Goal: Task Accomplishment & Management: Complete application form

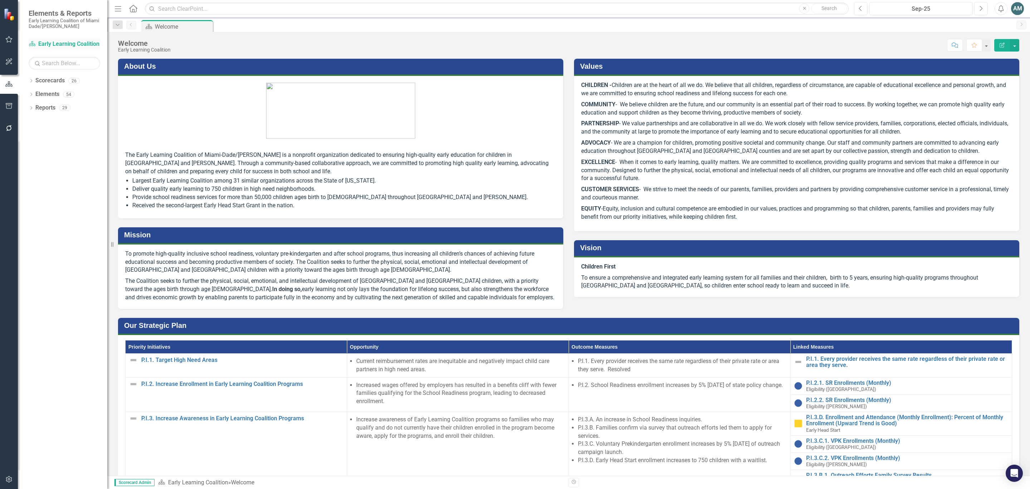
click at [52, 45] on link "Scorecard Early Learning Coalition" at bounding box center [65, 44] width 72 height 8
click at [31, 81] on icon at bounding box center [31, 80] width 2 height 3
click at [44, 90] on link "Early Learning Coalition" at bounding box center [73, 94] width 68 height 8
click at [34, 96] on icon "Dropdown" at bounding box center [34, 94] width 5 height 4
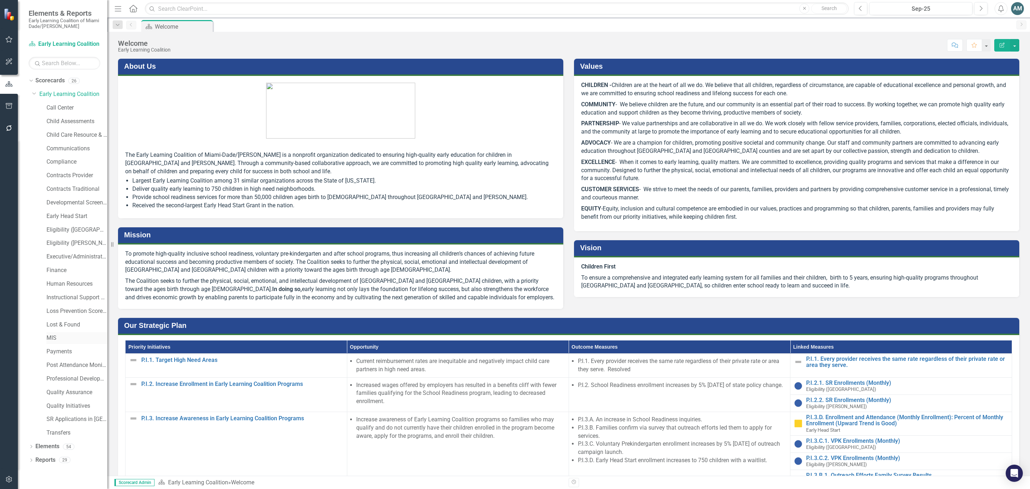
click at [50, 336] on link "MIS" at bounding box center [77, 338] width 61 height 8
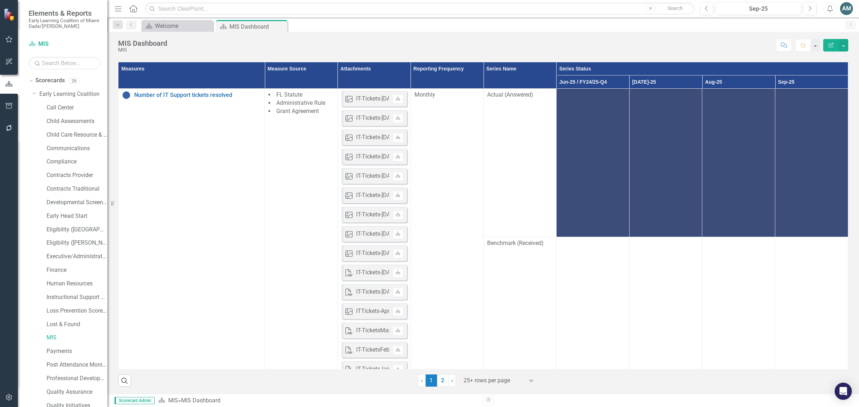
scroll to position [20, 0]
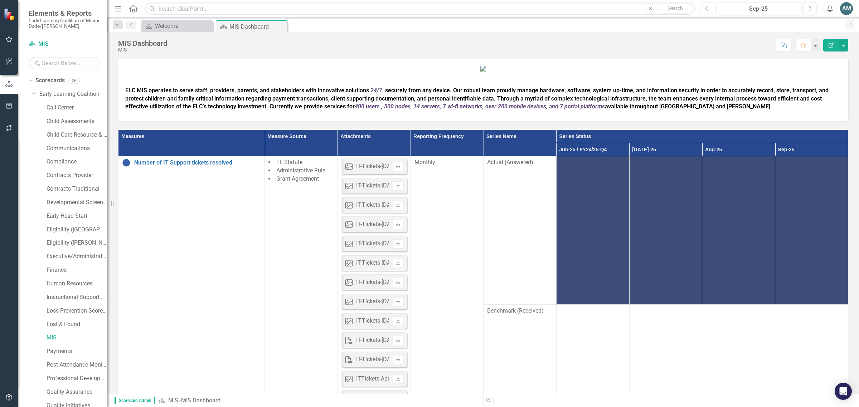
click at [709, 9] on button "Previous" at bounding box center [706, 8] width 13 height 13
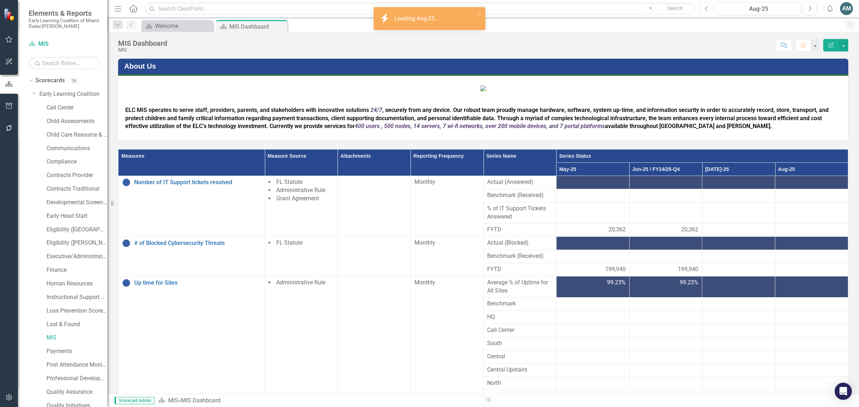
click at [709, 9] on button "Previous" at bounding box center [706, 8] width 13 height 13
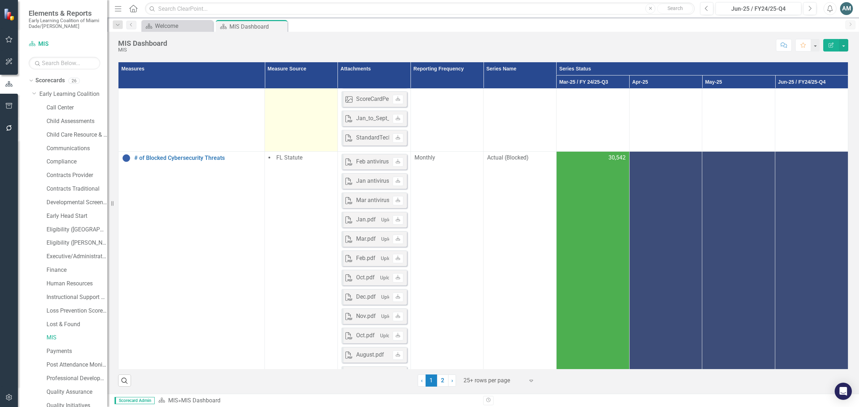
scroll to position [626, 0]
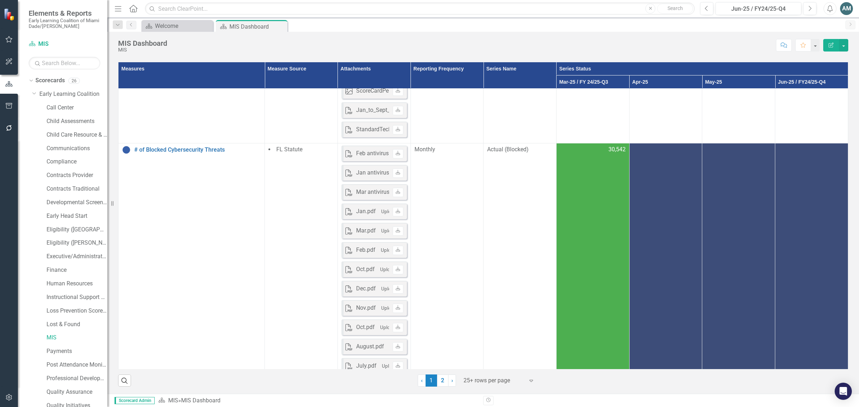
click at [664, 225] on td at bounding box center [665, 311] width 73 height 336
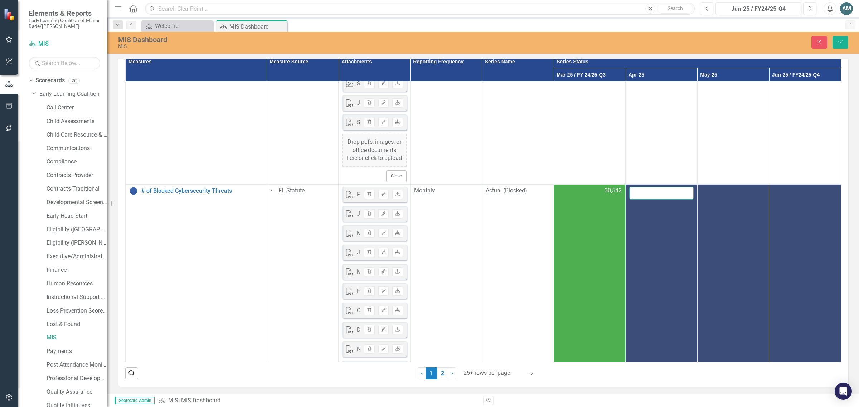
click at [649, 200] on input "number" at bounding box center [661, 193] width 64 height 13
paste input "28719"
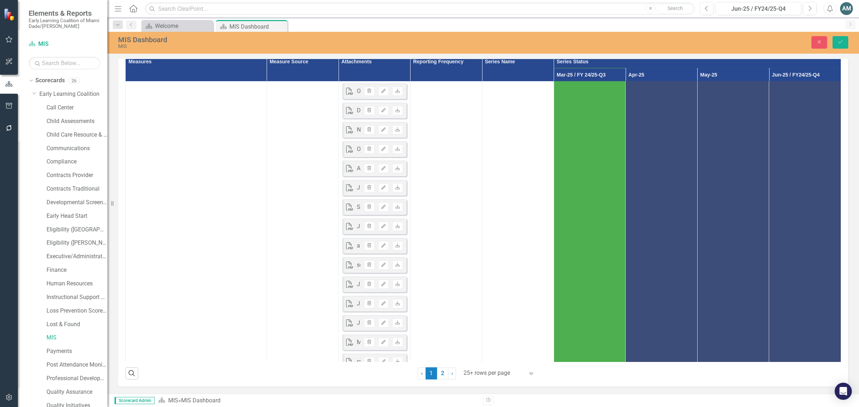
scroll to position [1029, 0]
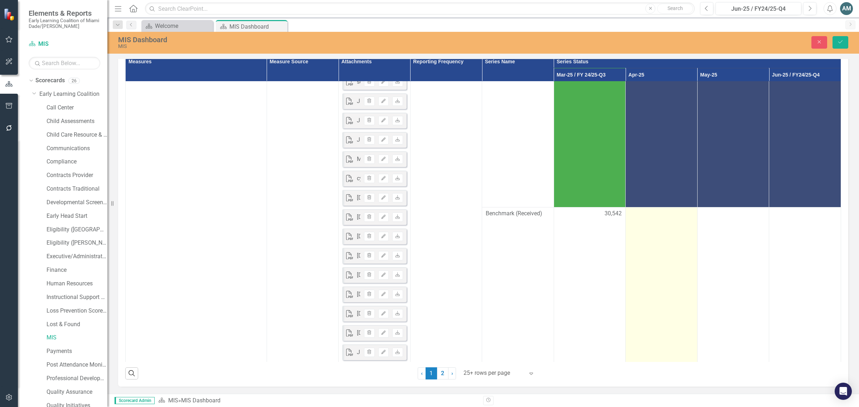
type input "28717"
click at [646, 335] on td at bounding box center [661, 366] width 72 height 316
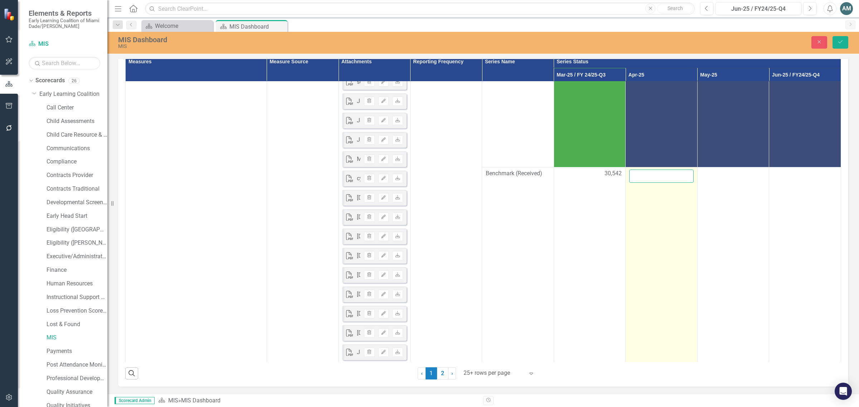
click at [650, 183] on input "number" at bounding box center [661, 176] width 64 height 13
paste input "28719"
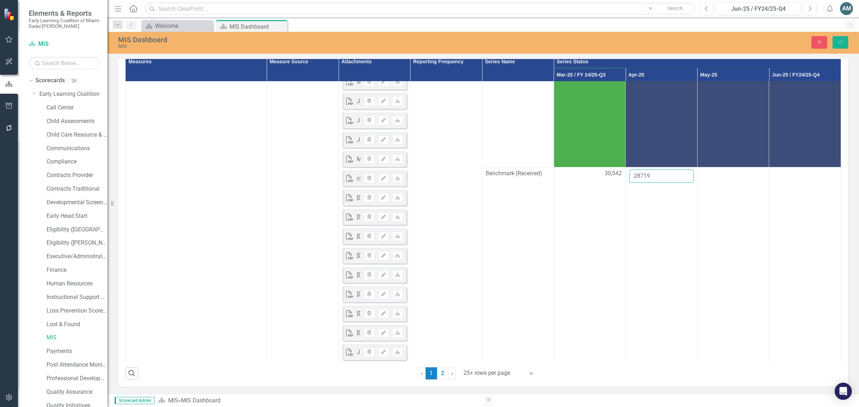
type input "28719"
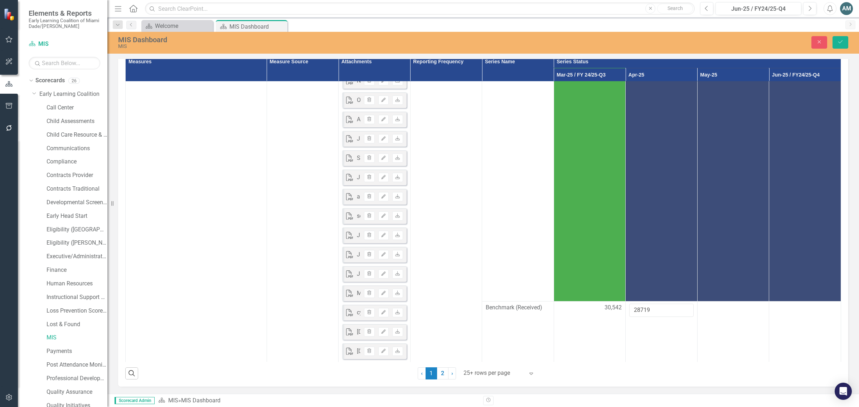
scroll to position [716, 0]
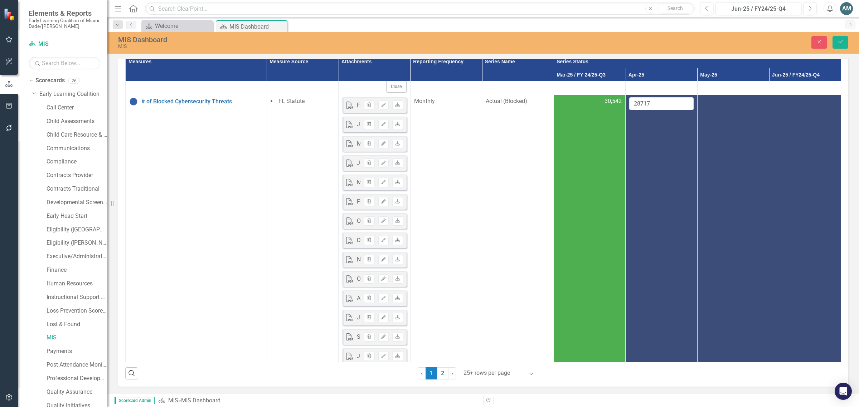
click at [714, 106] on div at bounding box center [733, 101] width 64 height 9
click at [712, 106] on div at bounding box center [733, 101] width 64 height 9
click at [721, 111] on input "number" at bounding box center [733, 103] width 64 height 13
paste input "26982"
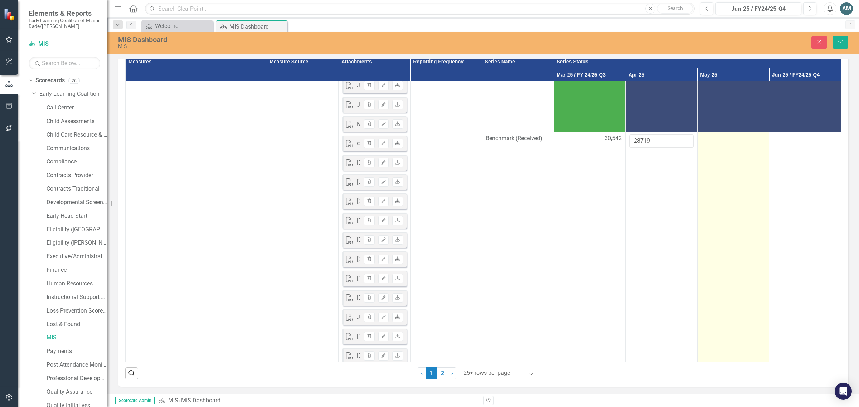
scroll to position [1073, 0]
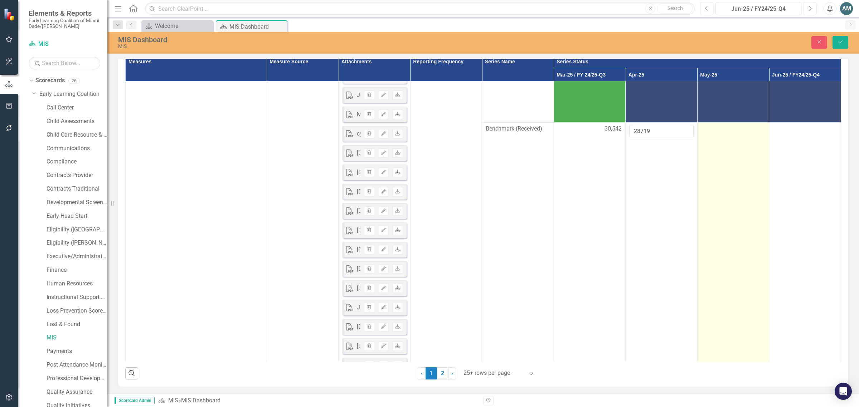
type input "26982"
click at [712, 275] on td at bounding box center [733, 316] width 72 height 386
click at [714, 138] on input "number" at bounding box center [733, 131] width 64 height 13
paste input "26982"
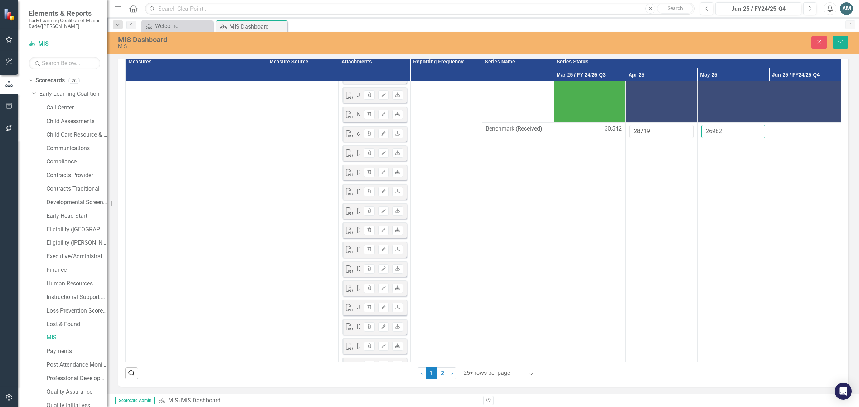
type input "26982"
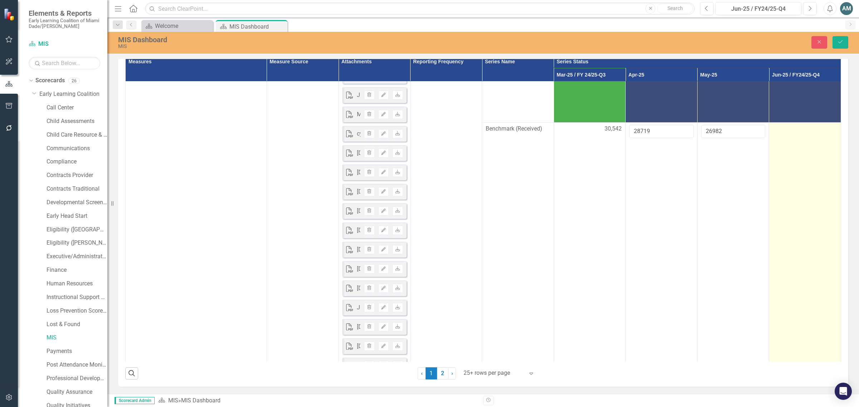
click at [780, 256] on td at bounding box center [805, 316] width 72 height 386
click at [780, 257] on td at bounding box center [805, 316] width 72 height 386
click at [786, 138] on input "number" at bounding box center [804, 131] width 64 height 13
paste input "26982"
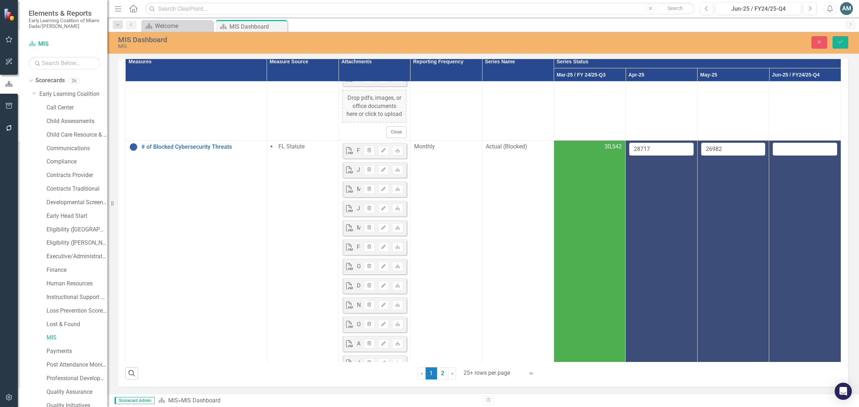
scroll to position [671, 0]
type input "26984"
click at [790, 155] on input "number" at bounding box center [804, 148] width 64 height 13
paste input "26982"
type input "26982"
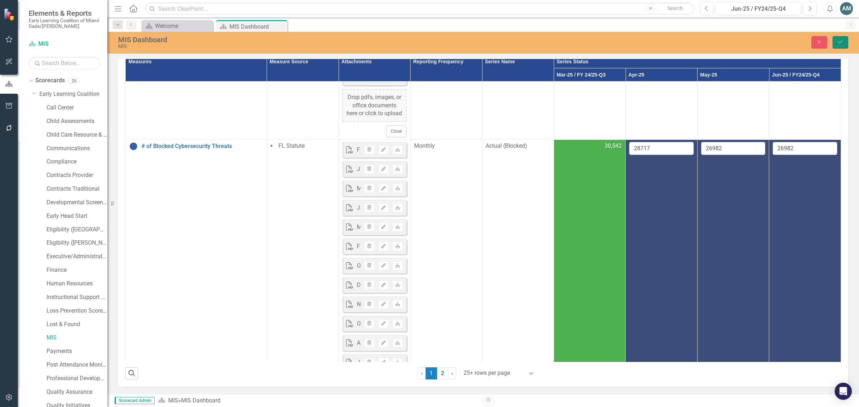
drag, startPoint x: 840, startPoint y: 42, endPoint x: 849, endPoint y: 49, distance: 11.0
click at [840, 42] on icon "Save" at bounding box center [840, 41] width 6 height 5
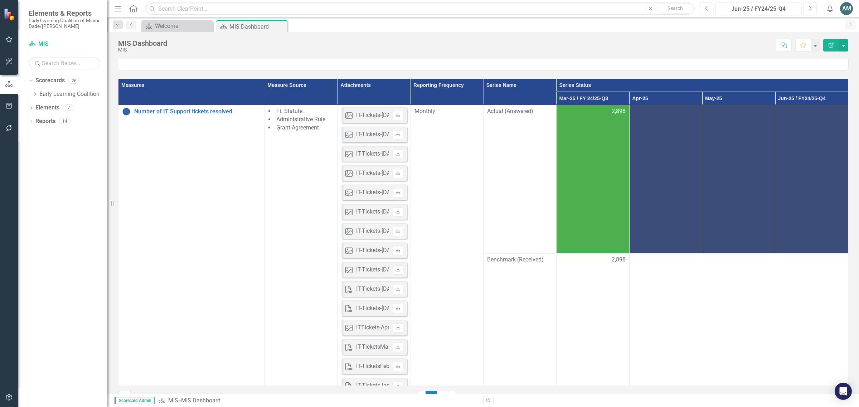
scroll to position [0, 0]
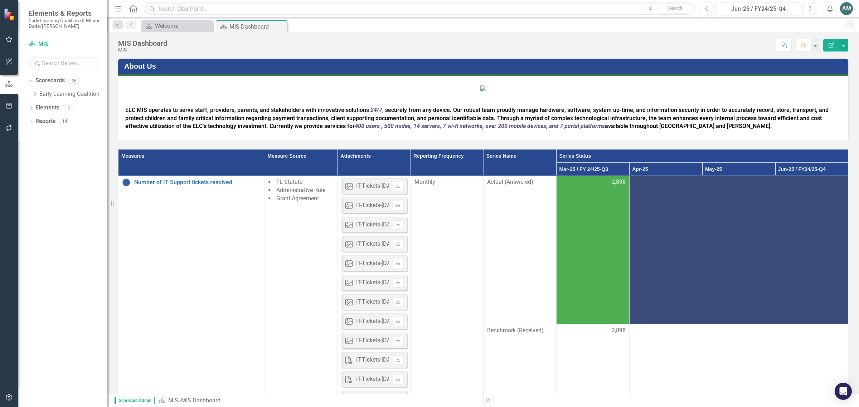
click at [813, 5] on button "Next" at bounding box center [809, 8] width 13 height 13
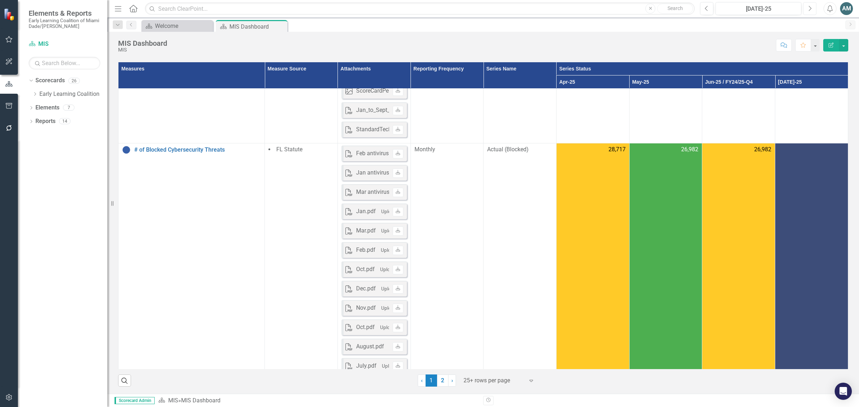
scroll to position [671, 0]
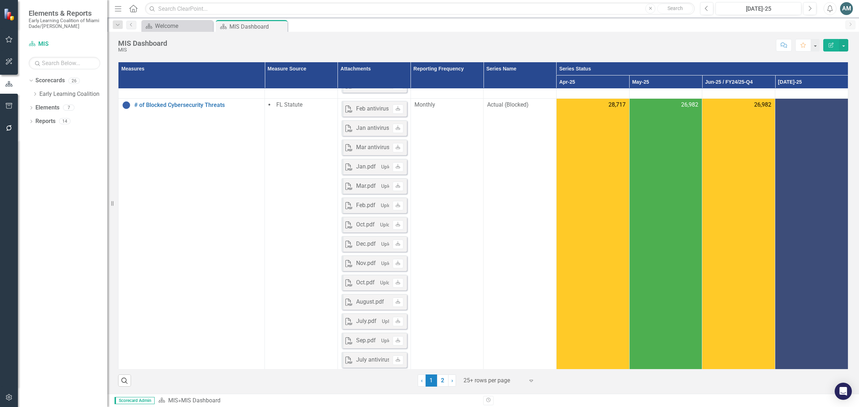
click at [810, 114] on td at bounding box center [811, 267] width 73 height 336
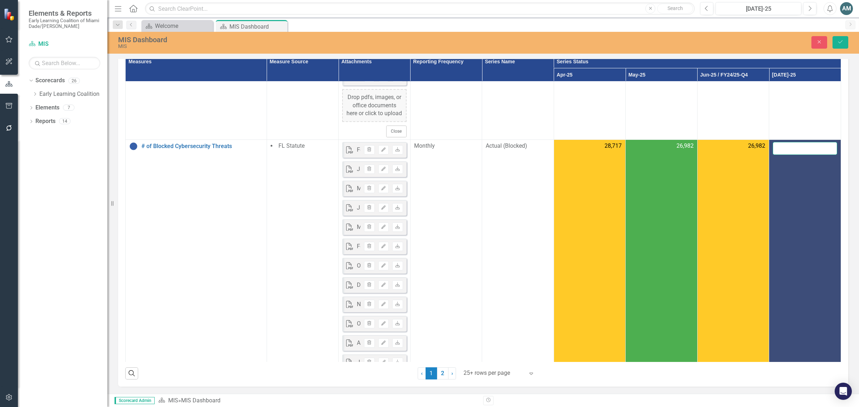
click at [795, 155] on input "number" at bounding box center [804, 148] width 64 height 13
paste input "27076"
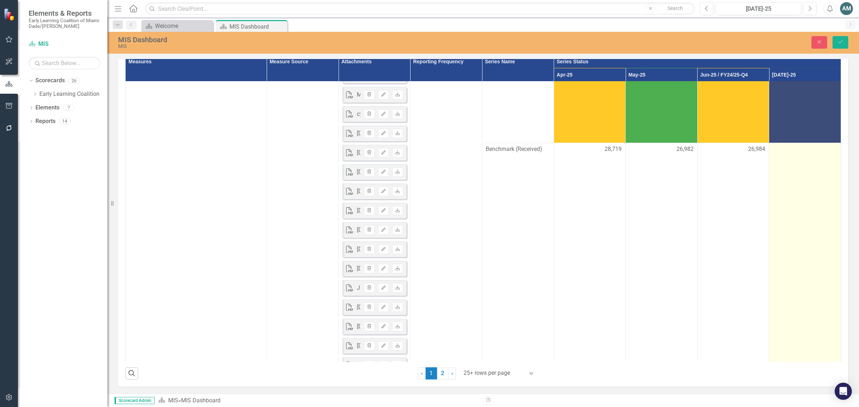
scroll to position [1118, 0]
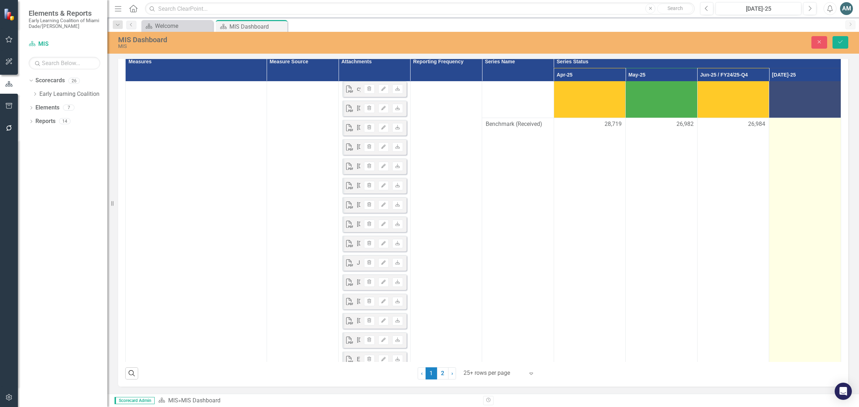
type input "27076"
click at [795, 129] on div at bounding box center [804, 124] width 64 height 9
click at [796, 129] on div at bounding box center [804, 124] width 64 height 9
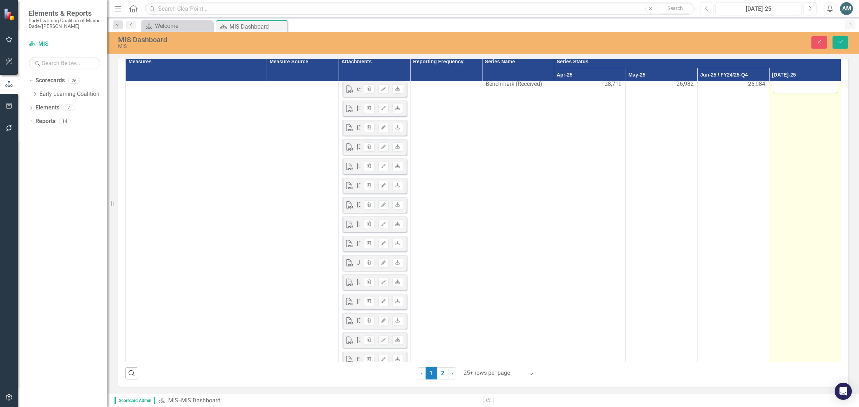
click at [790, 93] on input "number" at bounding box center [804, 86] width 64 height 13
paste input "27076"
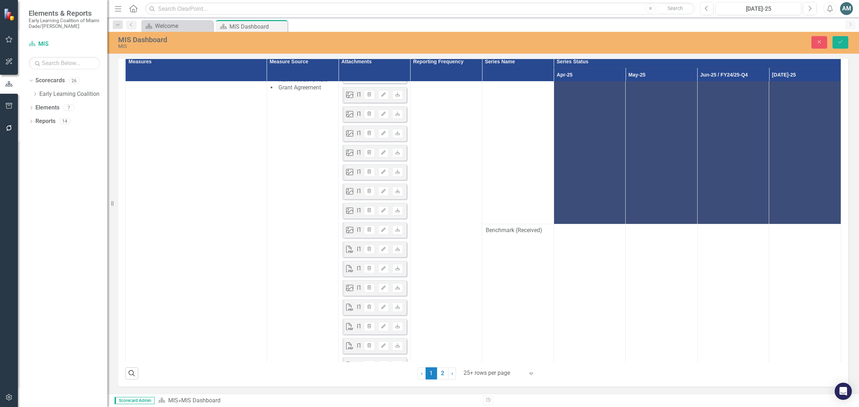
scroll to position [0, 0]
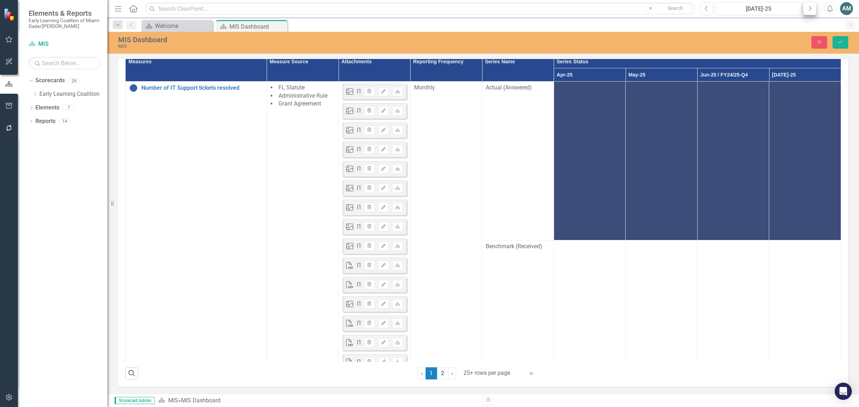
type input "27076"
click at [805, 12] on button "Next" at bounding box center [809, 8] width 13 height 13
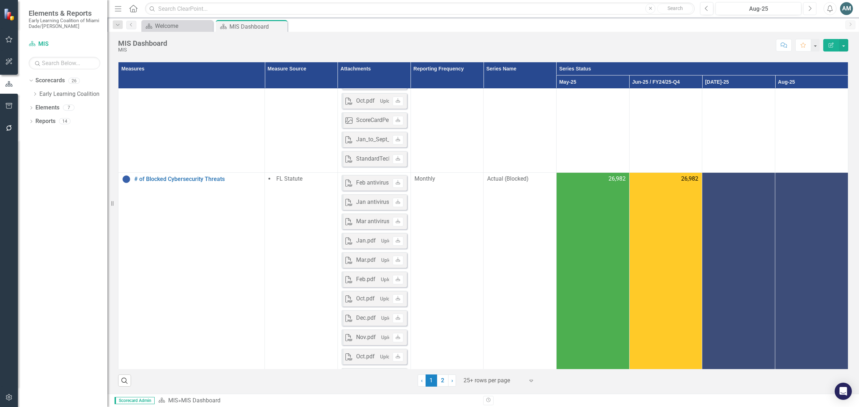
scroll to position [581, 0]
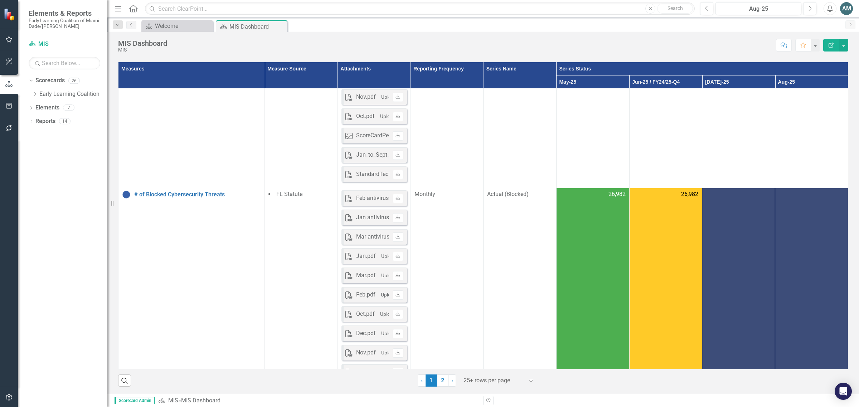
click at [723, 199] on div at bounding box center [738, 194] width 65 height 9
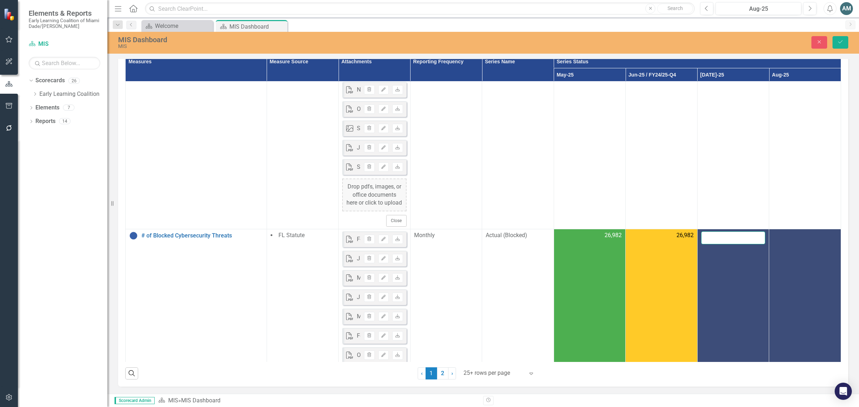
click at [725, 245] on input "number" at bounding box center [733, 237] width 64 height 13
paste input "27076"
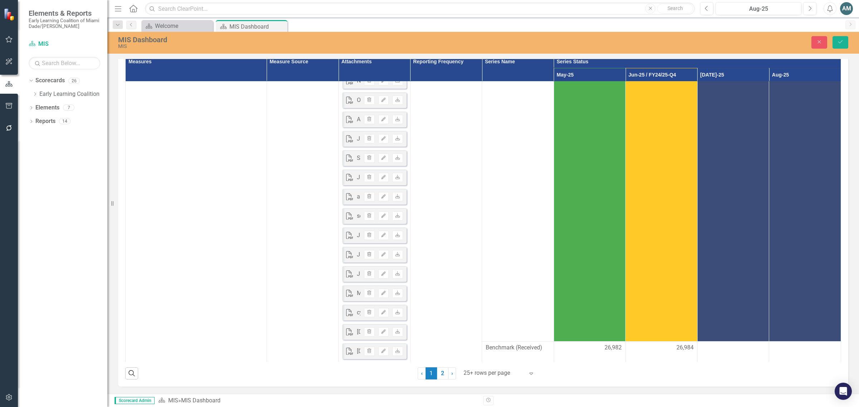
scroll to position [1073, 0]
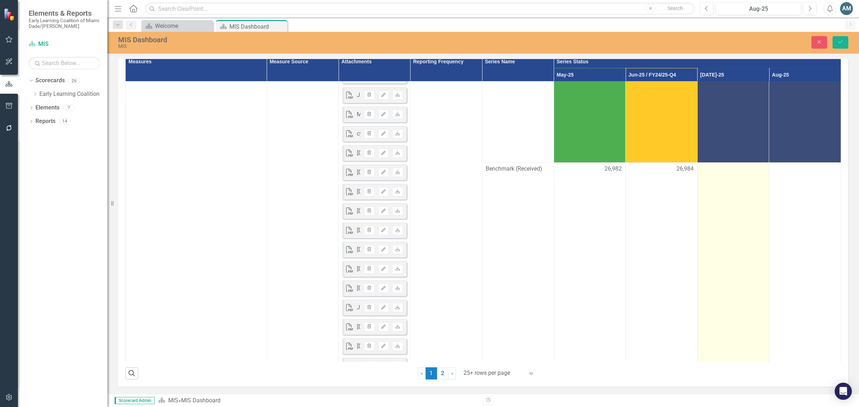
type input "27076"
click at [728, 174] on div at bounding box center [733, 169] width 64 height 9
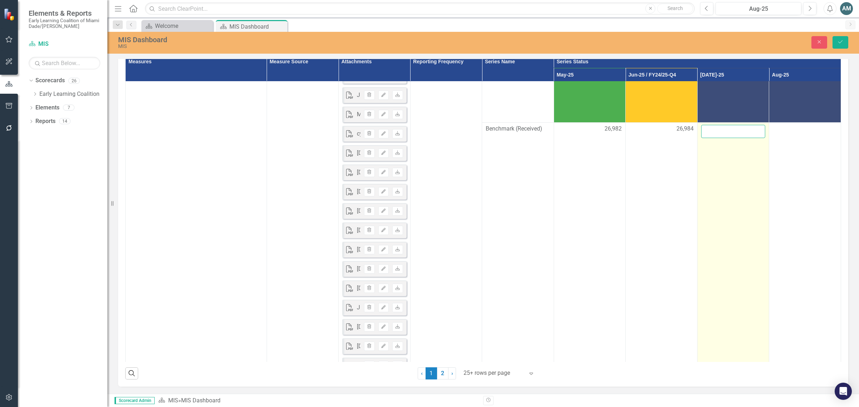
click at [717, 138] on input "number" at bounding box center [733, 131] width 64 height 13
paste input "27076"
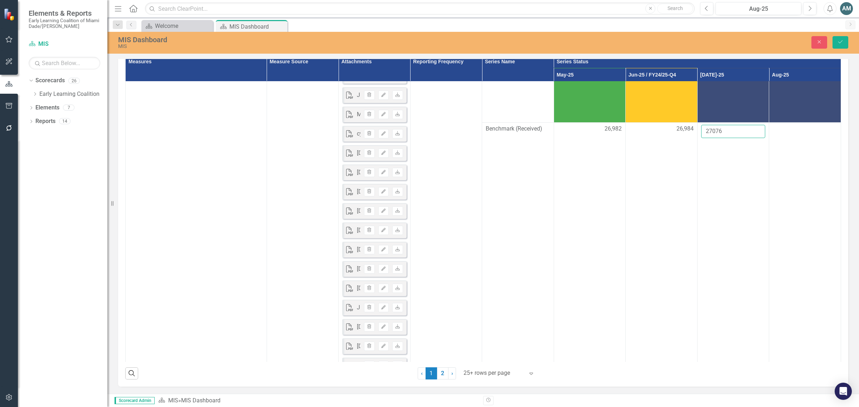
type input "27076"
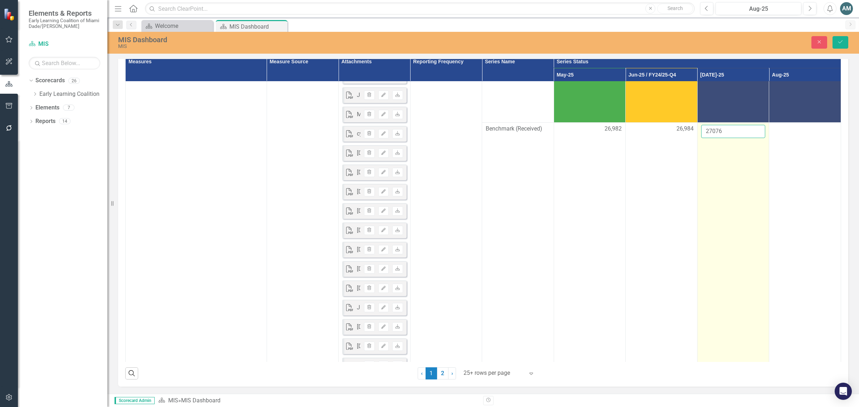
click at [723, 138] on input "27076" at bounding box center [733, 131] width 64 height 13
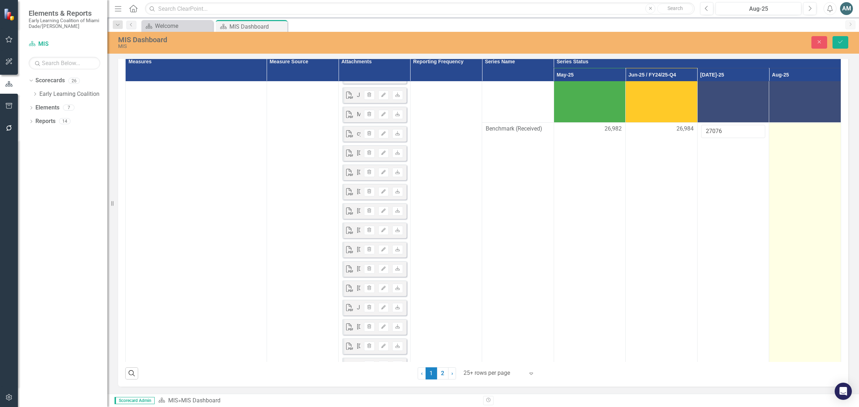
click at [784, 265] on td at bounding box center [805, 316] width 72 height 386
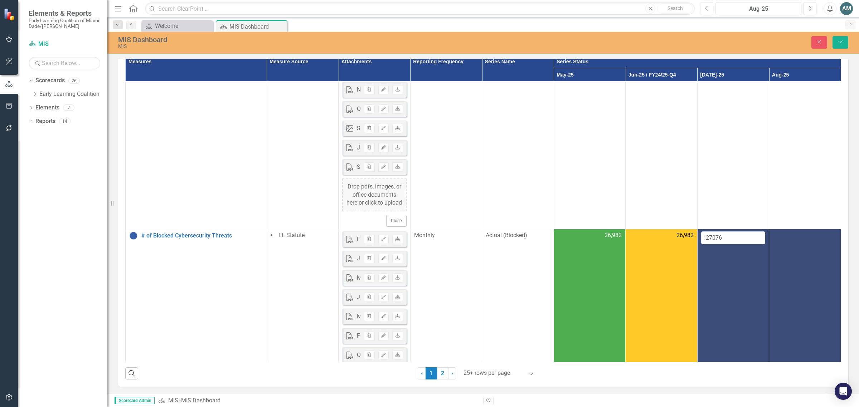
scroll to position [716, 0]
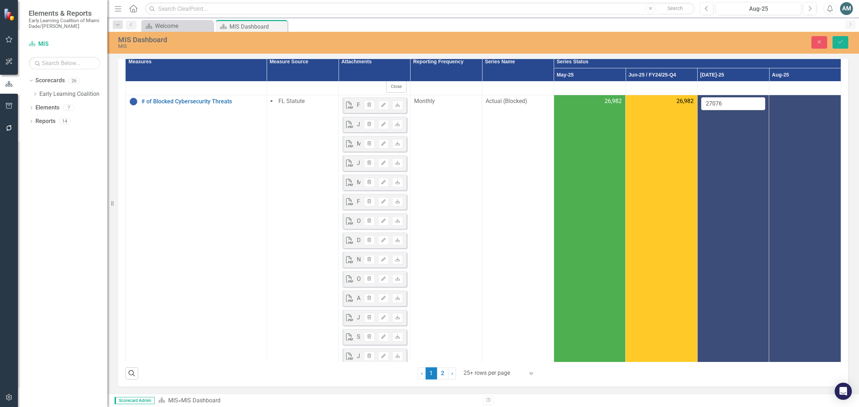
click at [783, 174] on td at bounding box center [805, 288] width 72 height 386
click at [790, 111] on input "number" at bounding box center [804, 103] width 64 height 13
click at [772, 111] on input "number" at bounding box center [804, 103] width 64 height 13
paste input "30477"
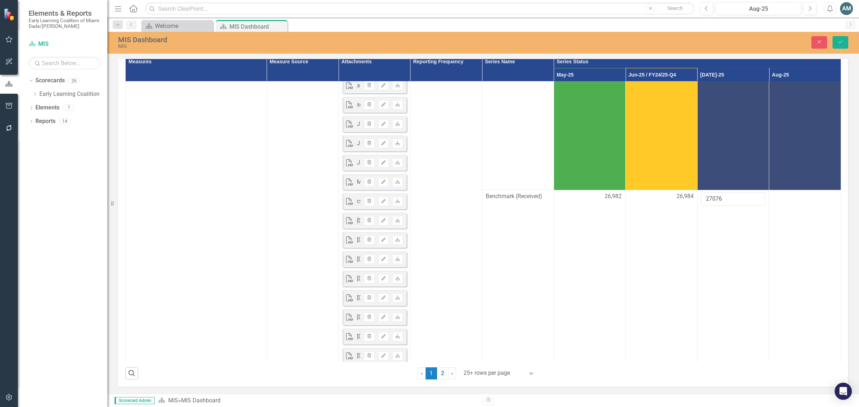
scroll to position [1029, 0]
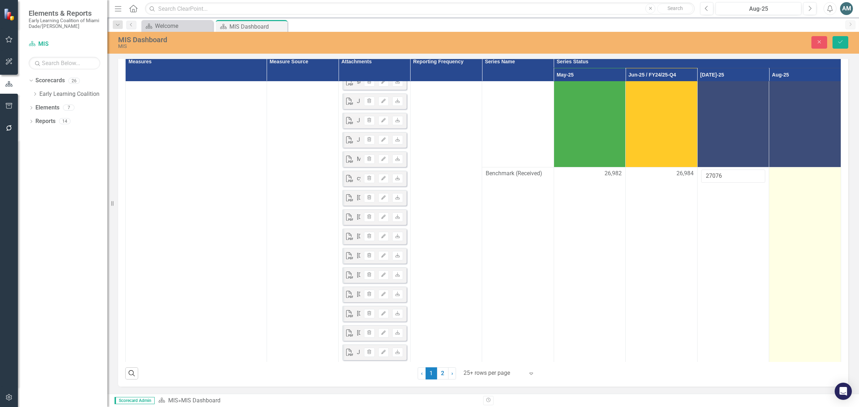
type input "30477"
click at [801, 250] on td at bounding box center [805, 360] width 72 height 386
click at [777, 183] on input "number" at bounding box center [804, 176] width 64 height 13
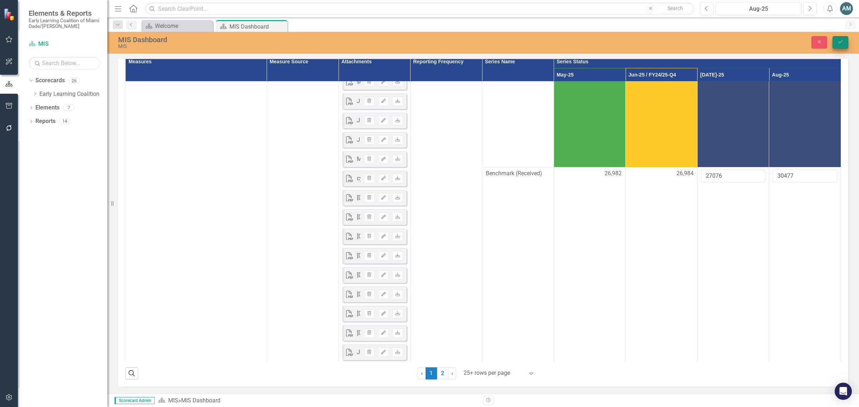
type input "30477"
click at [834, 44] on button "Save" at bounding box center [840, 42] width 16 height 13
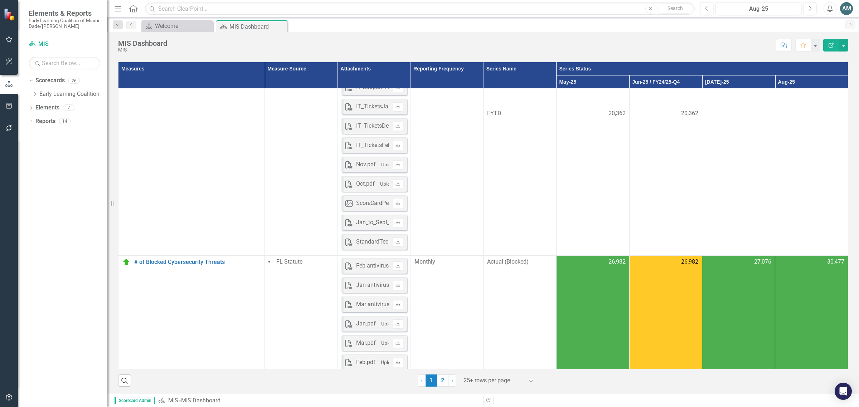
scroll to position [581, 0]
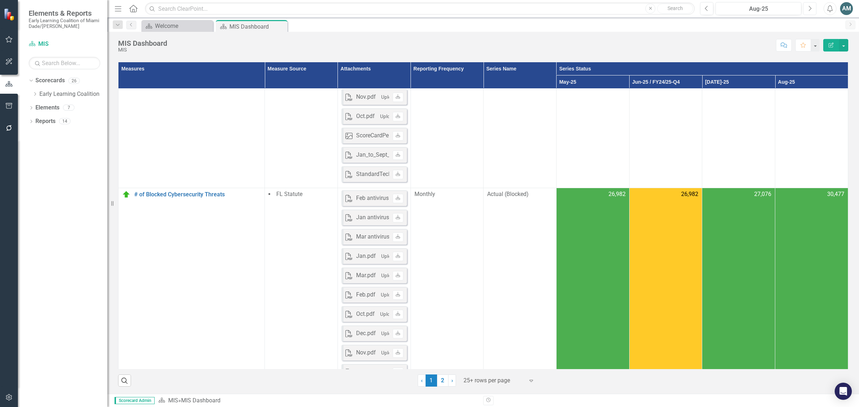
click at [808, 6] on icon "Next" at bounding box center [810, 8] width 4 height 6
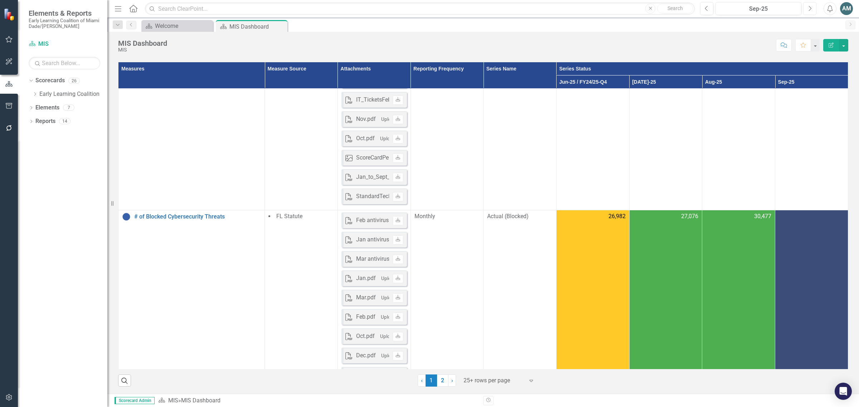
scroll to position [581, 0]
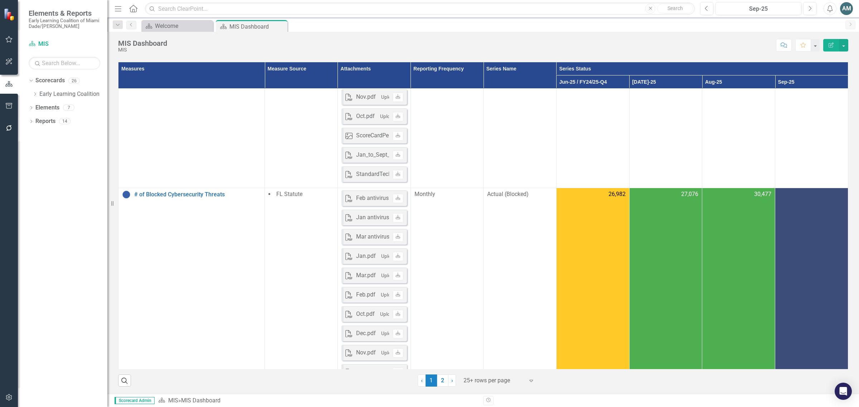
click at [797, 201] on td at bounding box center [811, 356] width 73 height 336
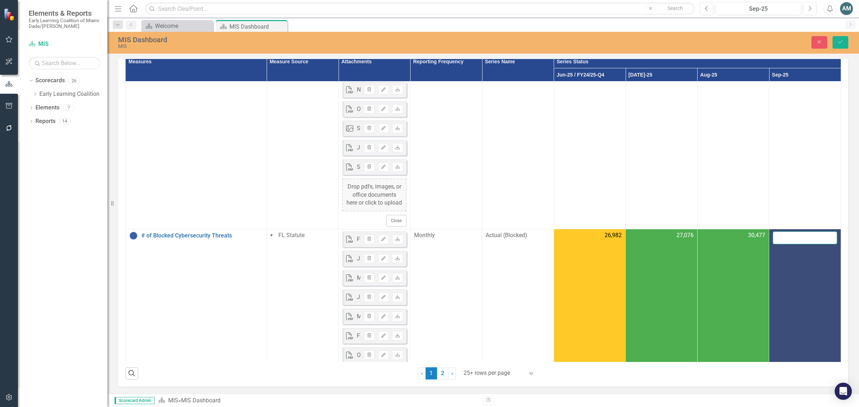
click at [794, 245] on input "number" at bounding box center [804, 237] width 64 height 13
paste input "23072"
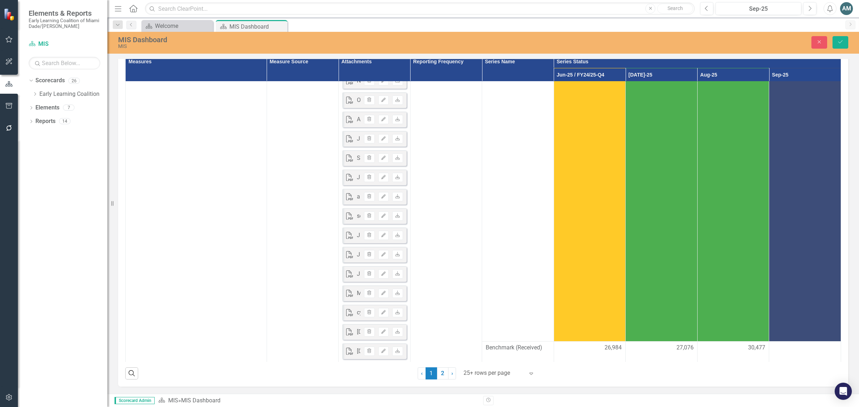
scroll to position [1029, 0]
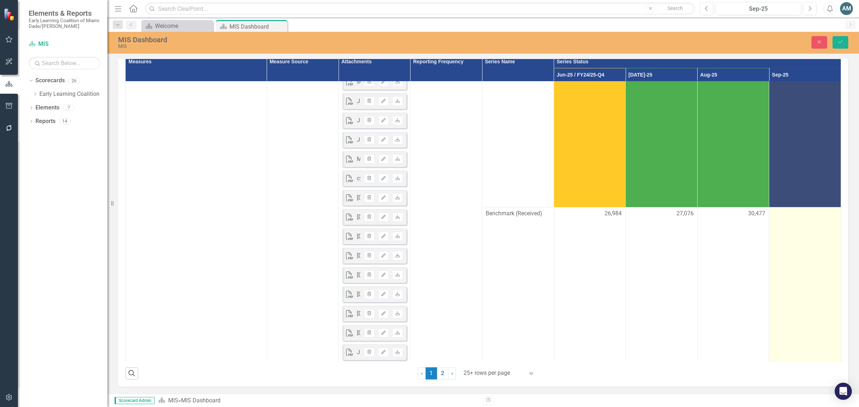
type input "23071"
click at [797, 269] on td at bounding box center [805, 366] width 72 height 316
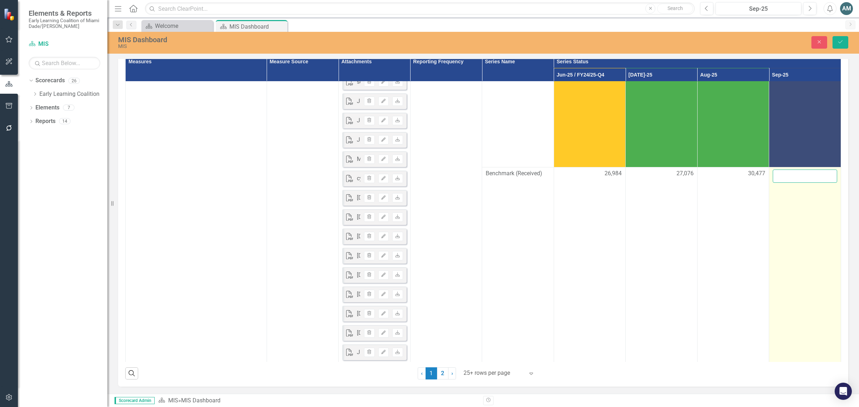
click at [790, 183] on input "number" at bounding box center [804, 176] width 64 height 13
paste input "23072"
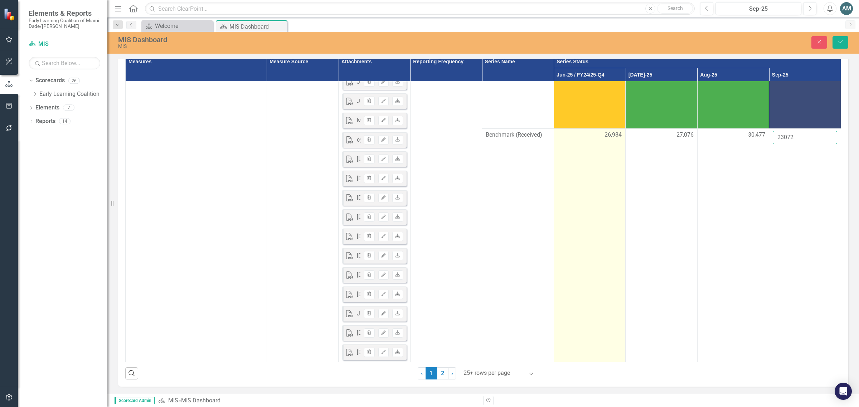
scroll to position [1073, 0]
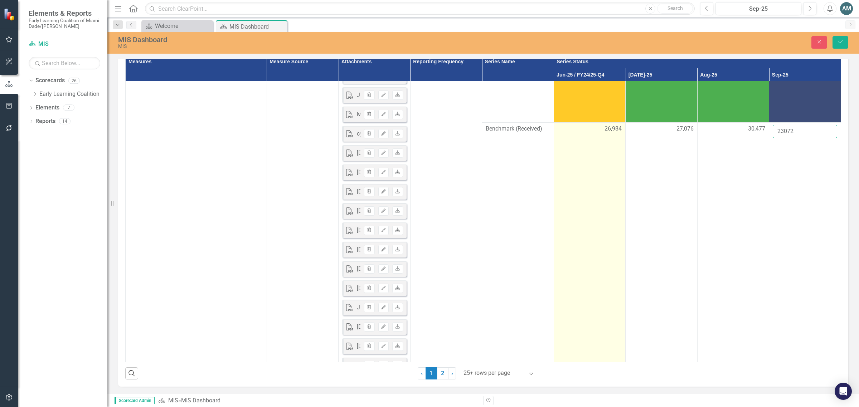
type input "23072"
click at [602, 185] on td "26,984" at bounding box center [589, 316] width 72 height 386
click at [582, 138] on input "26984" at bounding box center [589, 131] width 64 height 13
type input "26982"
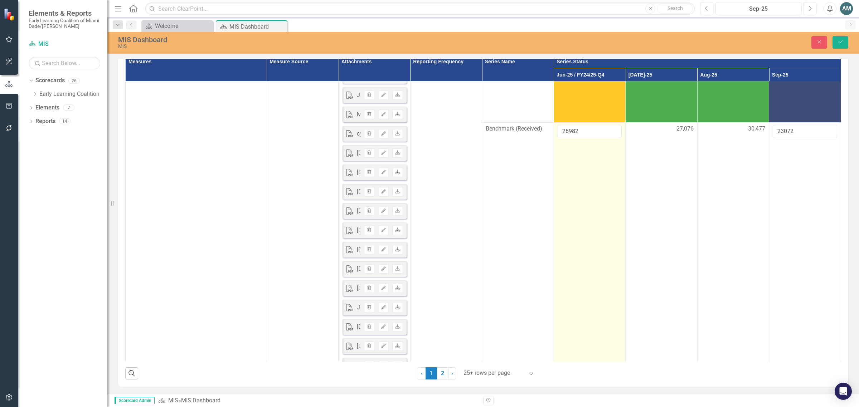
click at [592, 213] on td "26982" at bounding box center [589, 316] width 72 height 386
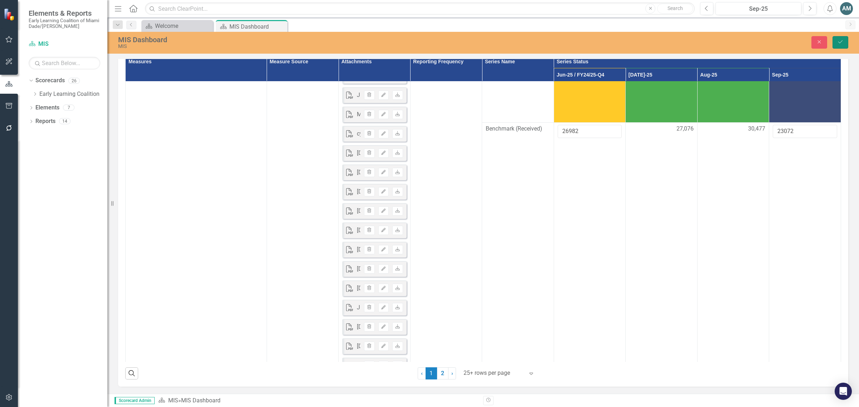
click at [838, 45] on button "Save" at bounding box center [840, 42] width 16 height 13
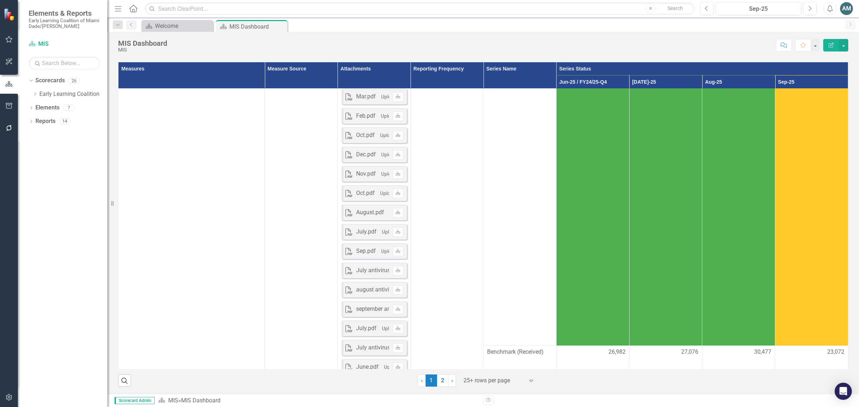
scroll to position [805, 0]
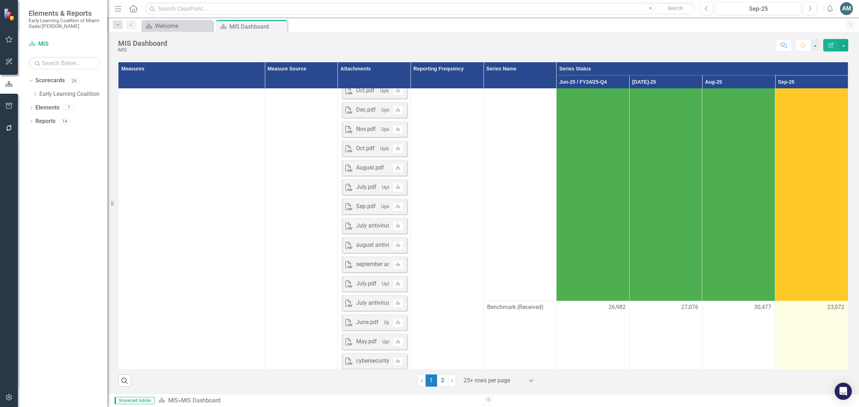
click at [832, 303] on span "23,072" at bounding box center [835, 307] width 17 height 8
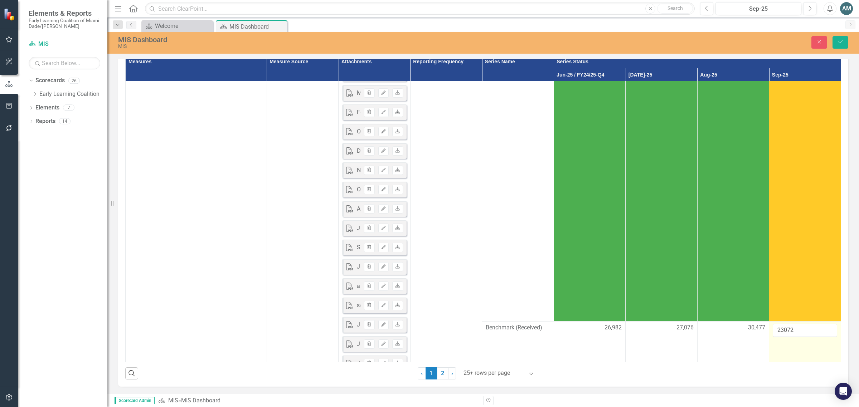
scroll to position [939, 0]
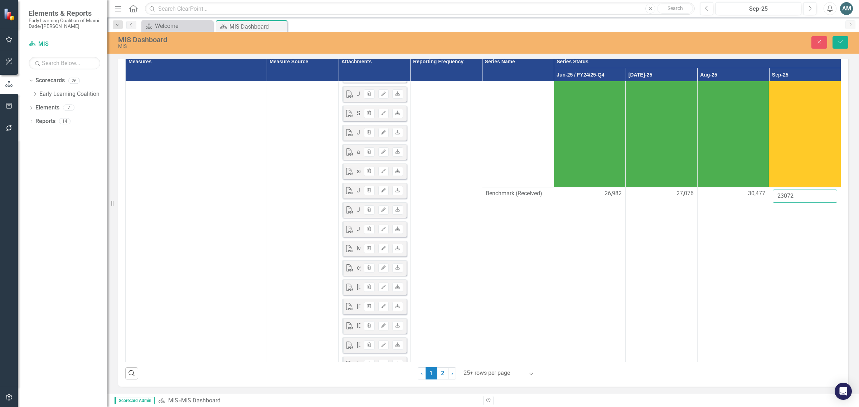
click at [791, 203] on input "23072" at bounding box center [804, 196] width 64 height 13
type input "23071"
click button "Save" at bounding box center [840, 42] width 16 height 13
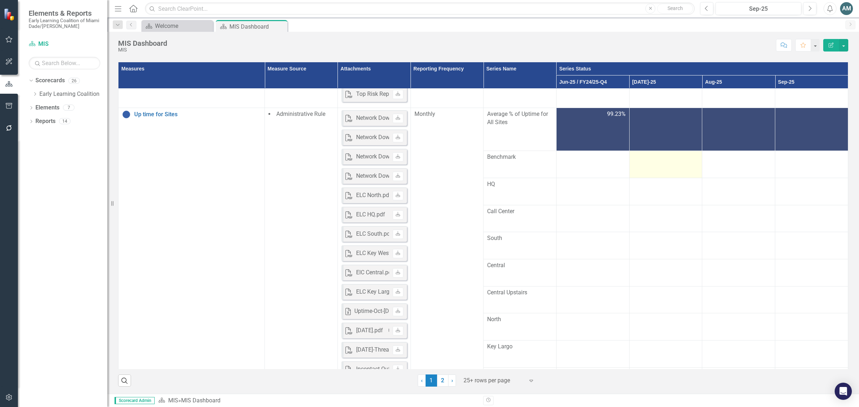
scroll to position [1655, 0]
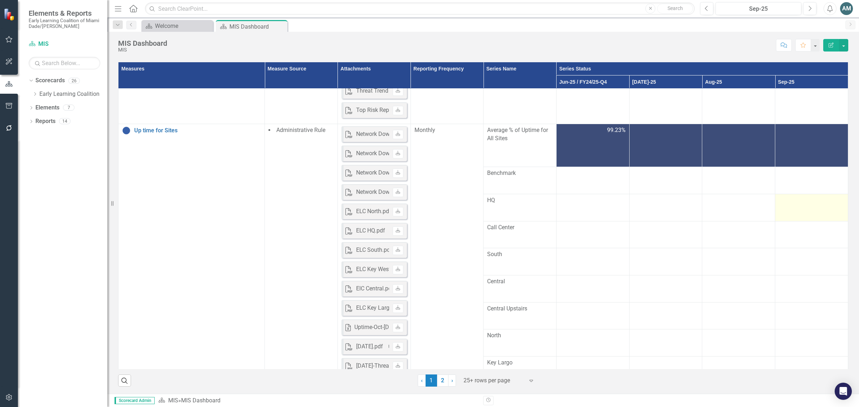
click at [792, 204] on div at bounding box center [811, 200] width 65 height 9
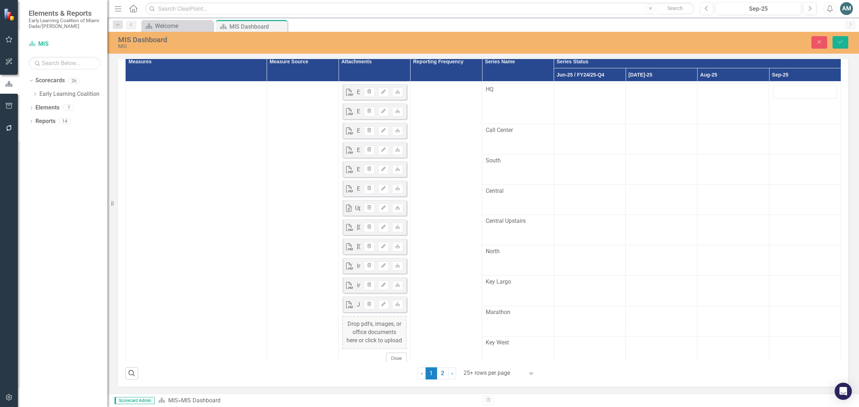
scroll to position [1729, 0]
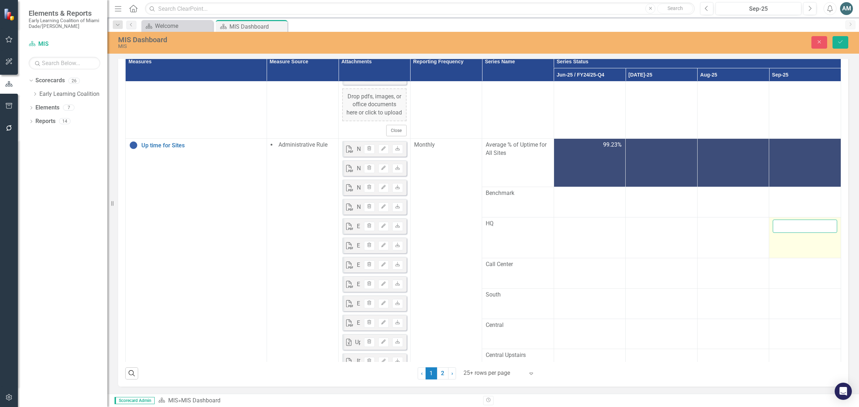
click at [779, 233] on input "number" at bounding box center [804, 226] width 64 height 13
type input "100"
click at [791, 198] on div at bounding box center [804, 193] width 64 height 9
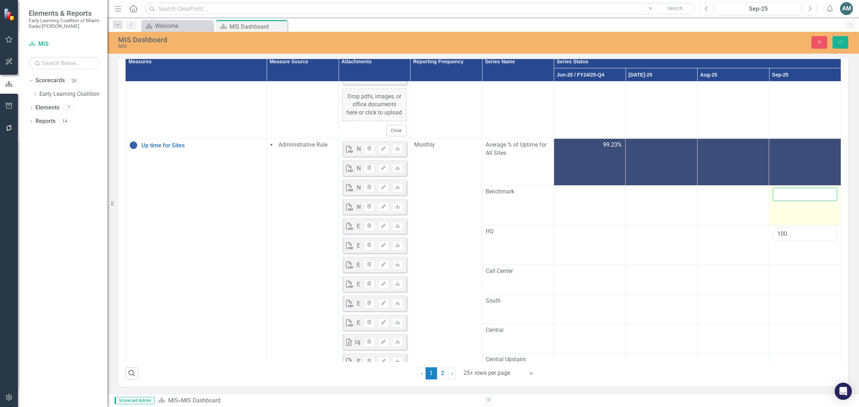
click at [784, 201] on input "number" at bounding box center [804, 194] width 64 height 13
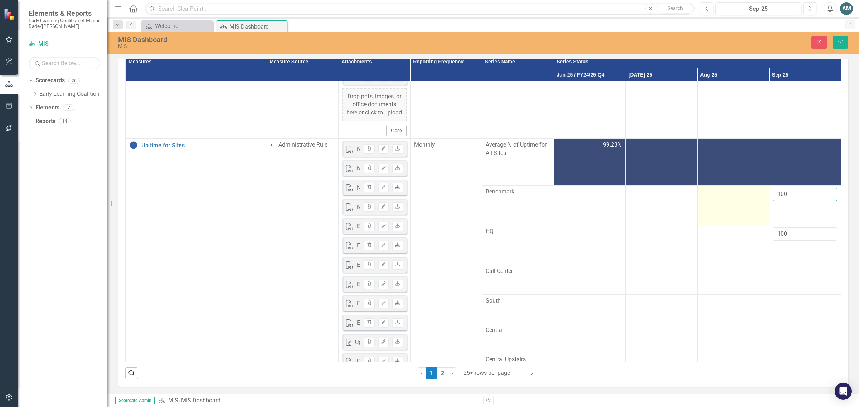
type input "100"
click at [726, 225] on td at bounding box center [733, 206] width 72 height 40
click at [723, 201] on input "number" at bounding box center [733, 194] width 64 height 13
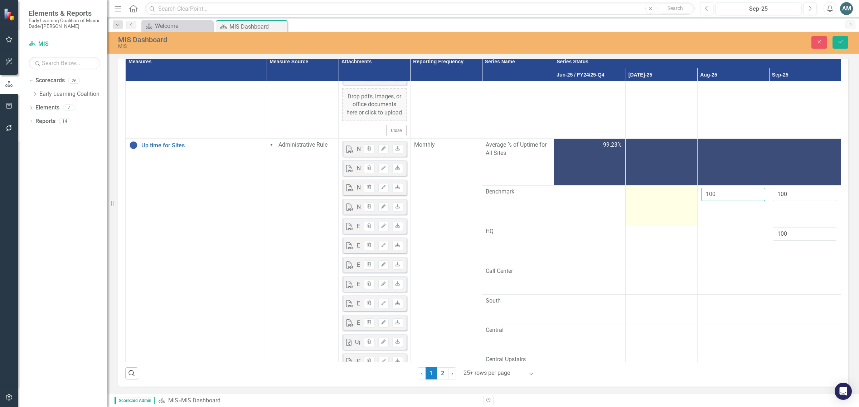
type input "100"
click at [658, 196] on div at bounding box center [661, 192] width 64 height 9
click at [658, 201] on input "number" at bounding box center [661, 194] width 64 height 13
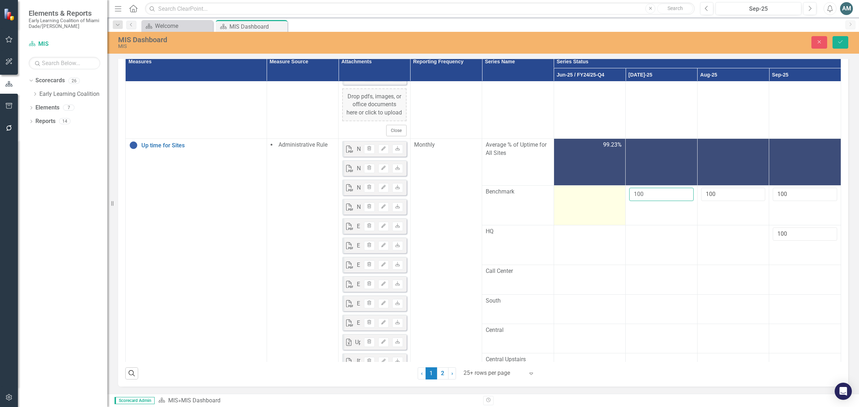
type input "100"
click at [576, 225] on td at bounding box center [589, 206] width 72 height 40
click at [576, 201] on input "number" at bounding box center [589, 194] width 64 height 13
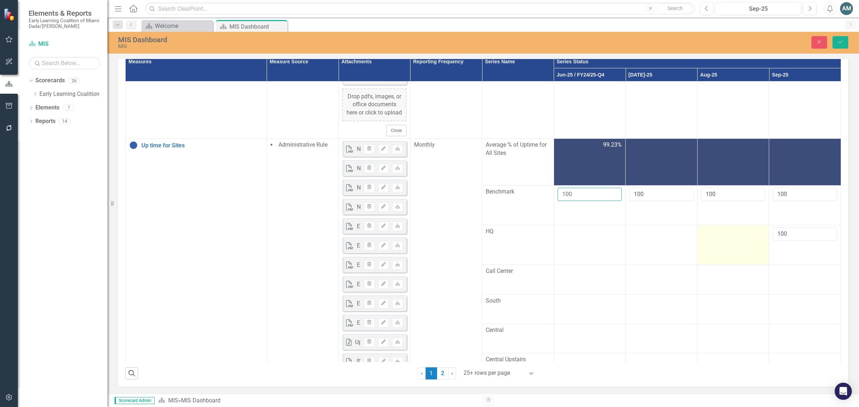
type input "100"
click at [741, 265] on td at bounding box center [733, 245] width 72 height 40
click at [726, 241] on input "number" at bounding box center [733, 234] width 64 height 13
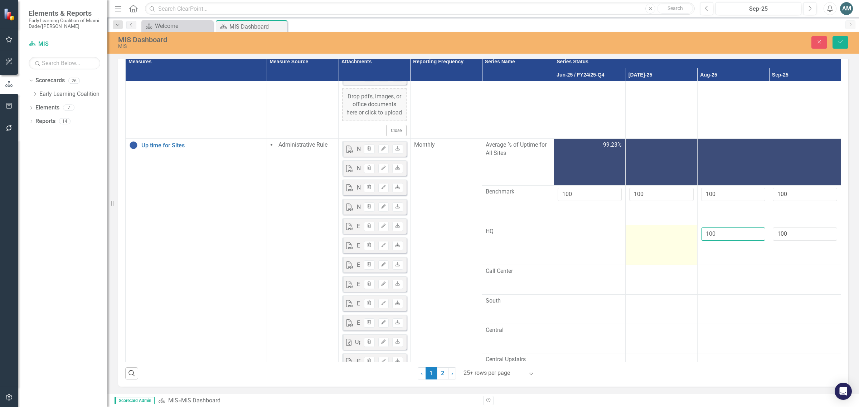
type input "100"
click at [647, 236] on div at bounding box center [661, 232] width 64 height 9
click at [654, 241] on input "number" at bounding box center [661, 234] width 64 height 13
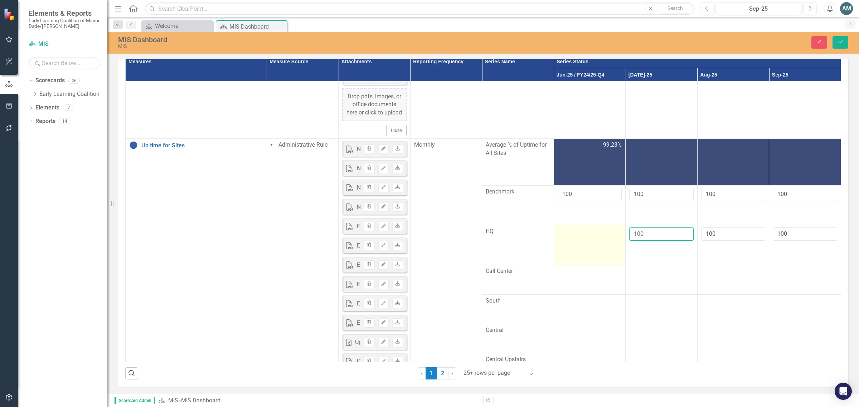
type input "100"
click at [553, 265] on td at bounding box center [589, 245] width 72 height 40
click at [582, 265] on td at bounding box center [589, 245] width 72 height 40
click at [586, 241] on input "number" at bounding box center [589, 234] width 64 height 13
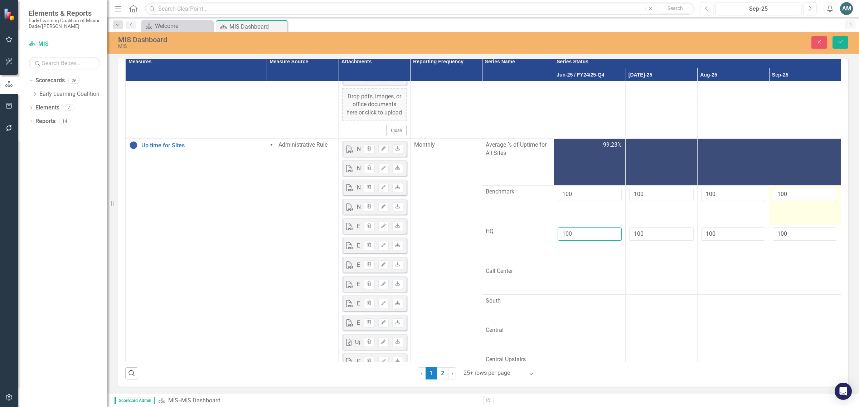
type input "100"
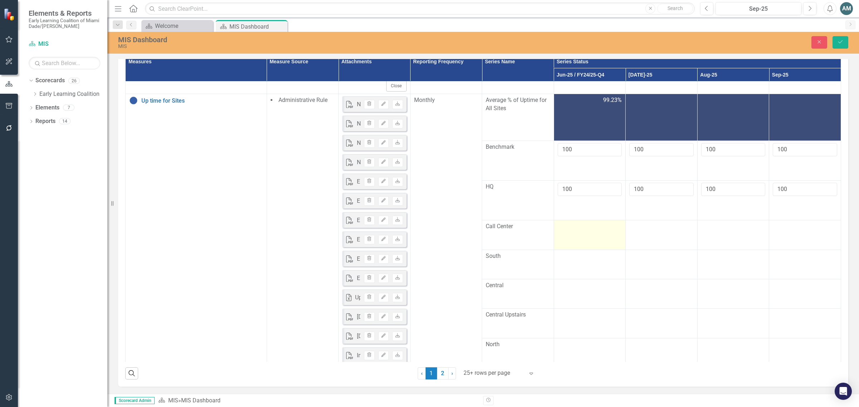
click at [593, 250] on td at bounding box center [589, 234] width 72 height 29
click at [591, 232] on input "number" at bounding box center [589, 225] width 64 height 13
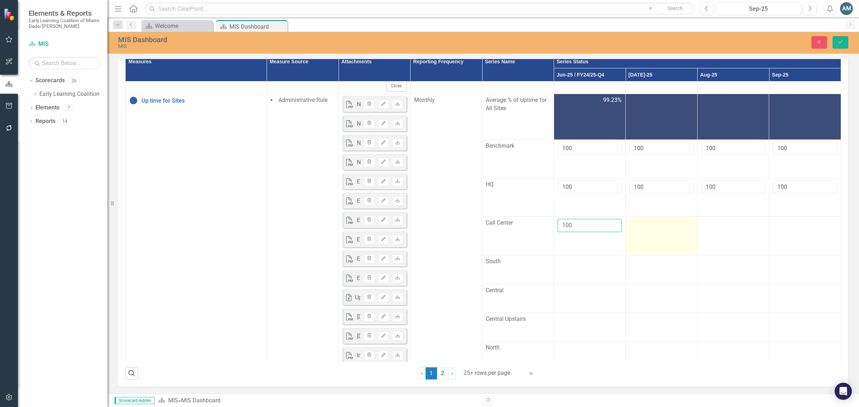
type input "100"
click at [646, 255] on td at bounding box center [661, 236] width 72 height 39
click at [645, 232] on input "number" at bounding box center [661, 225] width 64 height 13
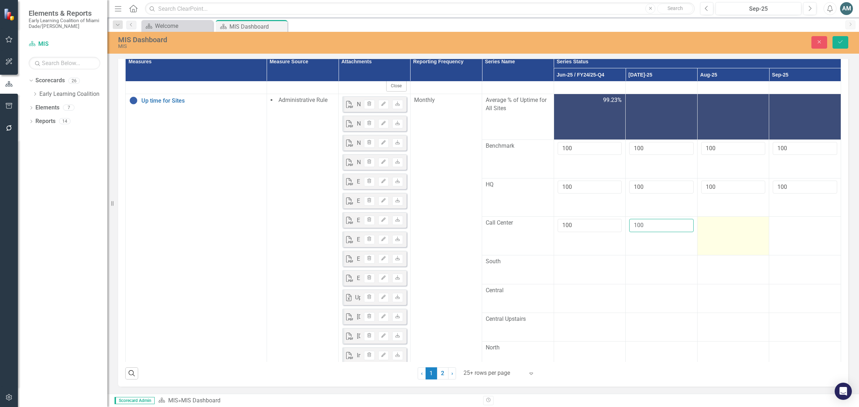
type input "100"
click at [724, 255] on td at bounding box center [733, 236] width 72 height 39
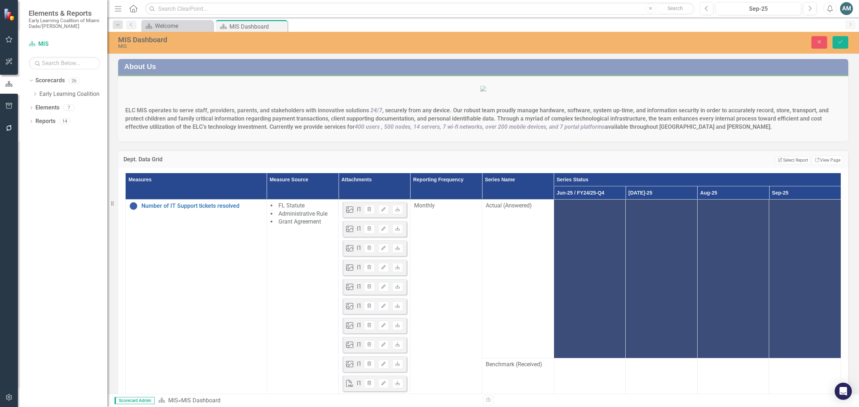
scroll to position [1774, 0]
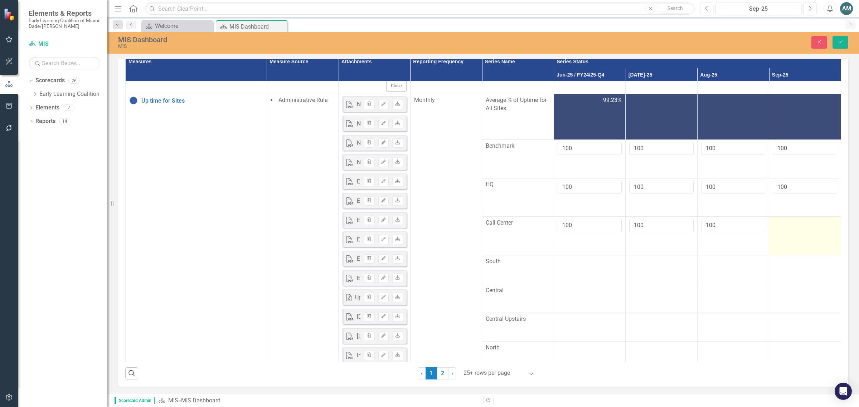
type input "100"
click at [779, 255] on td at bounding box center [805, 236] width 72 height 39
click at [782, 232] on input "number" at bounding box center [804, 225] width 64 height 13
type input "100"
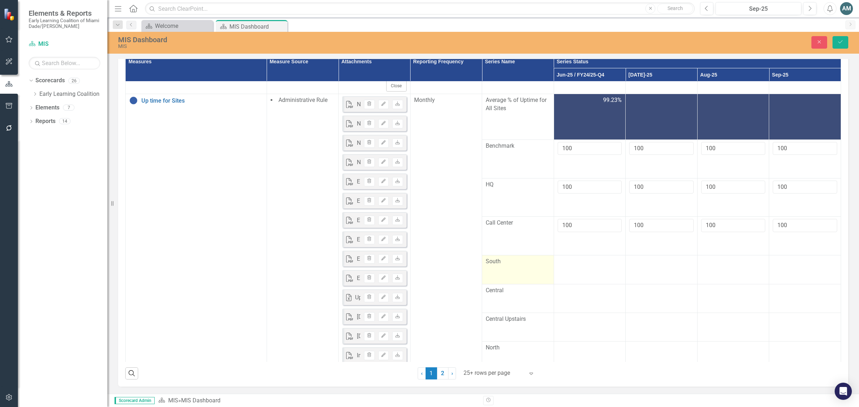
click at [546, 284] on td "South" at bounding box center [518, 269] width 72 height 29
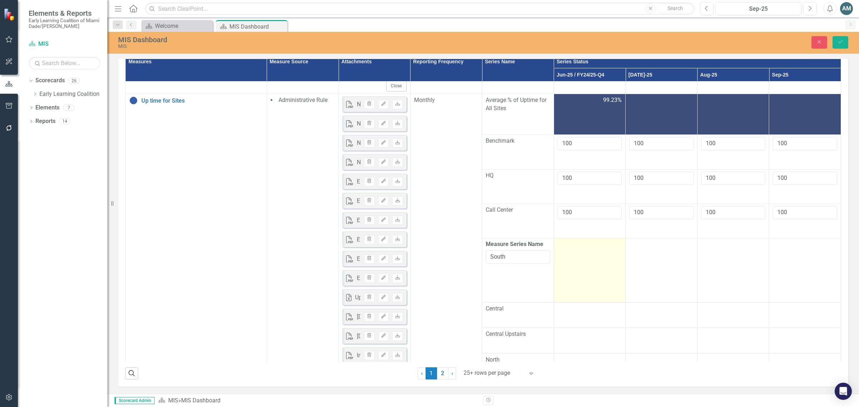
click at [576, 302] on td at bounding box center [589, 270] width 72 height 64
click at [589, 254] on input "number" at bounding box center [589, 246] width 64 height 13
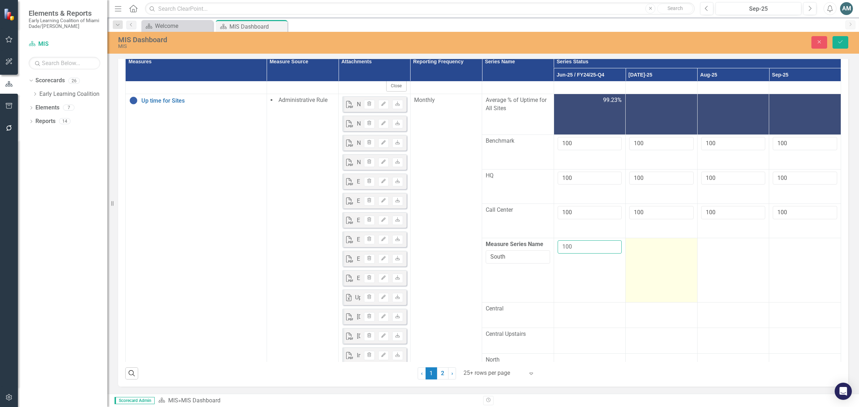
type input "100"
click at [641, 298] on td at bounding box center [661, 270] width 72 height 64
click at [643, 254] on input "number" at bounding box center [661, 246] width 64 height 13
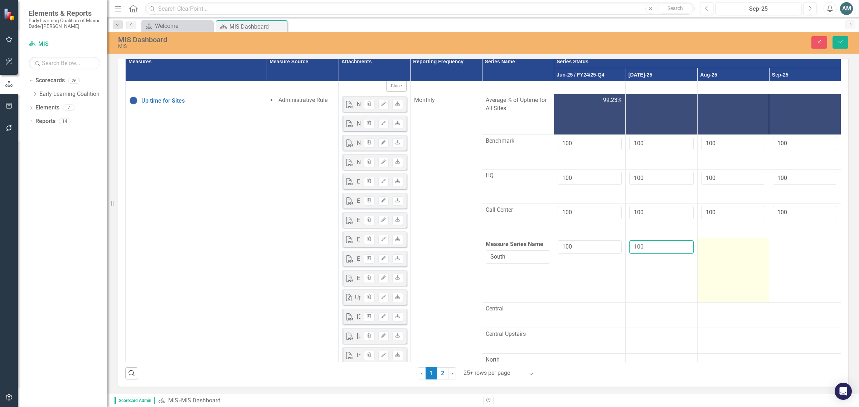
type input "100"
click at [725, 302] on td at bounding box center [733, 270] width 72 height 64
click at [715, 254] on input "number" at bounding box center [733, 246] width 64 height 13
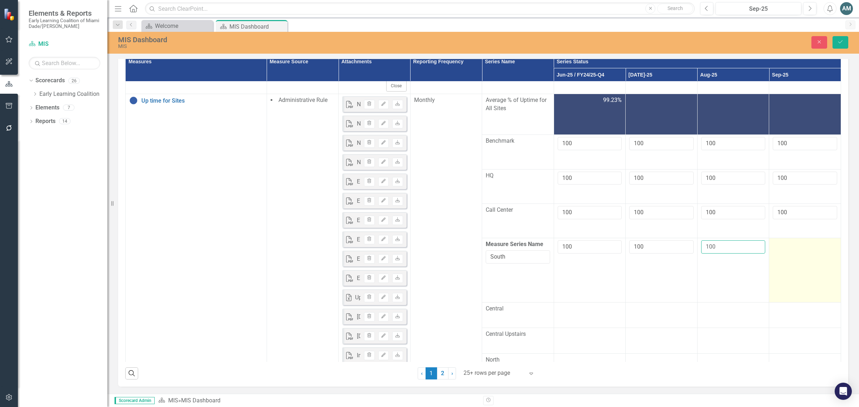
type input "100"
click at [776, 299] on td at bounding box center [805, 270] width 72 height 64
click at [782, 254] on input "number" at bounding box center [804, 246] width 64 height 13
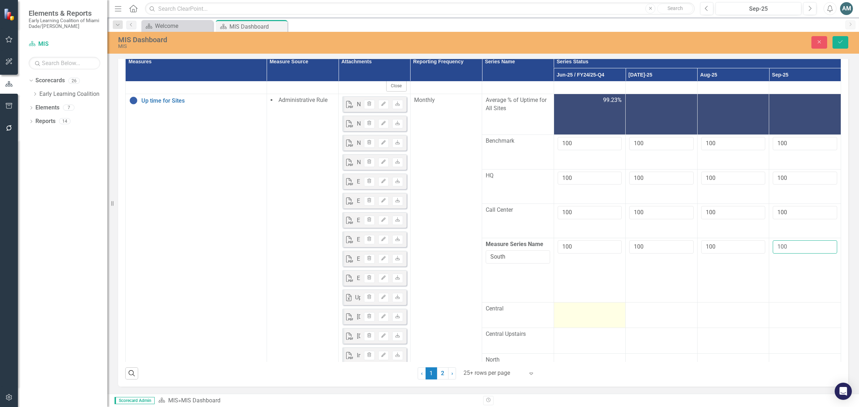
type input "100"
click at [577, 328] on td at bounding box center [589, 315] width 72 height 26
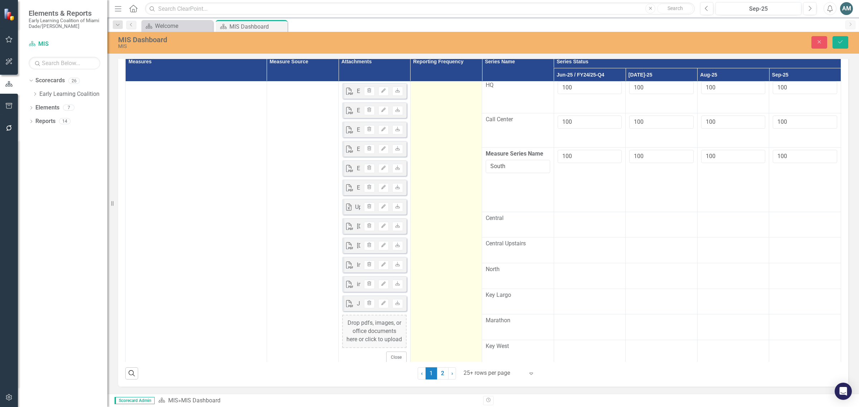
scroll to position [1863, 0]
click at [450, 245] on td "Monthly" at bounding box center [446, 186] width 72 height 362
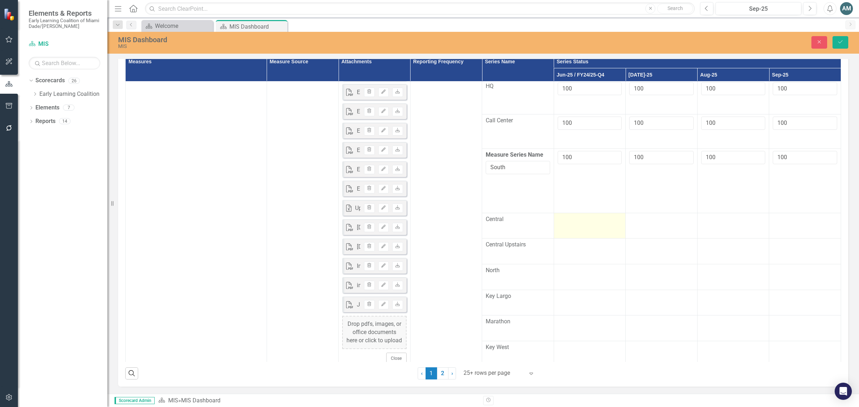
click at [598, 239] on td at bounding box center [589, 226] width 72 height 26
click at [717, 219] on div at bounding box center [733, 214] width 64 height 9
click at [712, 224] on input "number" at bounding box center [733, 216] width 64 height 13
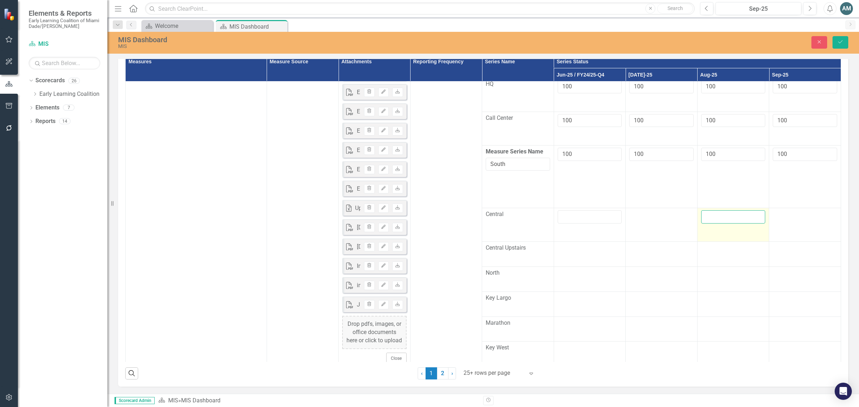
paste input "99.9"
type input "99.9"
click at [789, 242] on td at bounding box center [805, 225] width 72 height 34
click at [790, 242] on td at bounding box center [805, 225] width 72 height 34
click at [789, 224] on input "number" at bounding box center [804, 216] width 64 height 13
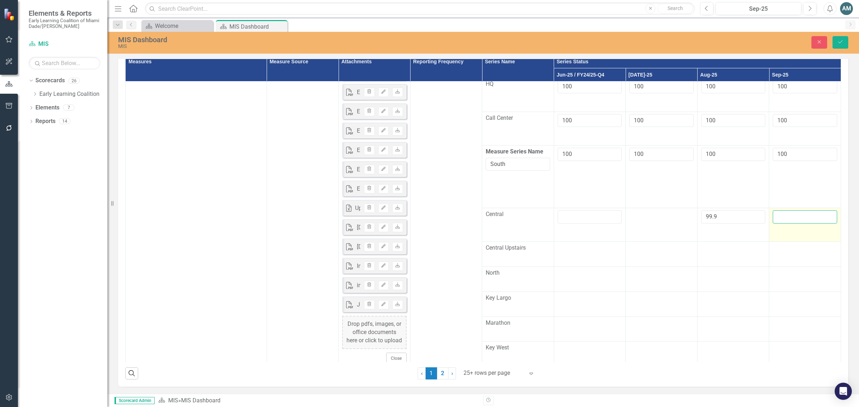
paste input "99.9"
type input "99.9"
click at [656, 242] on td at bounding box center [661, 225] width 72 height 34
click at [655, 224] on input "number" at bounding box center [661, 216] width 64 height 13
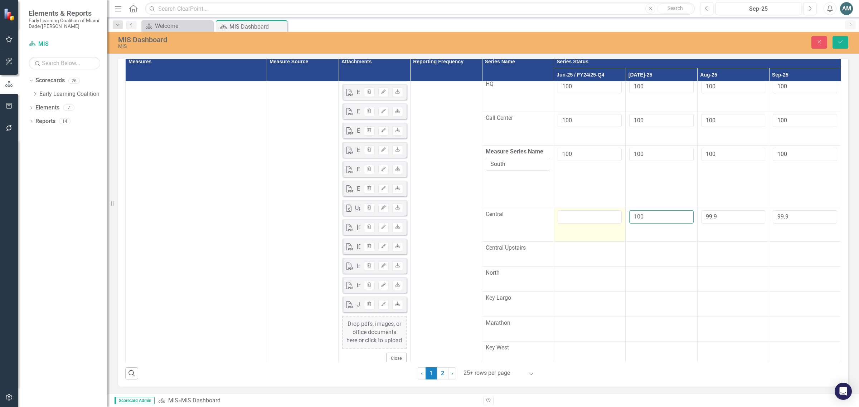
type input "100"
click at [578, 224] on input "number" at bounding box center [589, 216] width 64 height 13
type input "100"
click at [577, 253] on div at bounding box center [589, 248] width 64 height 9
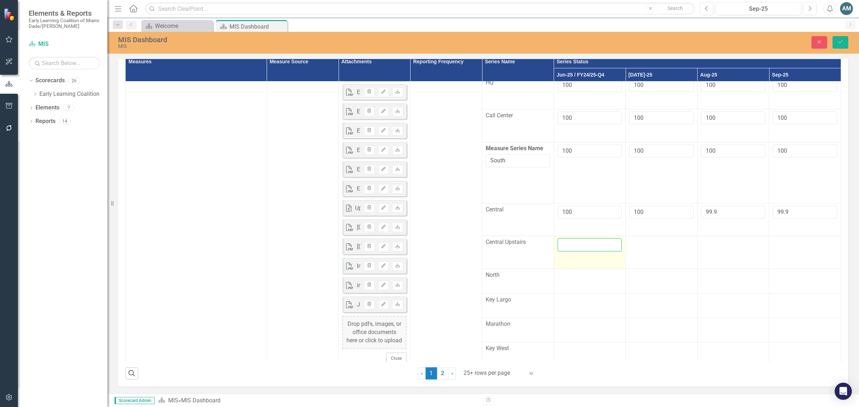
click at [575, 252] on input "number" at bounding box center [589, 244] width 64 height 13
type input "100"
click at [649, 269] on td at bounding box center [661, 252] width 72 height 33
click at [649, 252] on input "number" at bounding box center [661, 244] width 64 height 13
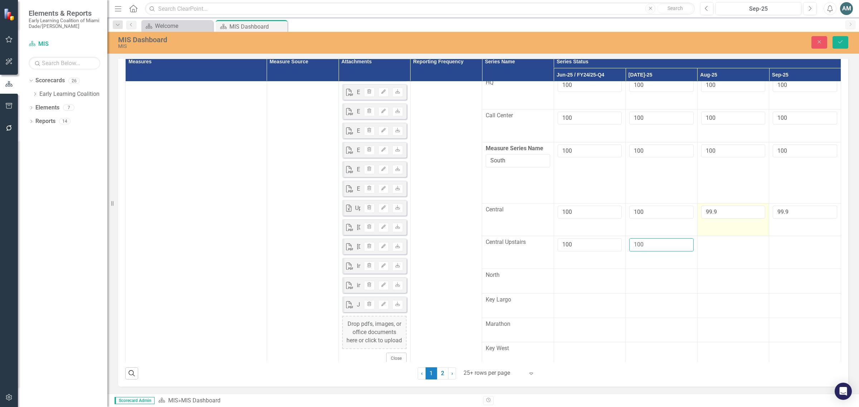
type input "100"
click at [718, 219] on input "99.9" at bounding box center [733, 212] width 64 height 13
click at [721, 247] on div at bounding box center [733, 242] width 64 height 9
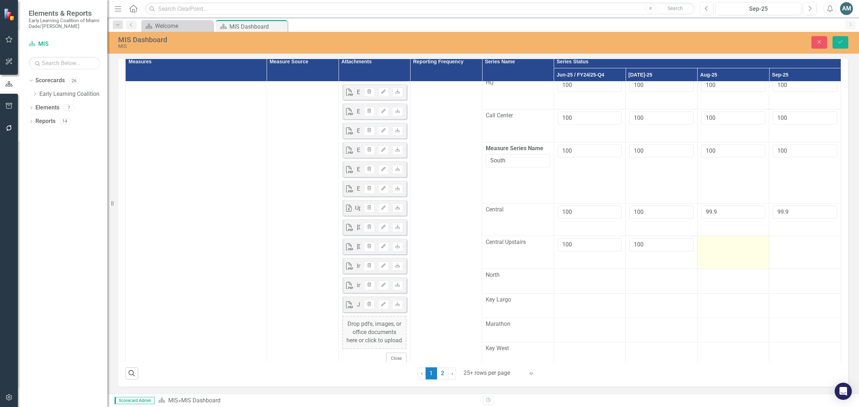
click at [721, 247] on div at bounding box center [733, 242] width 64 height 9
click at [720, 252] on input "number" at bounding box center [733, 244] width 64 height 13
paste input "99.9"
type input "99.9"
click at [791, 269] on td at bounding box center [805, 252] width 72 height 33
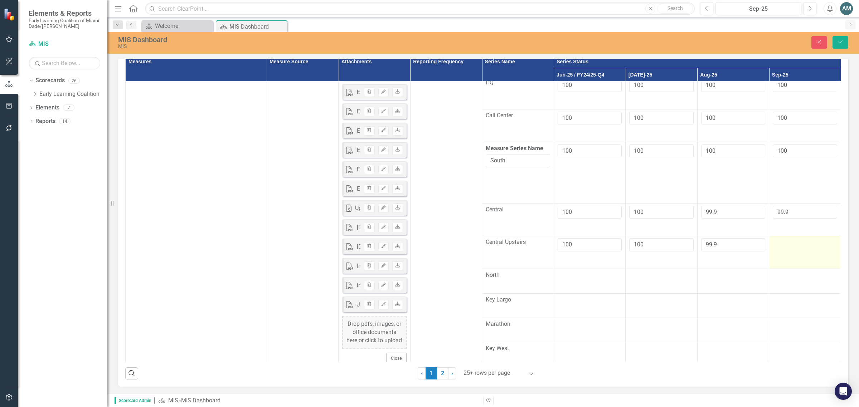
click at [791, 269] on td at bounding box center [805, 252] width 72 height 33
click at [788, 252] on input "number" at bounding box center [804, 244] width 64 height 13
paste input "99.9"
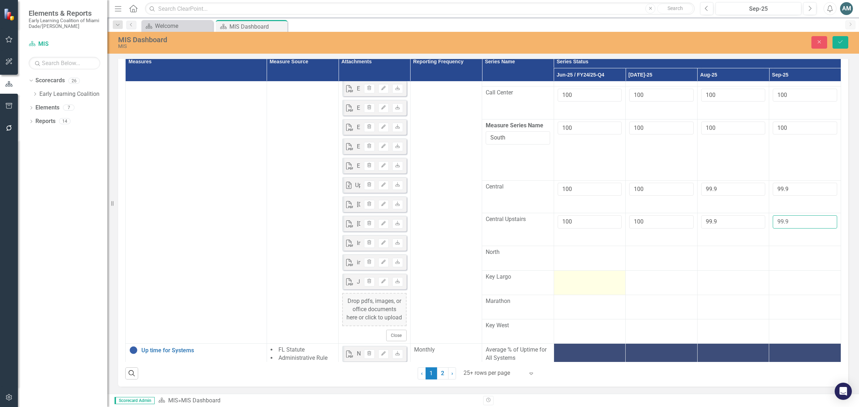
scroll to position [1908, 0]
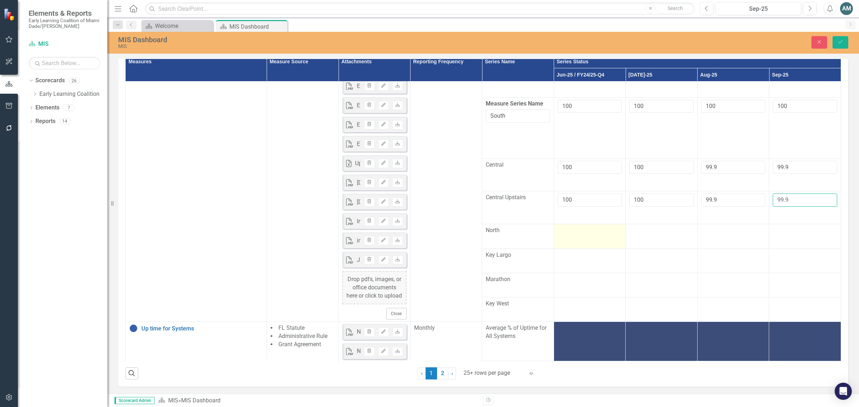
type input "99.9"
click at [576, 235] on div at bounding box center [589, 230] width 64 height 9
click at [778, 249] on td at bounding box center [805, 236] width 72 height 24
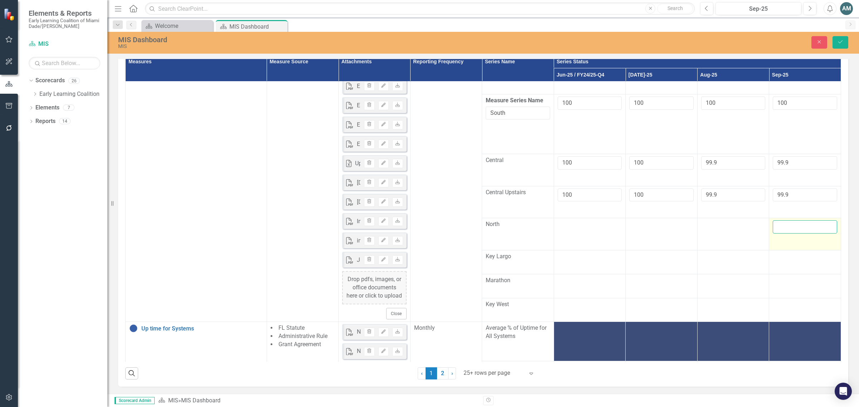
click at [785, 234] on input "number" at bounding box center [804, 226] width 64 height 13
paste input "99.9"
type input "99.9"
click at [722, 250] on td at bounding box center [733, 234] width 72 height 32
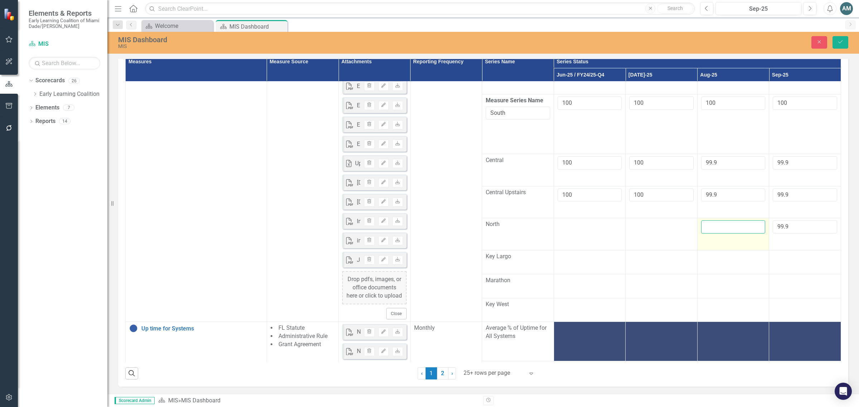
click at [723, 234] on input "number" at bounding box center [733, 226] width 64 height 13
type input "100"
click at [658, 229] on div at bounding box center [661, 224] width 64 height 9
click at [660, 234] on input "number" at bounding box center [661, 226] width 64 height 13
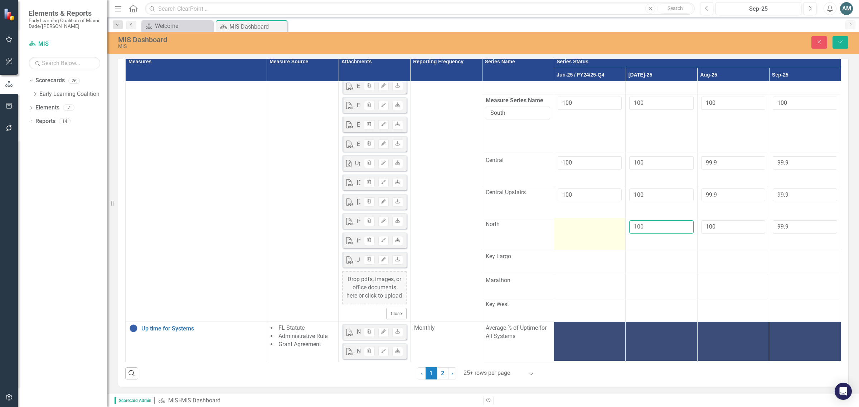
type input "100"
click at [593, 229] on div at bounding box center [589, 224] width 64 height 9
click at [593, 234] on input "number" at bounding box center [589, 226] width 64 height 13
type input "100"
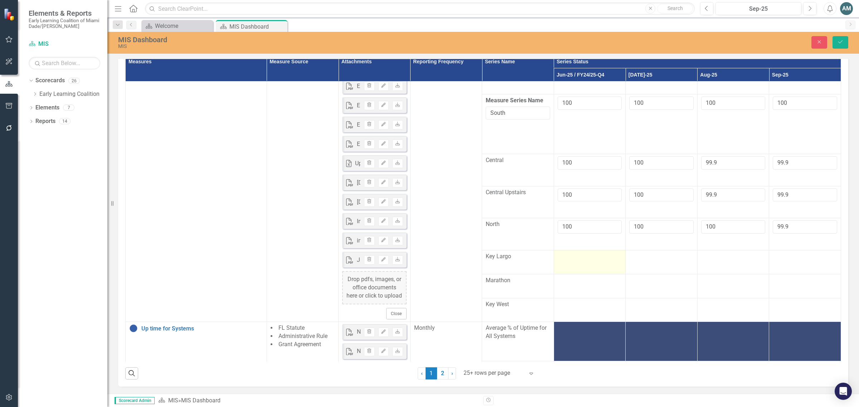
click at [557, 261] on div at bounding box center [589, 257] width 64 height 9
click at [568, 261] on div at bounding box center [589, 257] width 64 height 9
click at [568, 274] on td at bounding box center [589, 262] width 72 height 24
click at [566, 259] on input "number" at bounding box center [589, 252] width 64 height 13
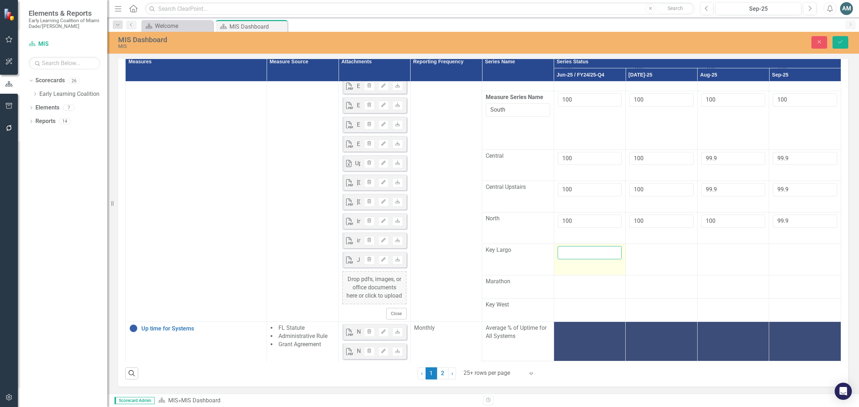
paste input "99.9"
type input "99.9"
click at [723, 275] on td at bounding box center [733, 259] width 72 height 31
click at [723, 259] on input "number" at bounding box center [733, 252] width 64 height 13
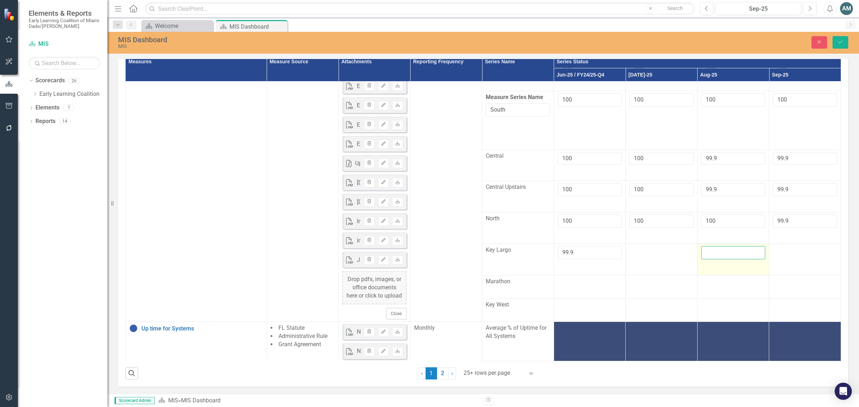
paste input "99.9"
type input "99.9"
click at [646, 255] on div at bounding box center [661, 250] width 64 height 9
click at [651, 259] on input "number" at bounding box center [661, 252] width 64 height 13
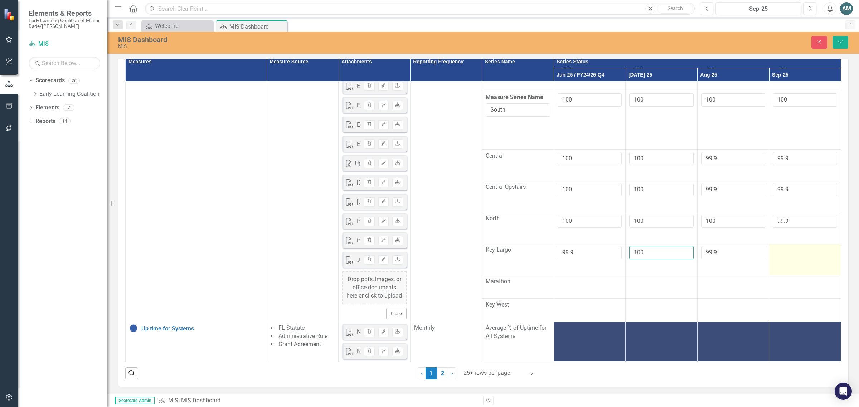
type input "100"
click at [772, 255] on div at bounding box center [804, 250] width 64 height 9
click at [785, 259] on input "number" at bounding box center [804, 252] width 64 height 13
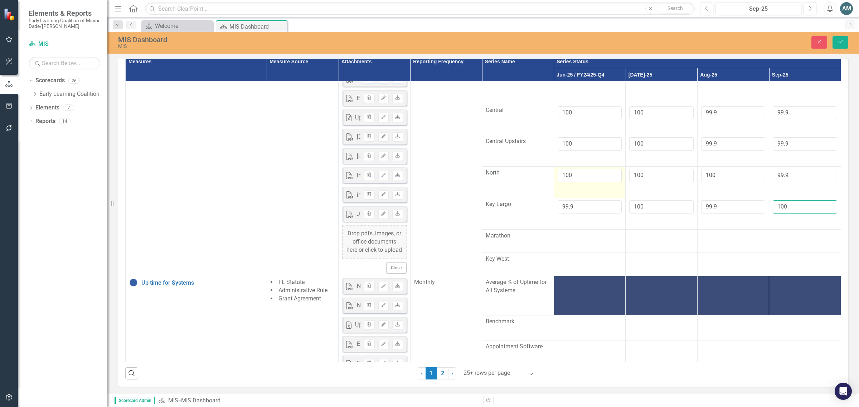
scroll to position [1998, 0]
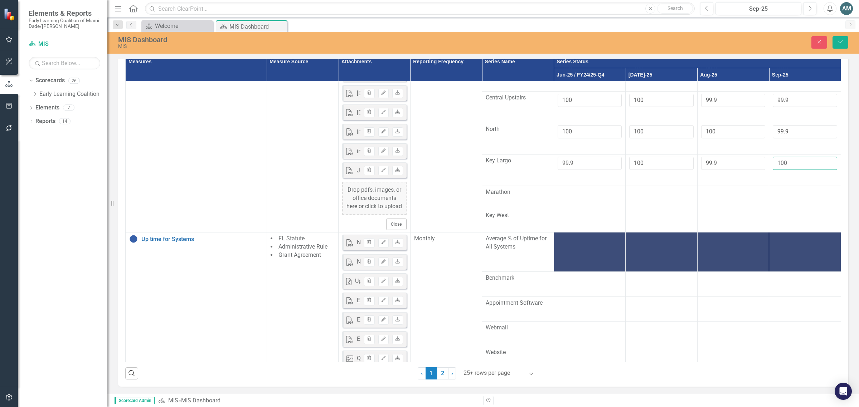
type input "100"
click at [575, 197] on div at bounding box center [589, 192] width 64 height 9
click at [574, 197] on div at bounding box center [589, 192] width 64 height 9
click at [571, 195] on input "number" at bounding box center [589, 187] width 64 height 13
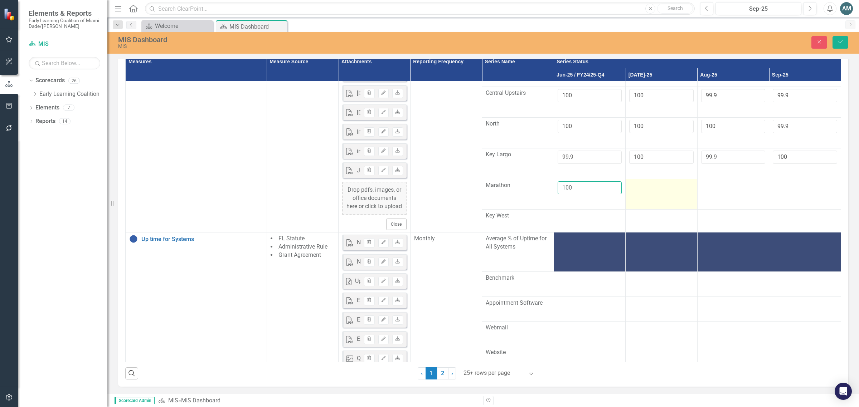
type input "100"
click at [640, 190] on div at bounding box center [661, 185] width 64 height 9
click at [639, 190] on div at bounding box center [661, 185] width 64 height 9
click at [637, 195] on input "number" at bounding box center [661, 187] width 64 height 13
type input "100"
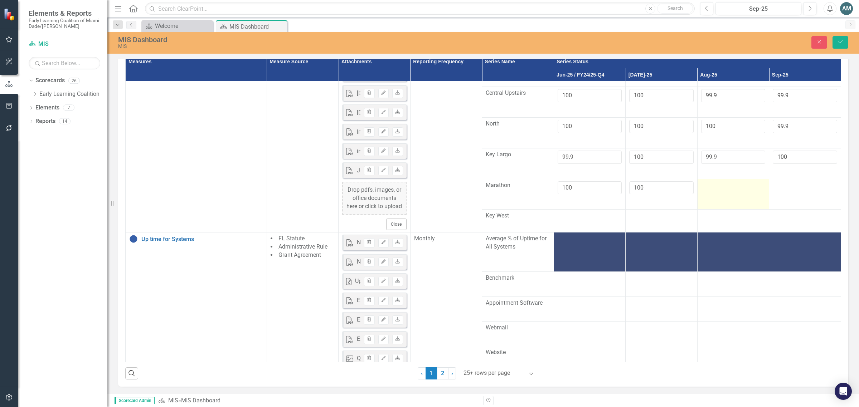
click at [707, 210] on td at bounding box center [733, 194] width 72 height 31
click at [705, 195] on input "number" at bounding box center [733, 187] width 64 height 13
type input "100"
click at [796, 210] on td at bounding box center [805, 194] width 72 height 31
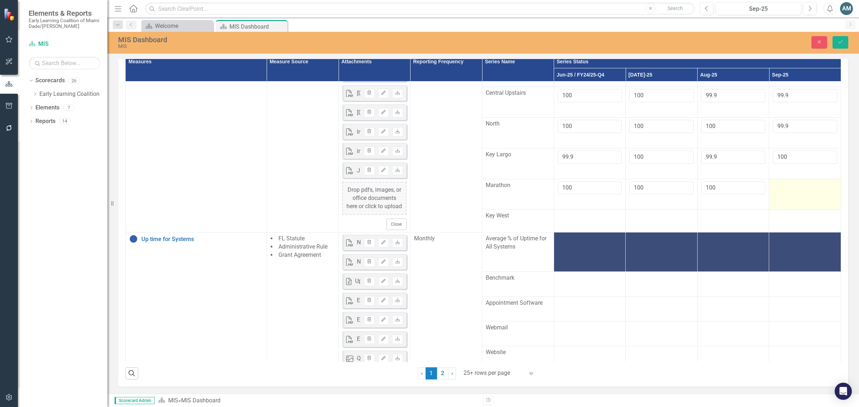
click at [790, 210] on td at bounding box center [805, 194] width 72 height 31
click at [779, 195] on input "number" at bounding box center [804, 187] width 64 height 13
type input "100"
click at [584, 272] on td at bounding box center [589, 252] width 72 height 39
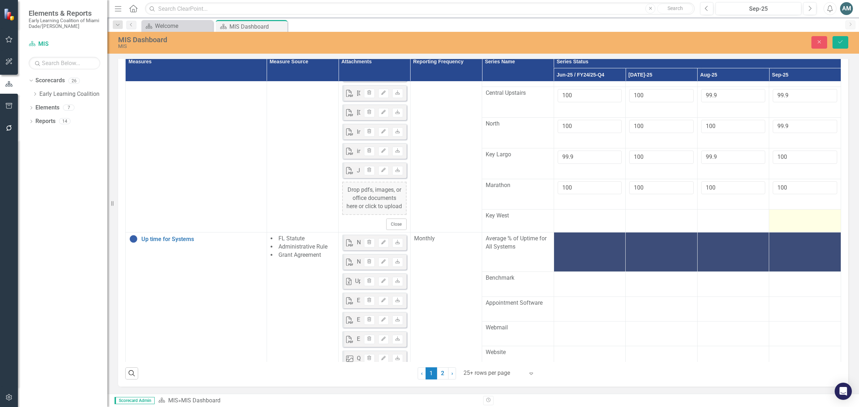
click at [779, 233] on td at bounding box center [805, 221] width 72 height 23
click at [777, 218] on input "number" at bounding box center [804, 211] width 64 height 13
type input "99.9"
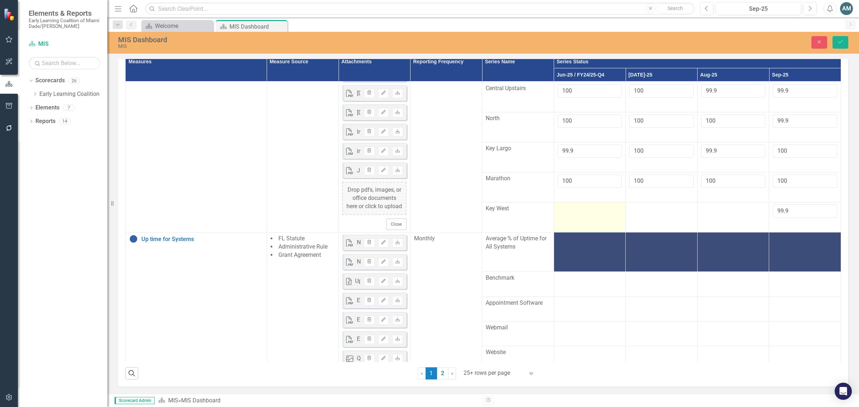
click at [556, 233] on td at bounding box center [589, 218] width 72 height 30
click at [575, 218] on input "number" at bounding box center [589, 211] width 64 height 13
type input "99.2"
click at [642, 233] on td at bounding box center [661, 218] width 72 height 30
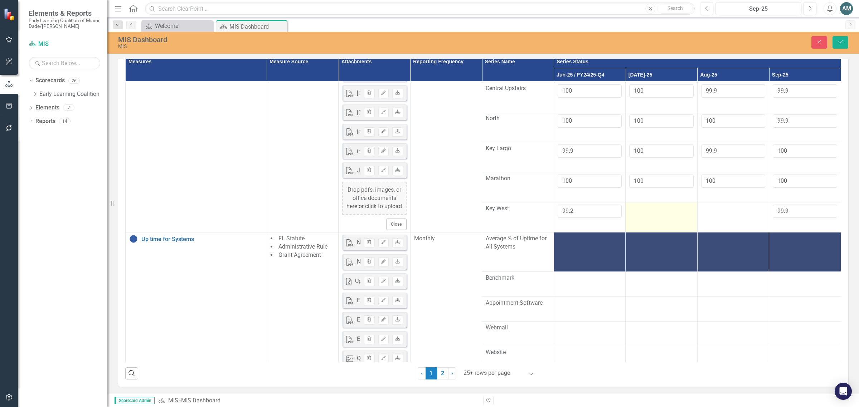
click at [642, 233] on td at bounding box center [661, 218] width 72 height 30
click at [642, 218] on input "number" at bounding box center [661, 211] width 64 height 13
click at [647, 218] on input "number" at bounding box center [661, 211] width 64 height 13
type input "99.5"
click at [700, 233] on td at bounding box center [733, 218] width 72 height 30
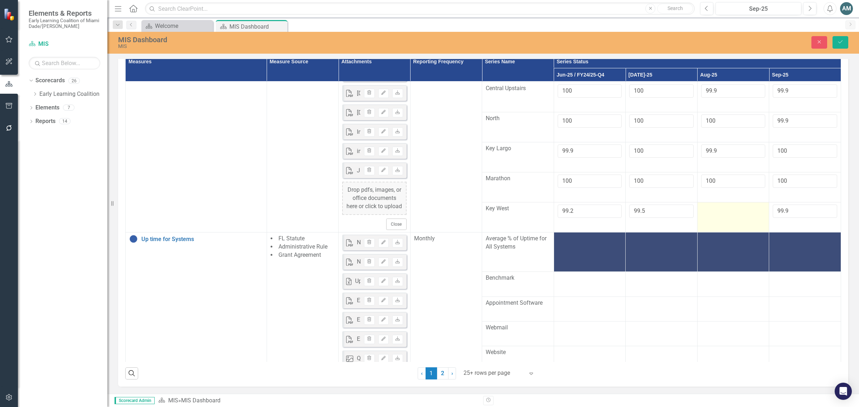
click at [700, 233] on td at bounding box center [733, 218] width 72 height 30
click at [711, 218] on input "number" at bounding box center [733, 211] width 64 height 13
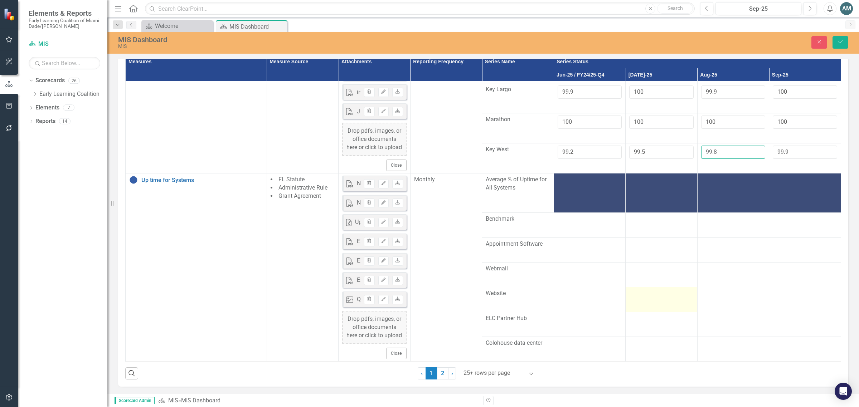
scroll to position [2087, 0]
type input "99.8"
click at [590, 262] on td at bounding box center [589, 250] width 72 height 25
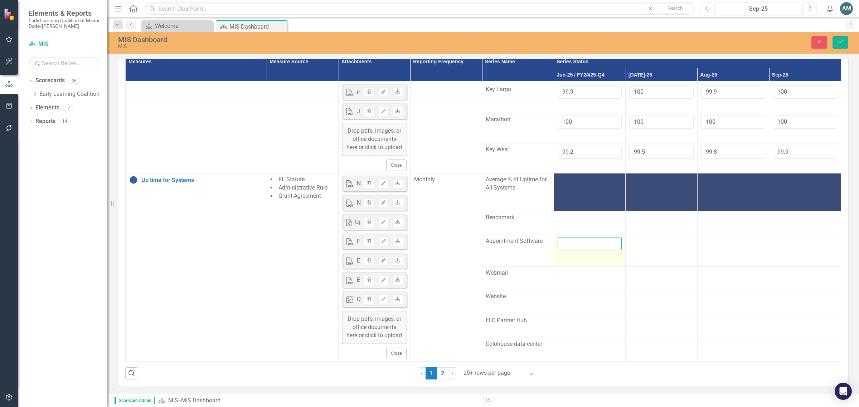
click at [580, 250] on input "number" at bounding box center [589, 243] width 64 height 13
type input "100"
click at [663, 246] on div at bounding box center [661, 241] width 64 height 9
click at [647, 250] on input "number" at bounding box center [661, 243] width 64 height 13
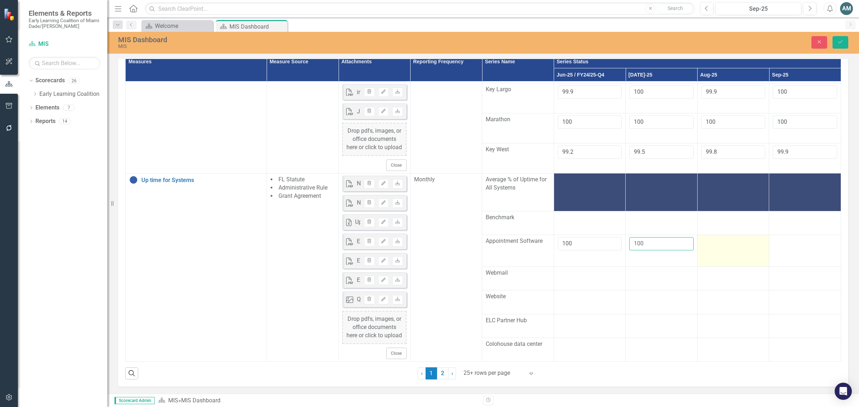
type input "100"
click at [718, 267] on td at bounding box center [733, 251] width 72 height 32
click at [716, 250] on input "number" at bounding box center [733, 243] width 64 height 13
type input "100"
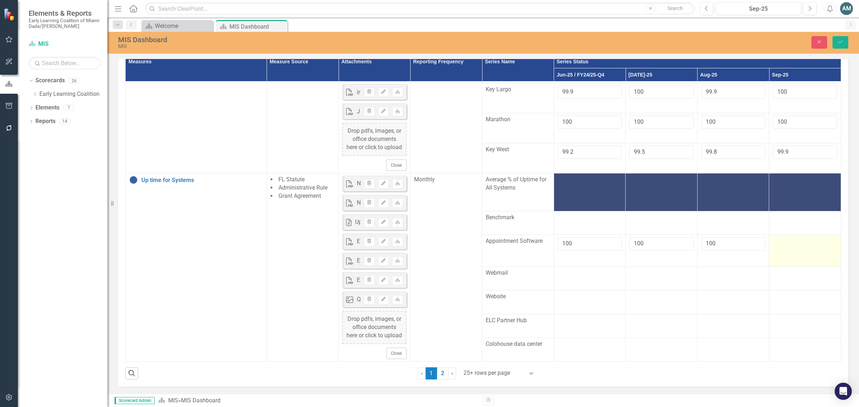
click at [808, 267] on td at bounding box center [805, 251] width 72 height 32
click at [786, 250] on input "number" at bounding box center [804, 243] width 64 height 13
type input "100"
click at [572, 222] on div at bounding box center [589, 218] width 64 height 9
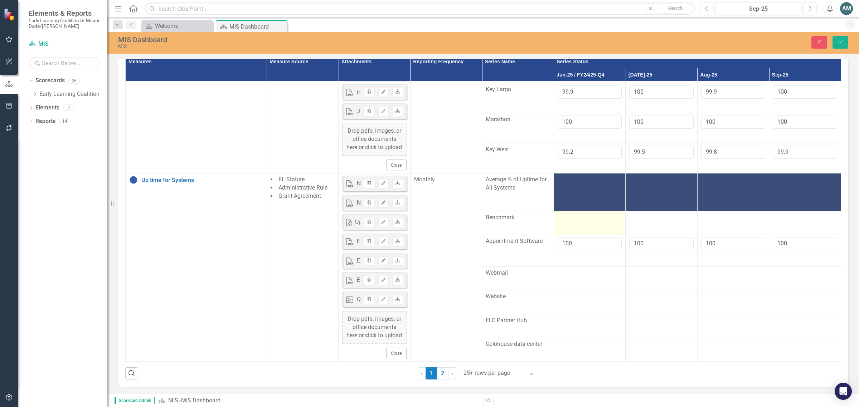
click at [572, 222] on div at bounding box center [589, 218] width 64 height 9
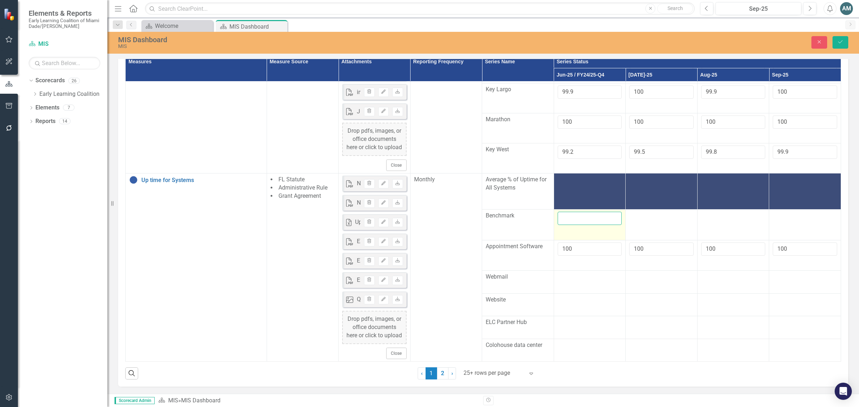
click at [575, 225] on input "number" at bounding box center [589, 218] width 64 height 13
type input "1"
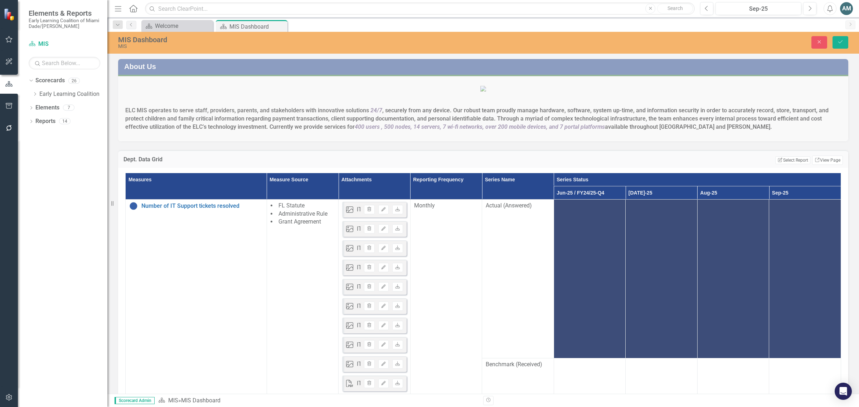
scroll to position [2087, 0]
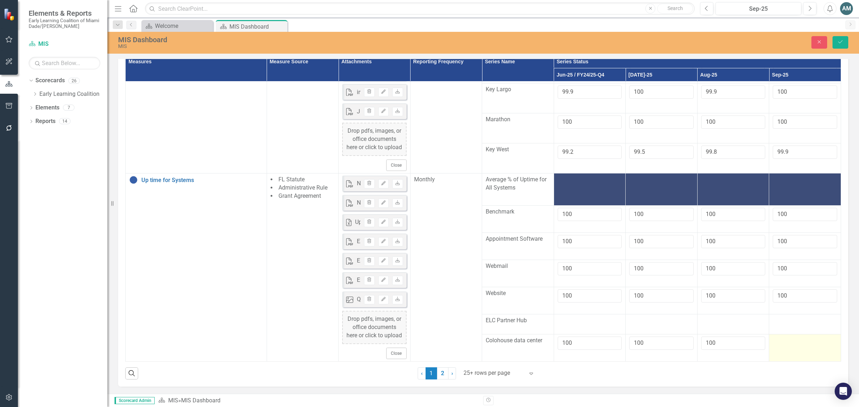
type input "100"
click at [794, 345] on td at bounding box center [805, 348] width 72 height 27
click at [788, 341] on input "number" at bounding box center [804, 343] width 64 height 13
type input "100"
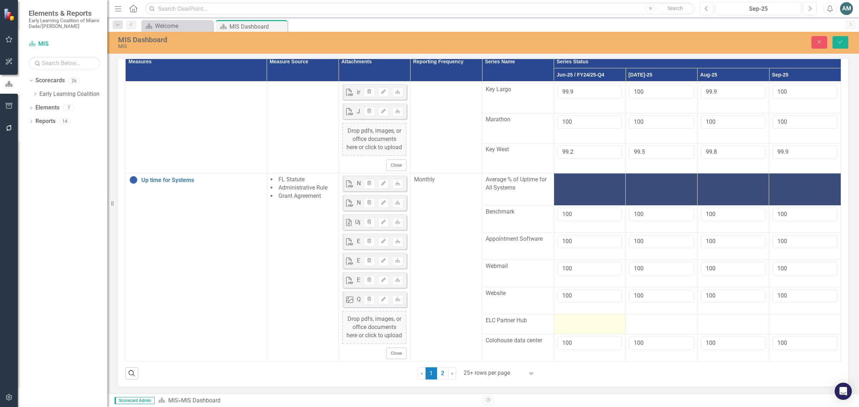
click at [580, 317] on div at bounding box center [589, 321] width 64 height 9
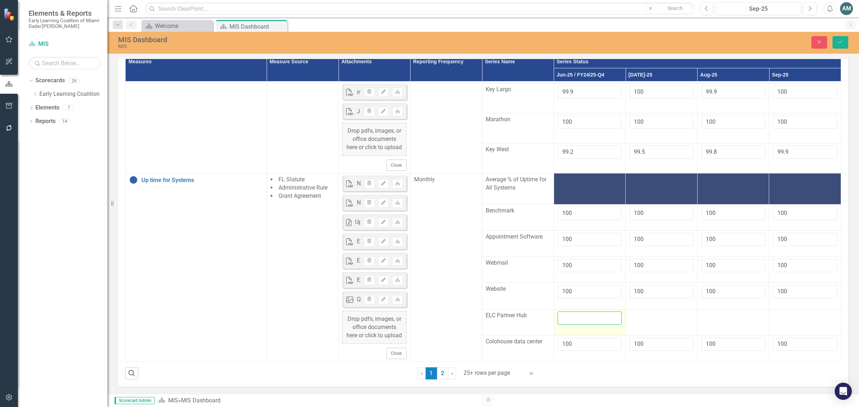
click at [578, 319] on input "number" at bounding box center [589, 318] width 64 height 13
type input "100"
click at [639, 317] on div at bounding box center [661, 316] width 64 height 9
click at [642, 317] on input "number" at bounding box center [661, 318] width 64 height 13
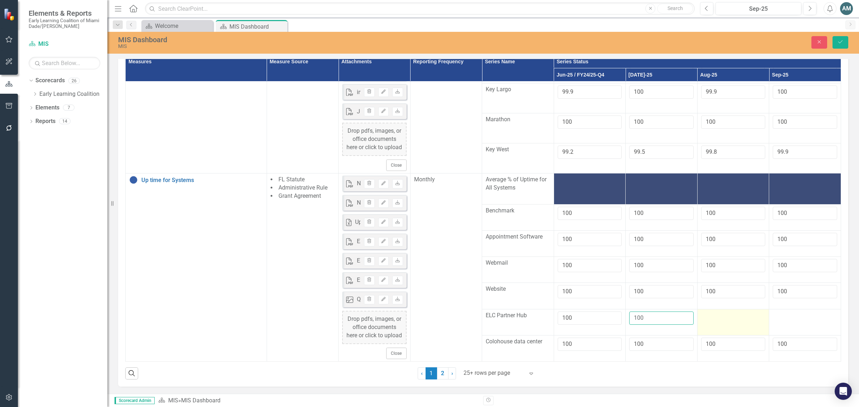
type input "100"
click at [733, 317] on div at bounding box center [733, 316] width 64 height 9
click at [717, 317] on input "number" at bounding box center [733, 318] width 64 height 13
type input "100"
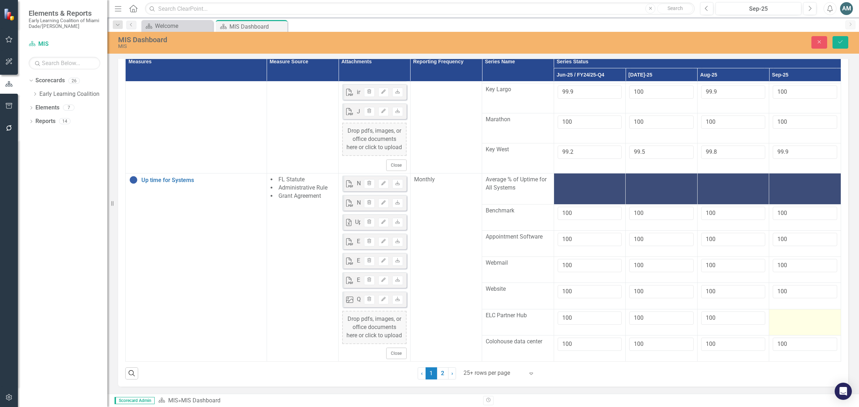
click at [787, 317] on div at bounding box center [804, 316] width 64 height 9
click at [787, 317] on input "number" at bounding box center [804, 318] width 64 height 13
type input "100"
click at [839, 42] on icon "Save" at bounding box center [840, 41] width 6 height 5
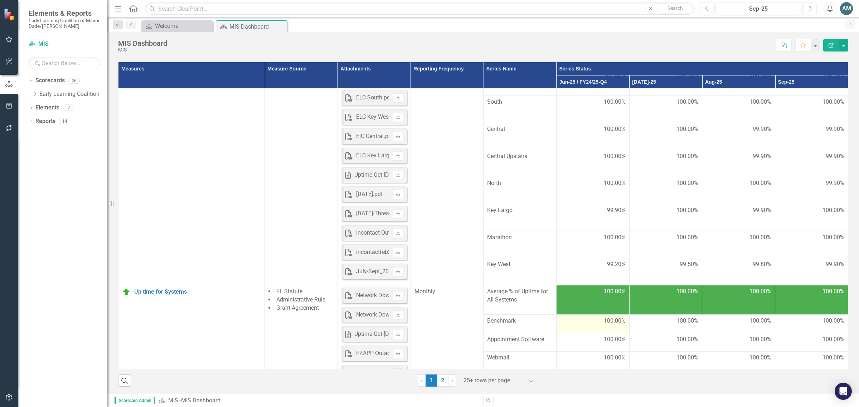
scroll to position [1863, 0]
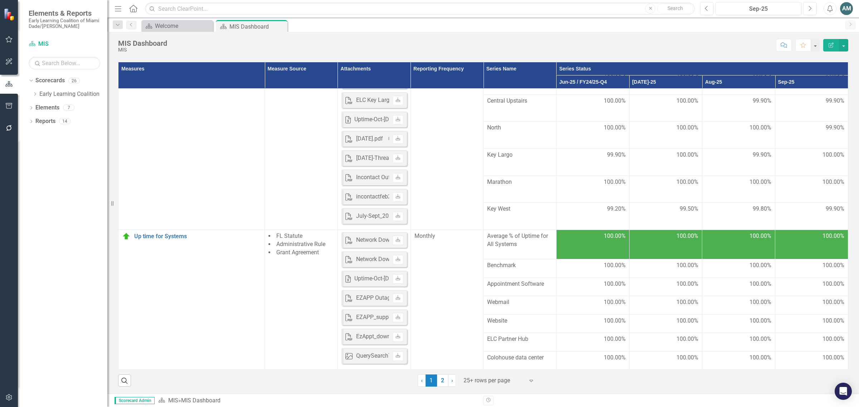
drag, startPoint x: 449, startPoint y: 381, endPoint x: 342, endPoint y: 394, distance: 107.7
click at [451, 381] on span "›" at bounding box center [452, 380] width 2 height 7
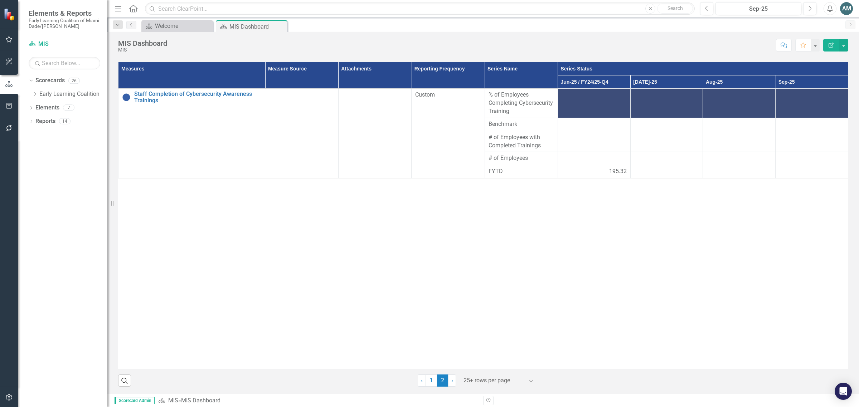
scroll to position [199, 0]
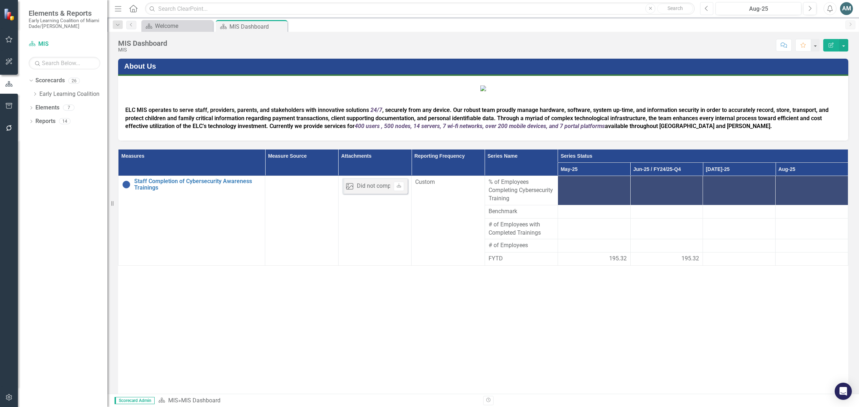
click at [707, 8] on icon "Previous" at bounding box center [706, 8] width 4 height 6
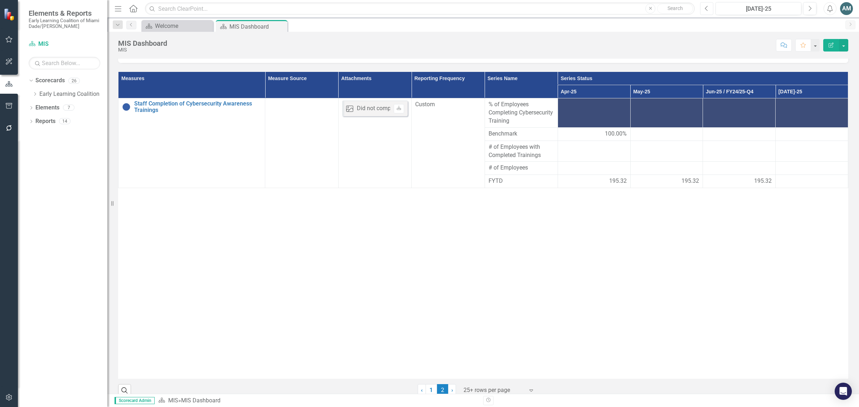
scroll to position [199, 0]
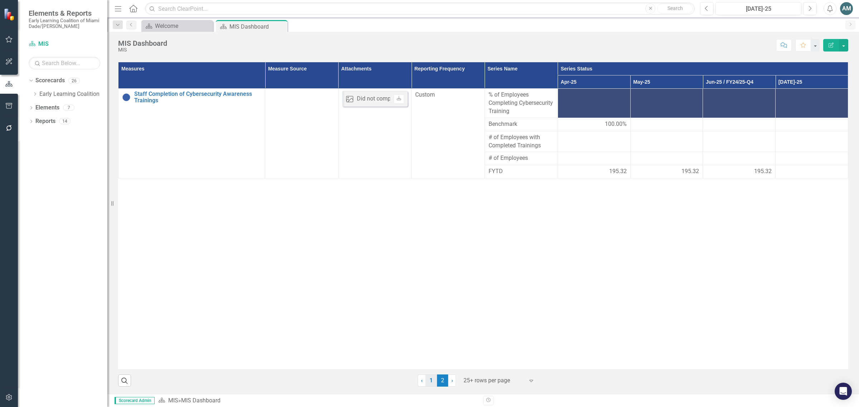
click at [430, 385] on link "1" at bounding box center [430, 381] width 11 height 12
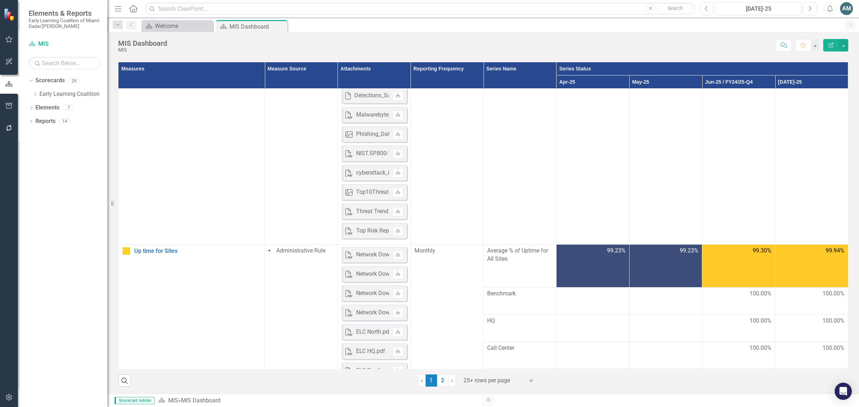
scroll to position [1655, 0]
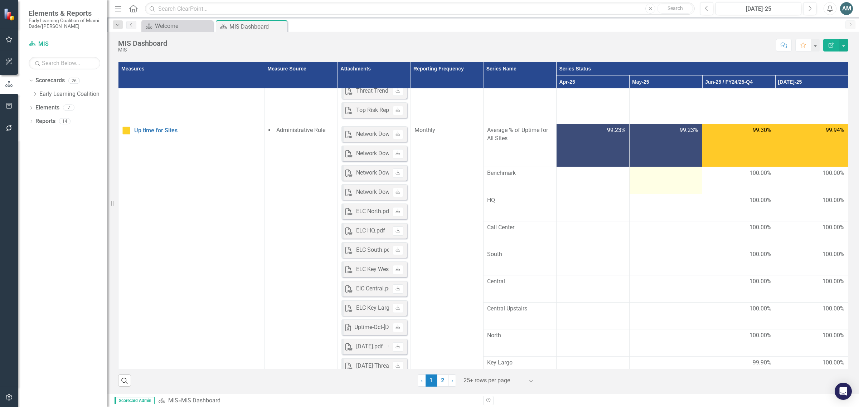
click at [654, 186] on td at bounding box center [665, 180] width 73 height 27
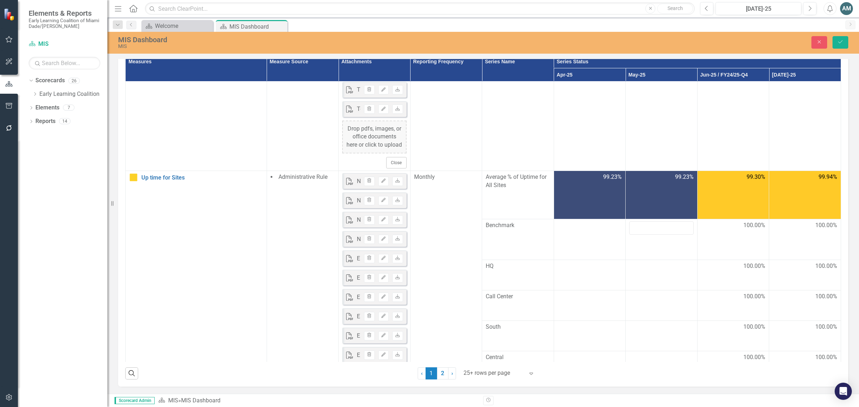
scroll to position [1744, 0]
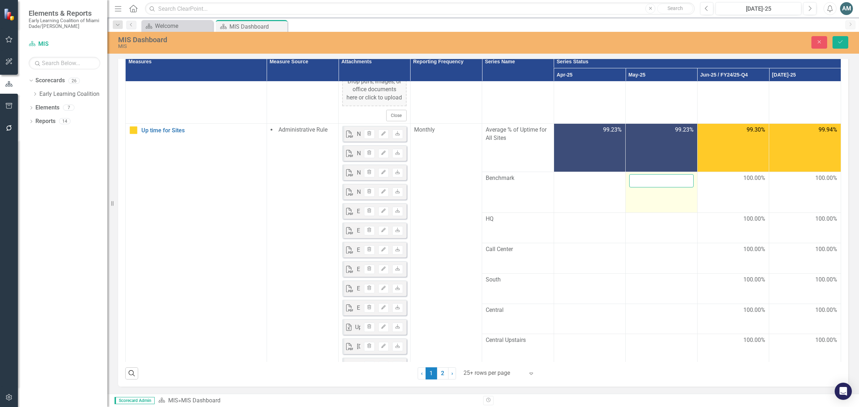
click at [650, 187] on input "number" at bounding box center [661, 180] width 64 height 13
type input "100"
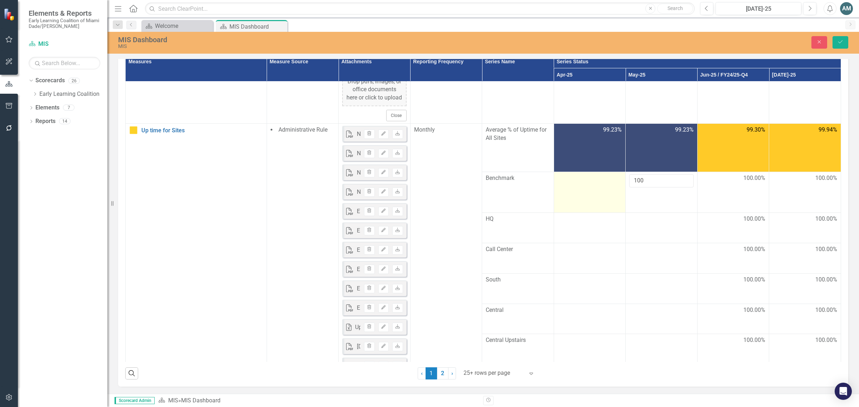
click at [579, 213] on td at bounding box center [589, 192] width 72 height 41
click at [578, 213] on td at bounding box center [589, 192] width 72 height 41
click at [578, 187] on input "number" at bounding box center [589, 180] width 64 height 13
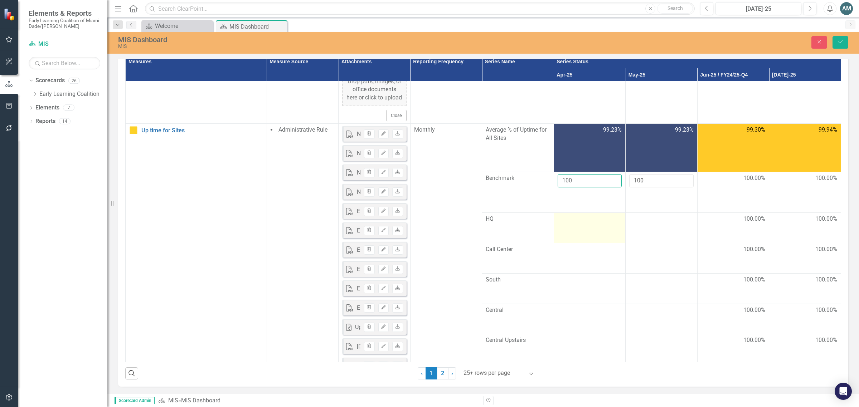
type input "100"
click at [574, 243] on td at bounding box center [589, 228] width 72 height 30
click at [575, 224] on div at bounding box center [589, 219] width 64 height 9
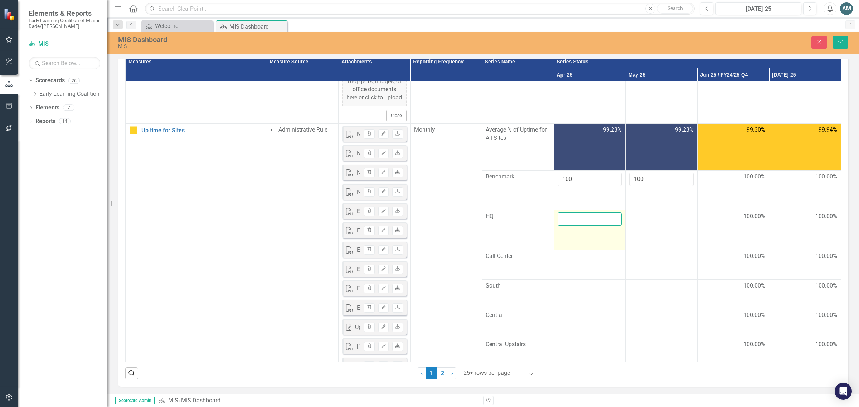
click at [566, 226] on input "number" at bounding box center [589, 219] width 64 height 13
type input "100"
click at [656, 250] on td at bounding box center [661, 230] width 72 height 40
click at [645, 226] on input "number" at bounding box center [661, 219] width 64 height 13
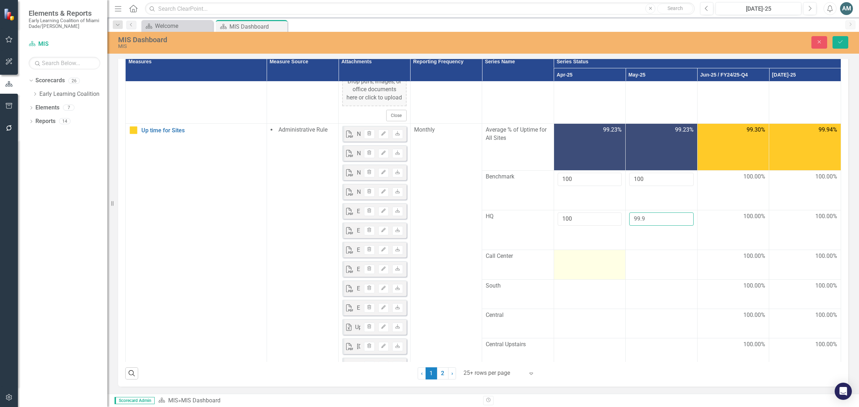
type input "99.9"
click at [579, 279] on td at bounding box center [589, 264] width 72 height 29
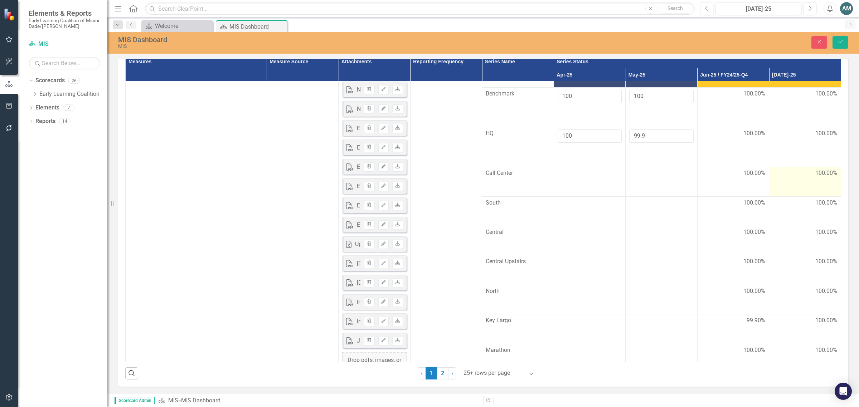
scroll to position [1834, 0]
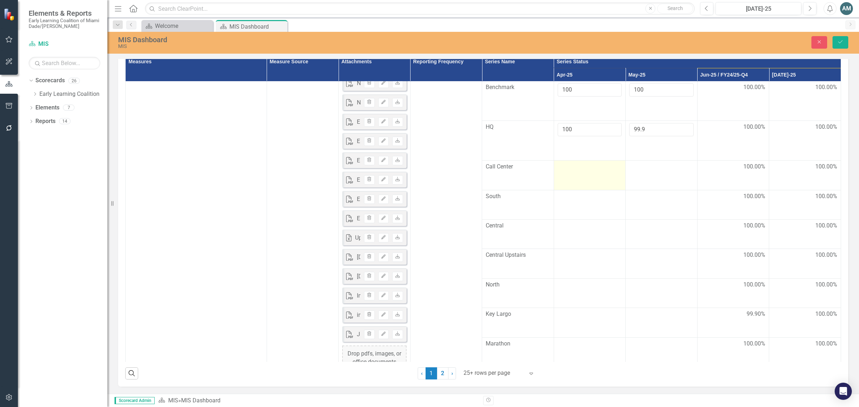
click at [561, 171] on div at bounding box center [589, 167] width 64 height 9
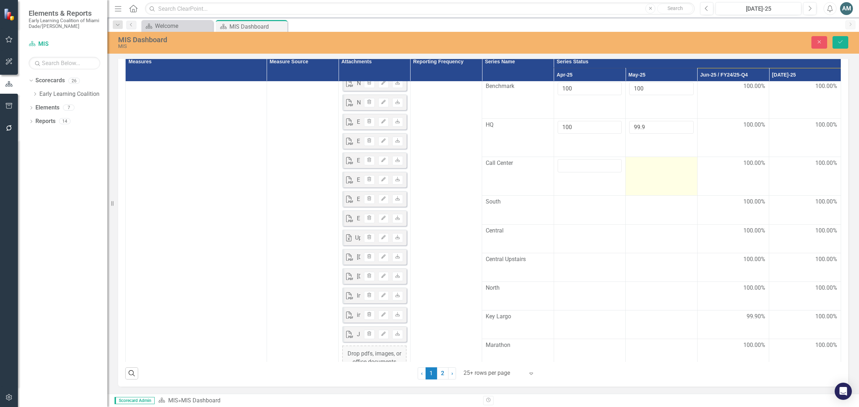
click at [670, 196] on td at bounding box center [661, 176] width 72 height 39
click at [653, 172] on input "number" at bounding box center [661, 165] width 64 height 13
paste input "99.9"
type input "99.9"
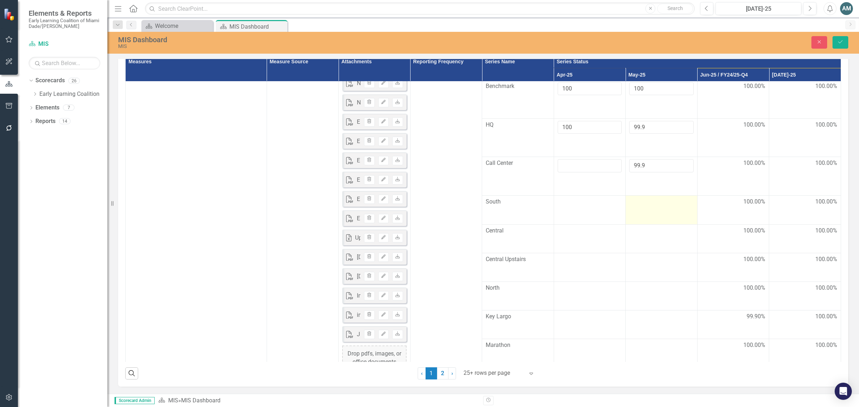
click at [642, 224] on td at bounding box center [661, 210] width 72 height 29
click at [642, 207] on input "number" at bounding box center [661, 200] width 64 height 13
paste input "99.9"
type input "99.9"
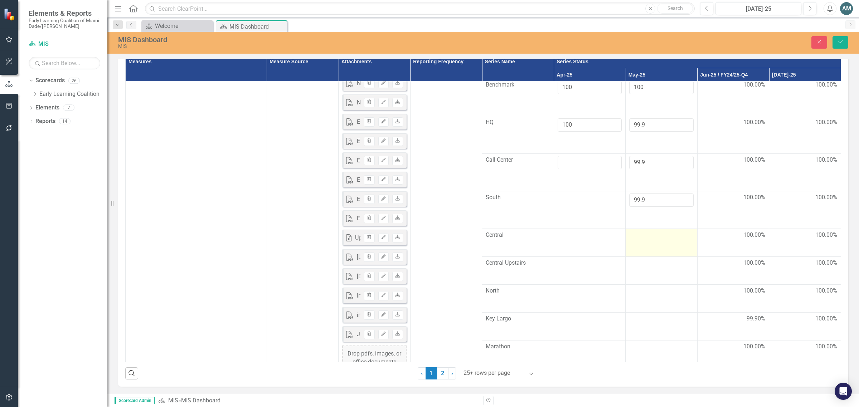
click at [645, 257] on td at bounding box center [661, 243] width 72 height 28
click at [645, 239] on input "number" at bounding box center [661, 232] width 64 height 13
paste input "99.9"
type input "99.9"
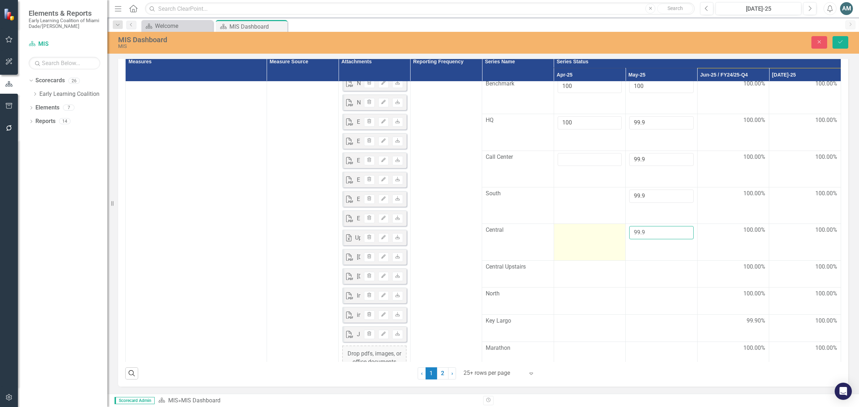
drag, startPoint x: 655, startPoint y: 281, endPoint x: 580, endPoint y: 274, distance: 75.1
click at [580, 260] on tr "Central 99.9 100.00% 100.00%" at bounding box center [483, 242] width 715 height 36
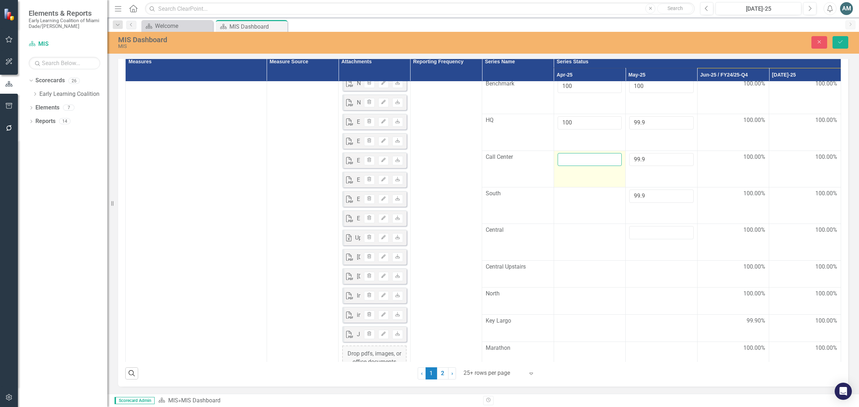
click at [581, 166] on input "number" at bounding box center [589, 159] width 64 height 13
type input "100"
click at [585, 224] on td at bounding box center [589, 205] width 72 height 36
click at [583, 203] on input "number" at bounding box center [589, 196] width 64 height 13
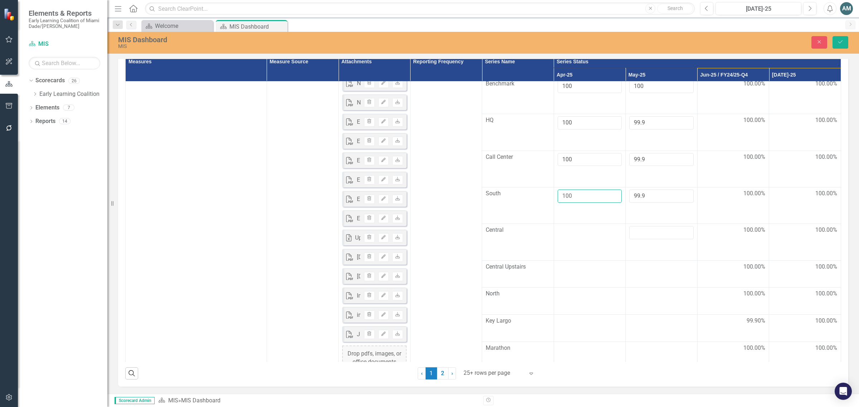
type input "100"
click at [672, 239] on input "number" at bounding box center [661, 232] width 64 height 13
type input "100"
click at [576, 260] on td at bounding box center [589, 242] width 72 height 36
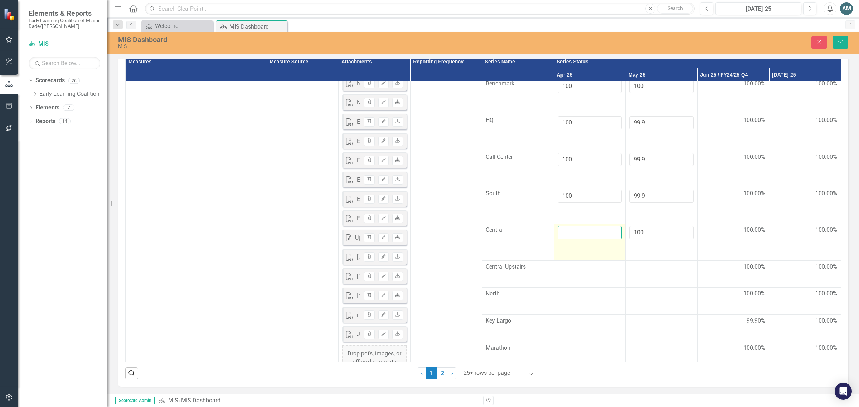
click at [576, 239] on input "number" at bounding box center [589, 232] width 64 height 13
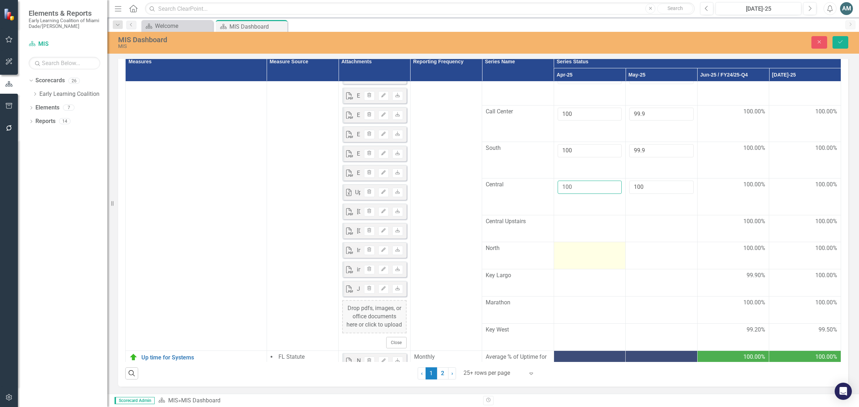
scroll to position [1923, 0]
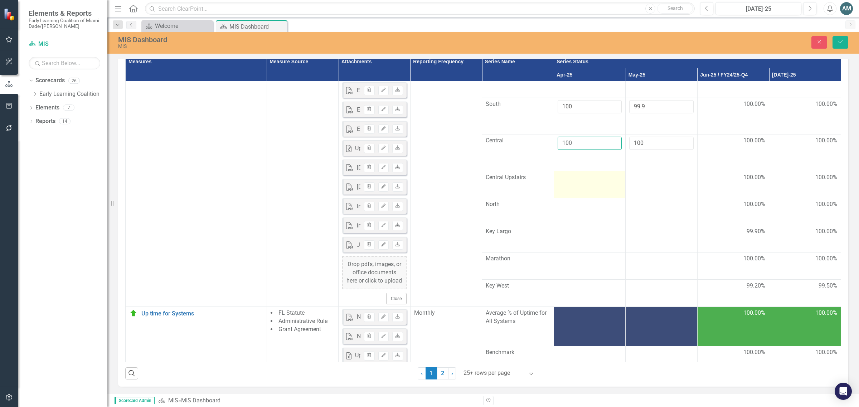
type input "100"
click at [567, 182] on div at bounding box center [589, 178] width 64 height 9
click at [577, 181] on input "number" at bounding box center [589, 174] width 64 height 13
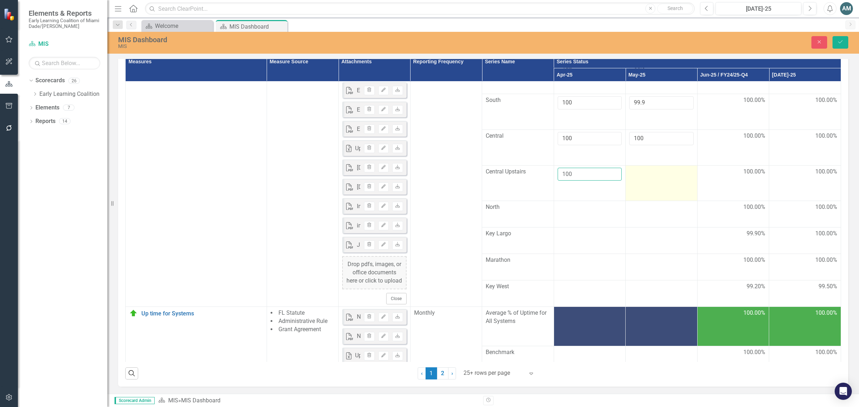
type input "100"
click at [647, 201] on td at bounding box center [661, 183] width 72 height 36
click at [648, 181] on input "number" at bounding box center [661, 174] width 64 height 13
type input "100"
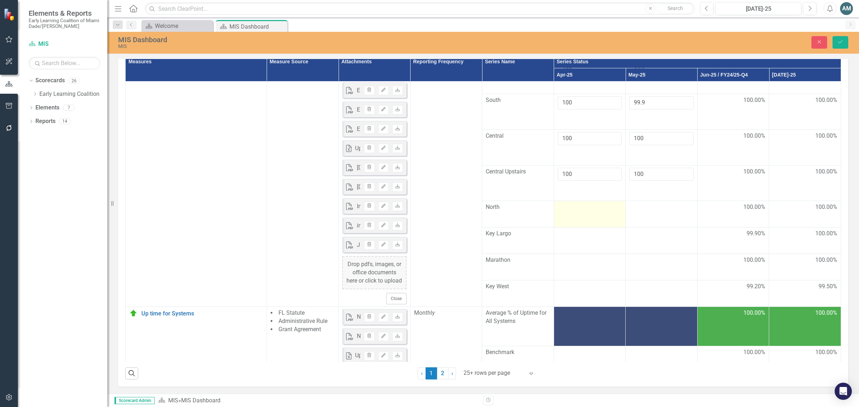
click at [576, 228] on td at bounding box center [589, 214] width 72 height 26
click at [570, 212] on div at bounding box center [589, 207] width 64 height 9
click at [574, 210] on input "number" at bounding box center [589, 203] width 64 height 13
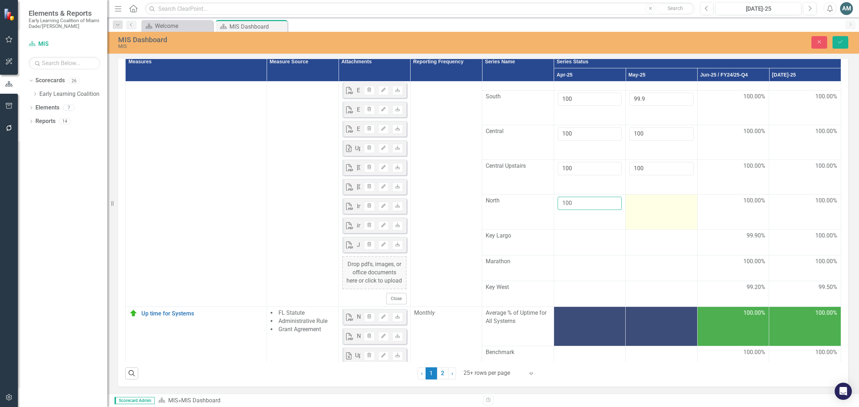
type input "100"
click at [648, 229] on td at bounding box center [661, 212] width 72 height 35
click at [646, 210] on input "number" at bounding box center [661, 203] width 64 height 13
type input "100"
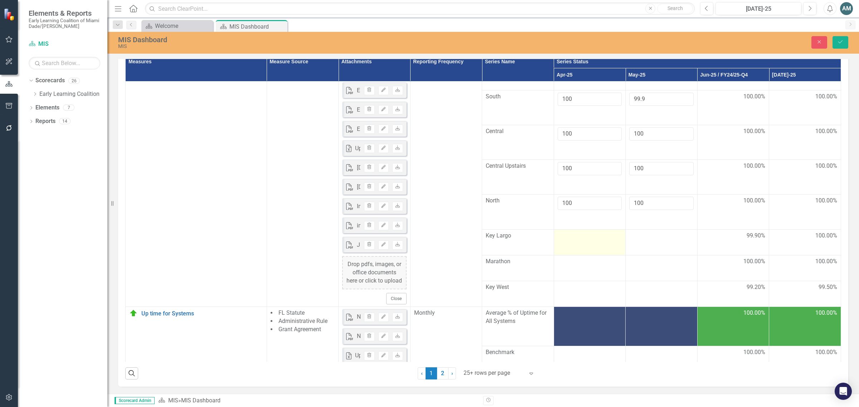
click at [560, 240] on div at bounding box center [589, 236] width 64 height 9
click at [655, 255] on td at bounding box center [661, 242] width 72 height 26
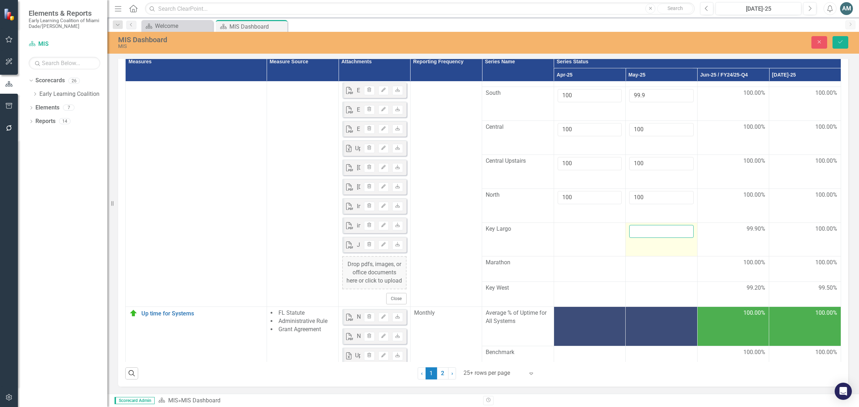
click at [652, 238] on input "number" at bounding box center [661, 231] width 64 height 13
paste input "99.9"
type input "99.9"
drag, startPoint x: 642, startPoint y: 284, endPoint x: 586, endPoint y: 289, distance: 55.6
click at [587, 257] on tr "Key Largo 99.9 99.90% 100.00%" at bounding box center [483, 240] width 715 height 34
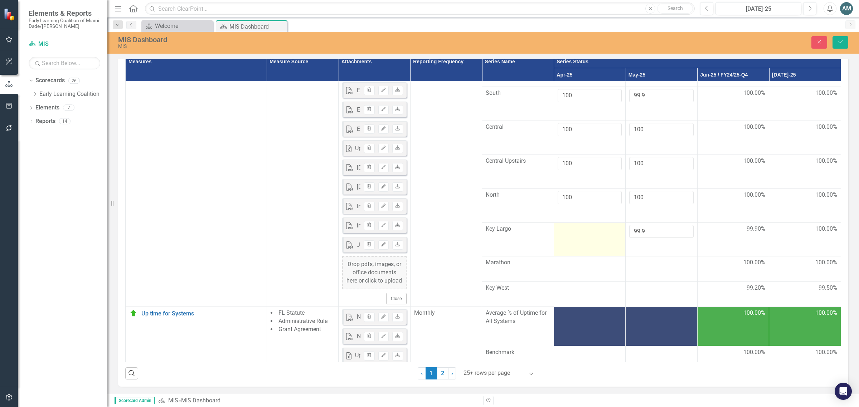
click at [579, 257] on td at bounding box center [589, 240] width 72 height 34
click at [577, 238] on input "number" at bounding box center [589, 231] width 64 height 13
paste input "99.9"
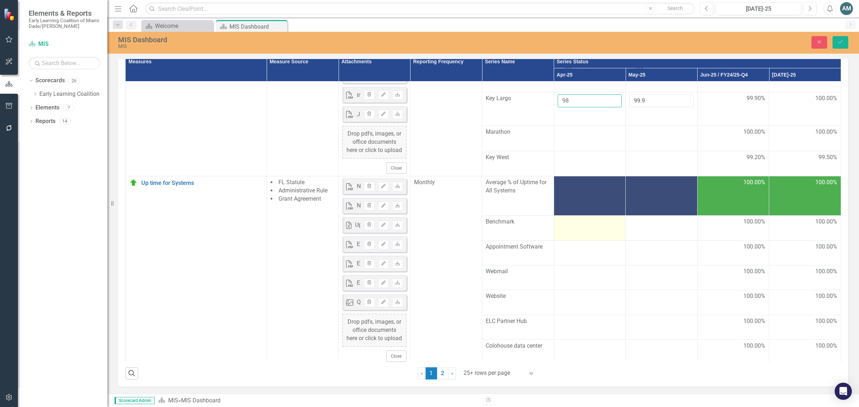
scroll to position [2057, 0]
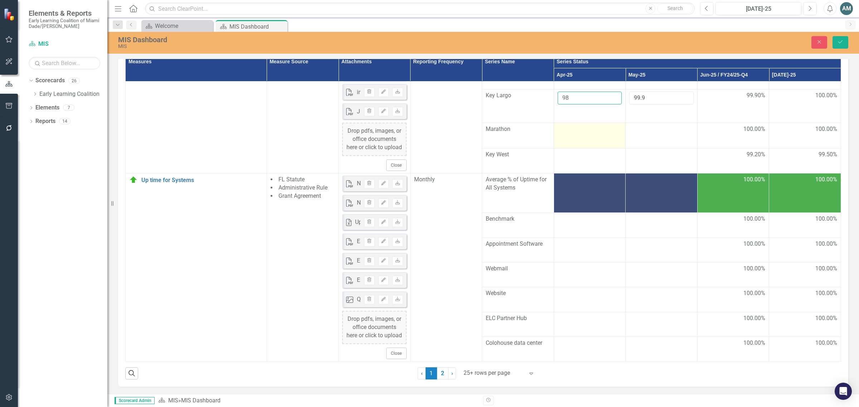
type input "98"
click at [573, 148] on td at bounding box center [589, 135] width 72 height 25
click at [571, 149] on td at bounding box center [589, 132] width 72 height 33
click at [571, 131] on input "number" at bounding box center [589, 124] width 64 height 13
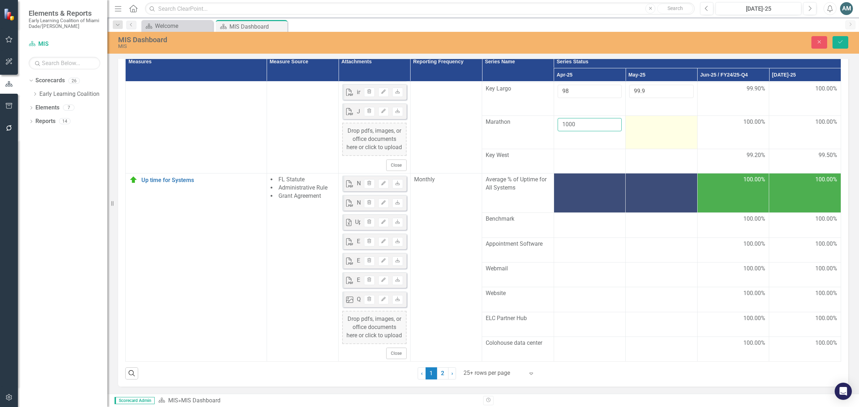
type input "1000"
click at [643, 149] on td at bounding box center [661, 132] width 72 height 33
click at [643, 131] on input "number" at bounding box center [661, 124] width 64 height 13
type input "100"
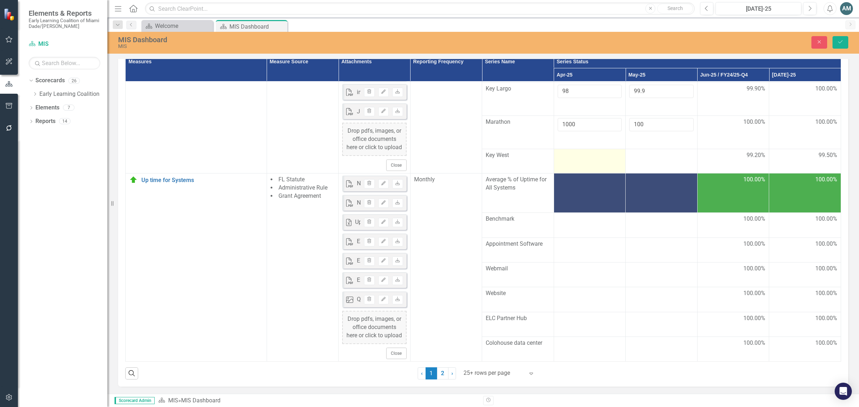
click at [582, 160] on div at bounding box center [589, 155] width 64 height 9
click at [572, 160] on div at bounding box center [589, 155] width 64 height 9
click at [570, 157] on input "number" at bounding box center [589, 149] width 64 height 13
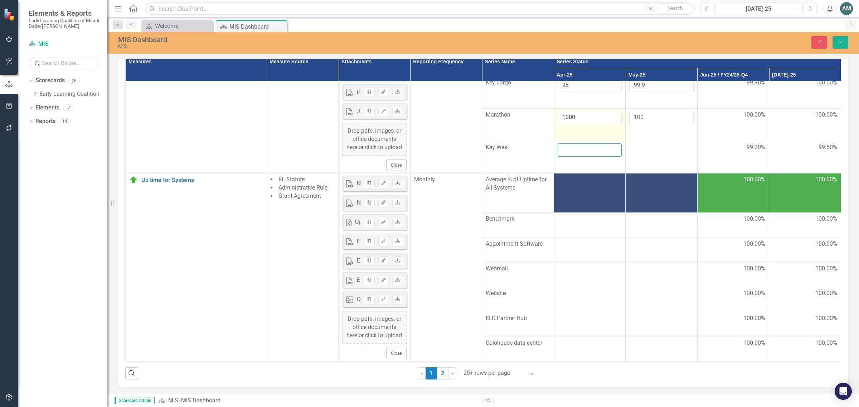
paste input "99.2"
type input "99.2"
click at [582, 124] on input "1000" at bounding box center [589, 117] width 64 height 13
type input "100"
click at [649, 174] on td at bounding box center [661, 157] width 72 height 33
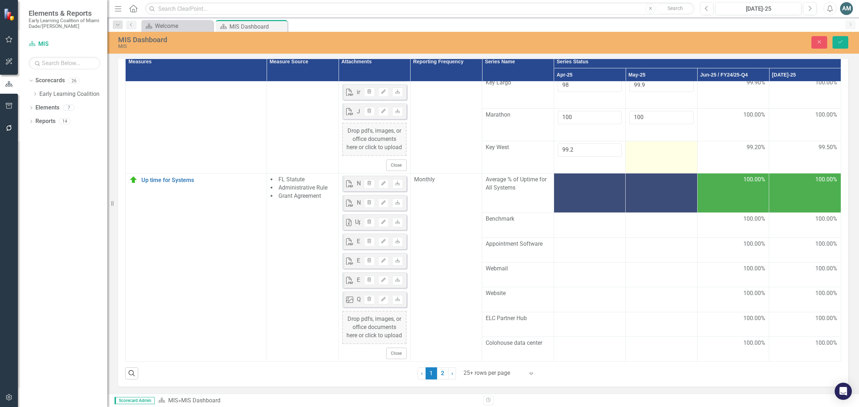
click at [649, 174] on td at bounding box center [661, 157] width 72 height 33
click at [653, 157] on input "number" at bounding box center [661, 149] width 64 height 13
type input "99.9"
click at [650, 213] on td at bounding box center [661, 193] width 72 height 39
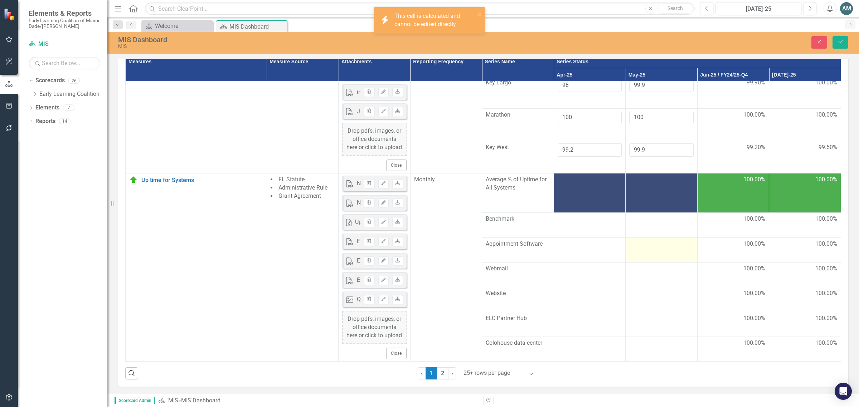
scroll to position [2087, 0]
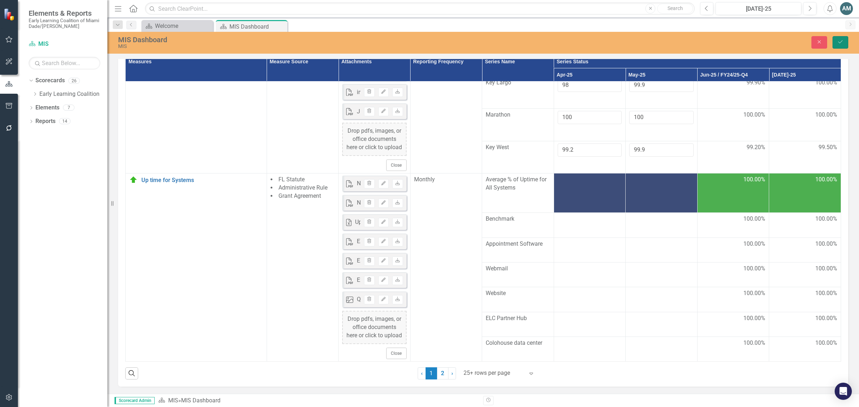
click at [842, 43] on icon "Save" at bounding box center [840, 41] width 6 height 5
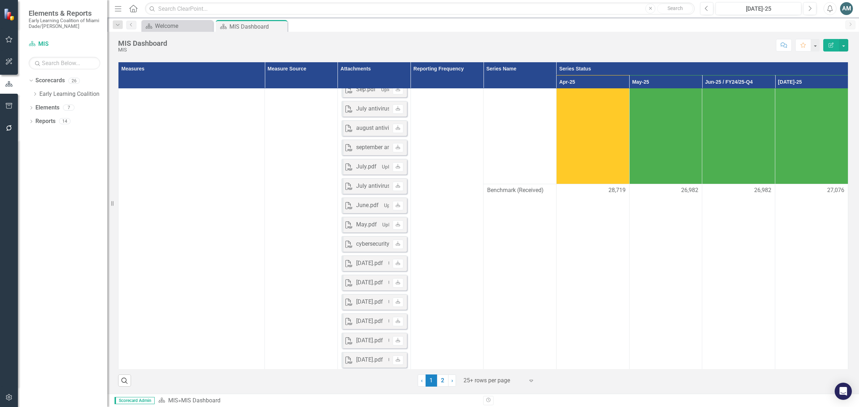
scroll to position [1863, 0]
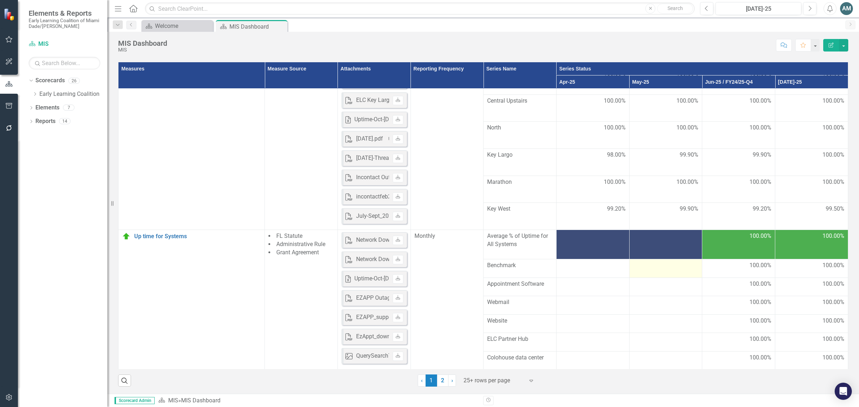
click at [652, 267] on div at bounding box center [665, 266] width 65 height 9
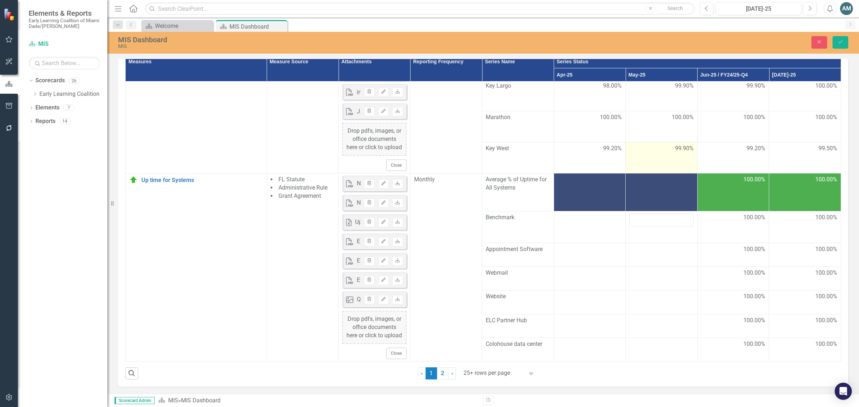
scroll to position [2087, 0]
click at [657, 227] on input "number" at bounding box center [661, 220] width 64 height 13
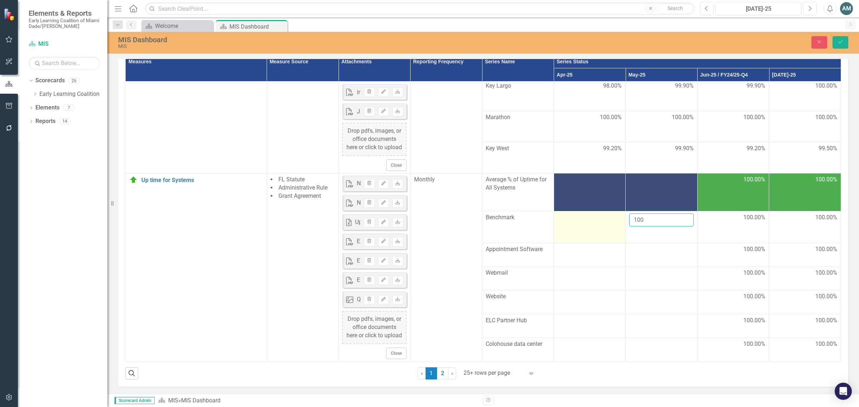
type input "100"
click at [590, 243] on td at bounding box center [589, 227] width 72 height 32
click at [578, 227] on input "number" at bounding box center [589, 220] width 64 height 13
type input "100"
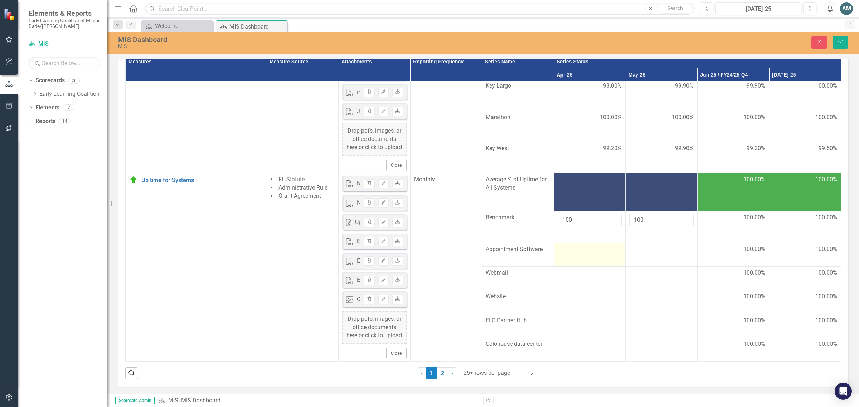
click at [568, 254] on div at bounding box center [589, 249] width 64 height 9
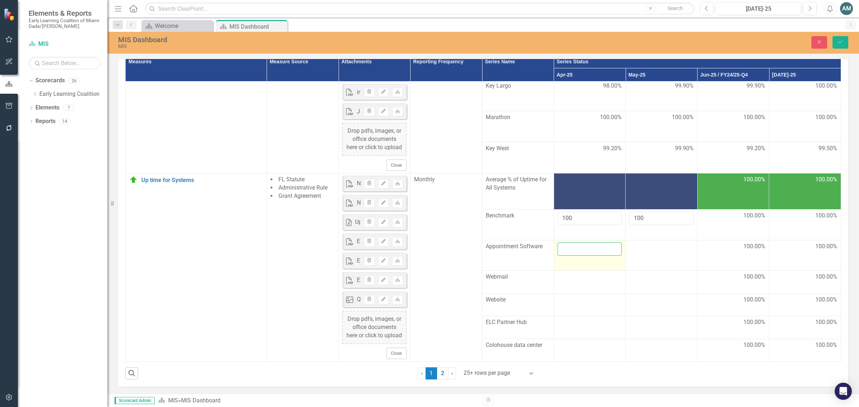
click at [580, 256] on input "number" at bounding box center [589, 249] width 64 height 13
type input "100"
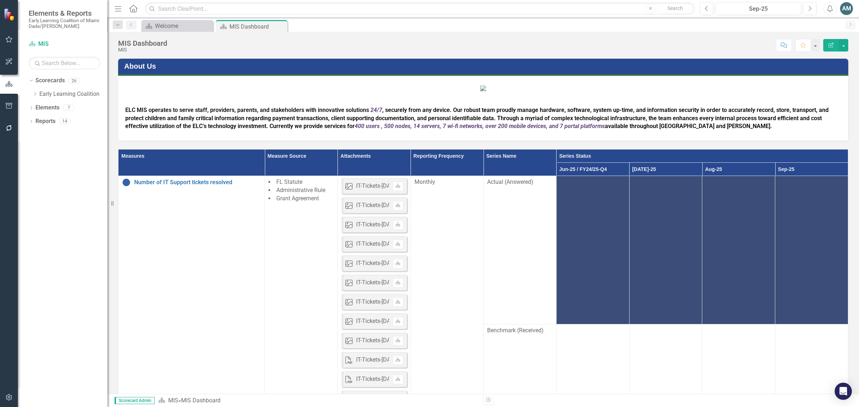
scroll to position [89, 0]
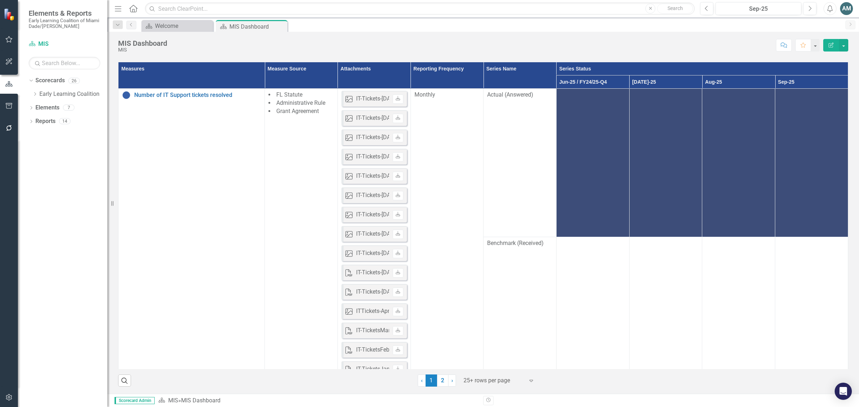
click at [650, 215] on td at bounding box center [665, 163] width 73 height 148
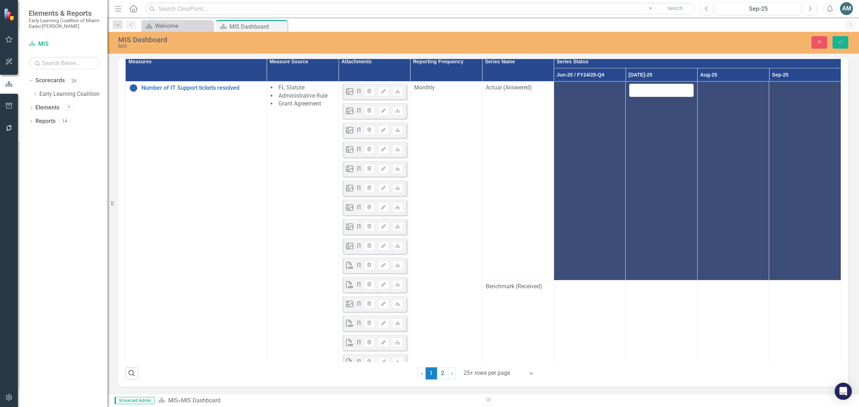
scroll to position [134, 0]
click at [650, 97] on input "number" at bounding box center [661, 90] width 64 height 13
paste input "2298"
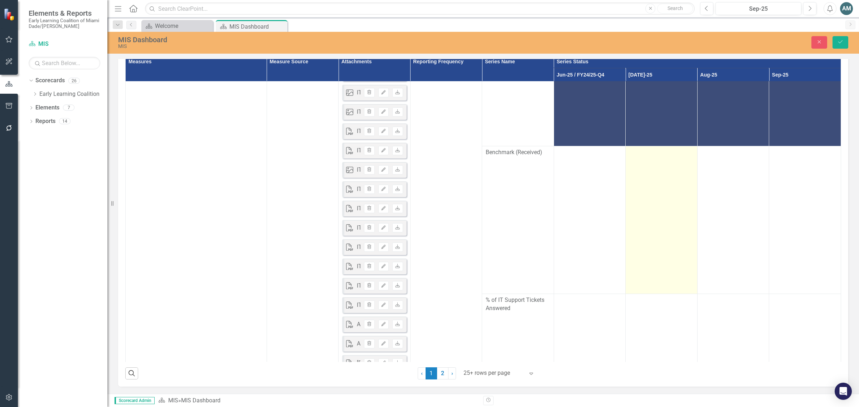
type input "2298"
click at [657, 258] on td at bounding box center [661, 220] width 72 height 148
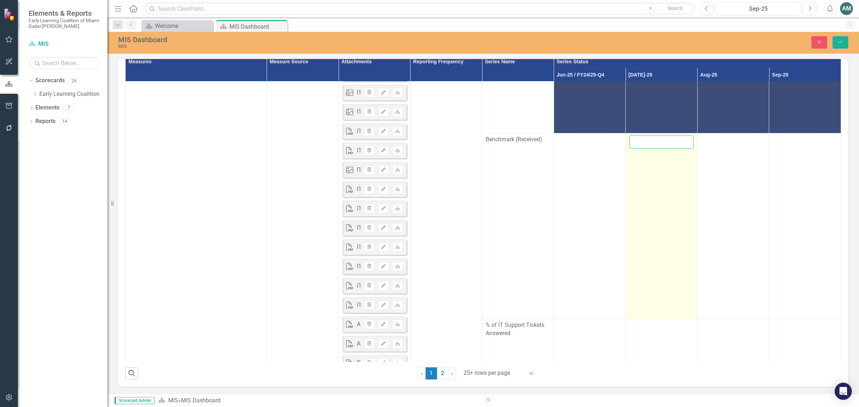
click at [640, 149] on input "number" at bounding box center [661, 142] width 64 height 13
paste input "2298"
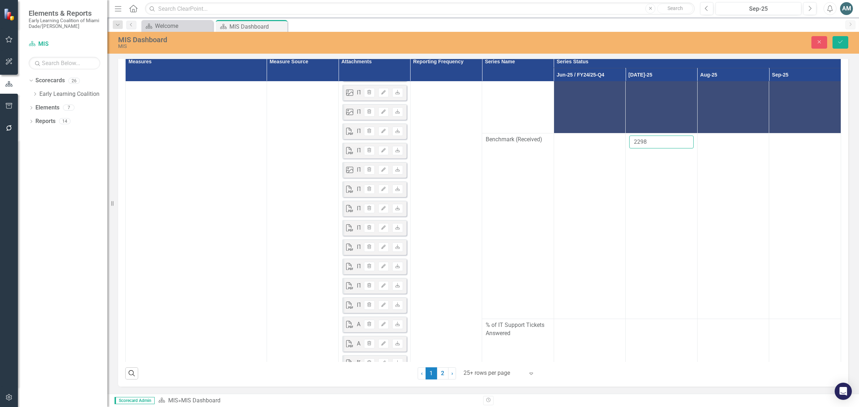
type input "2298"
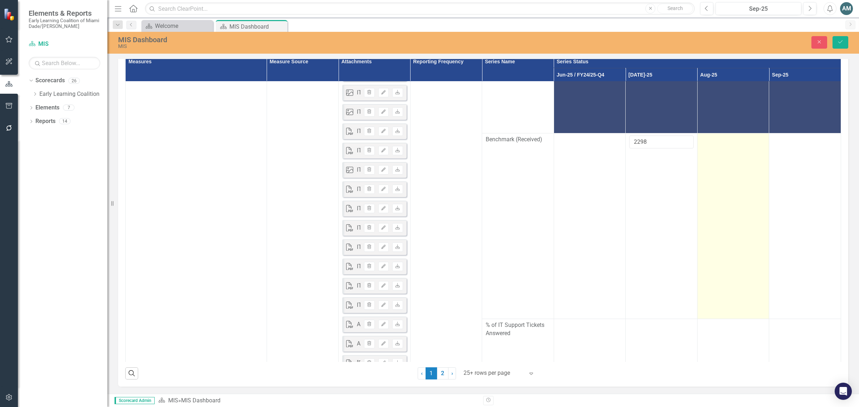
click at [712, 144] on div at bounding box center [733, 140] width 64 height 9
click at [713, 149] on input "number" at bounding box center [733, 142] width 64 height 13
paste input "2448"
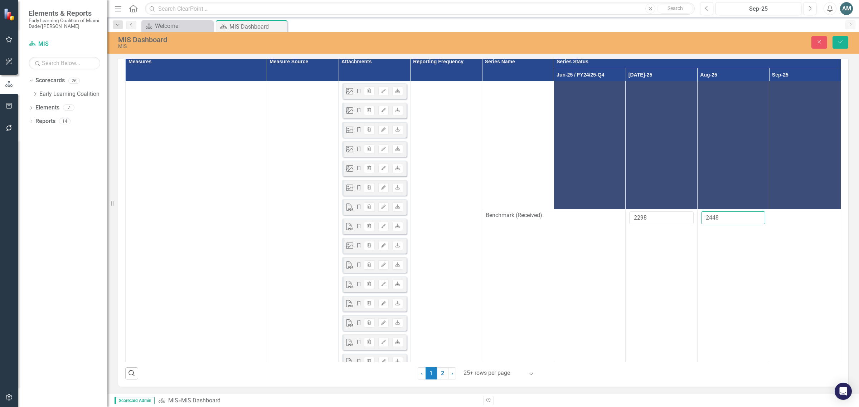
scroll to position [0, 0]
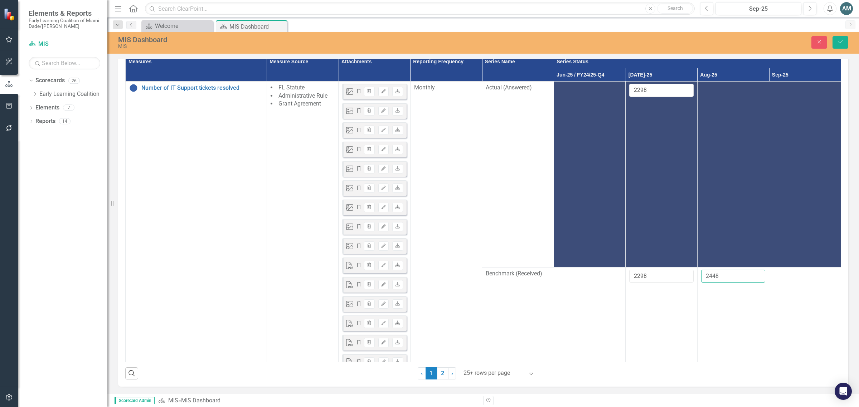
type input "2448"
click at [723, 196] on td at bounding box center [733, 174] width 72 height 186
click at [718, 97] on input "number" at bounding box center [733, 90] width 64 height 13
paste input "2448"
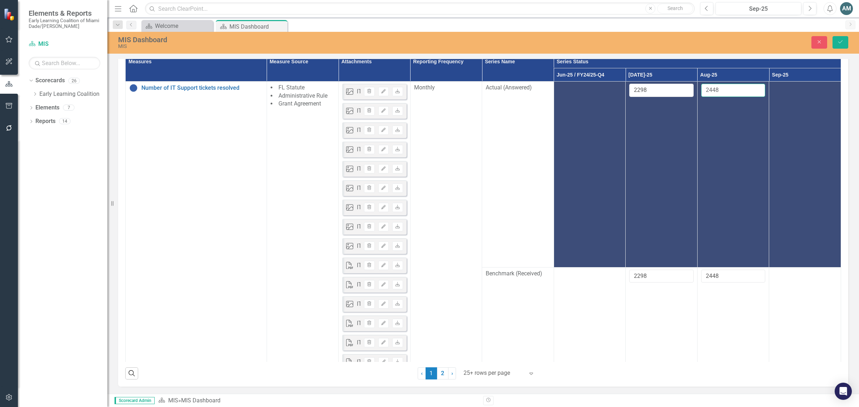
type input "2448"
click at [798, 92] on div at bounding box center [804, 88] width 64 height 9
click at [793, 97] on input "number" at bounding box center [804, 90] width 64 height 13
paste input "2448"
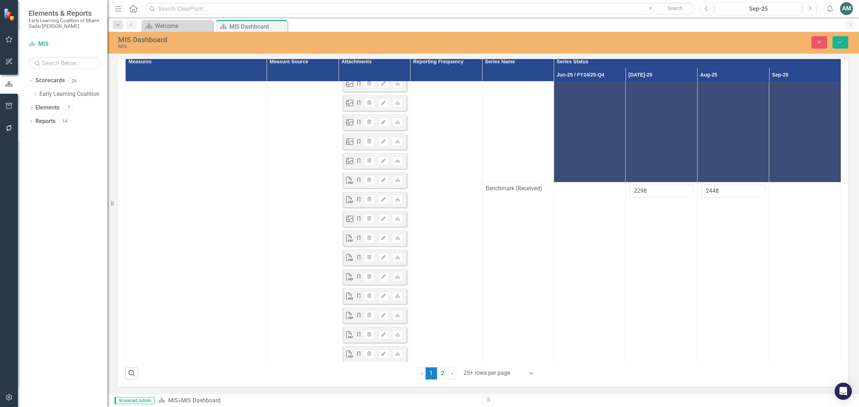
scroll to position [89, 0]
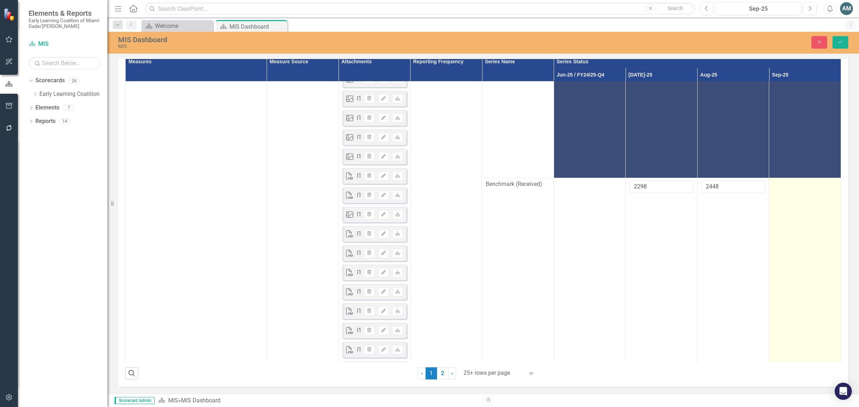
type input "2448"
click at [778, 297] on td at bounding box center [805, 271] width 72 height 186
click at [788, 194] on input "number" at bounding box center [804, 186] width 64 height 13
paste input "2448"
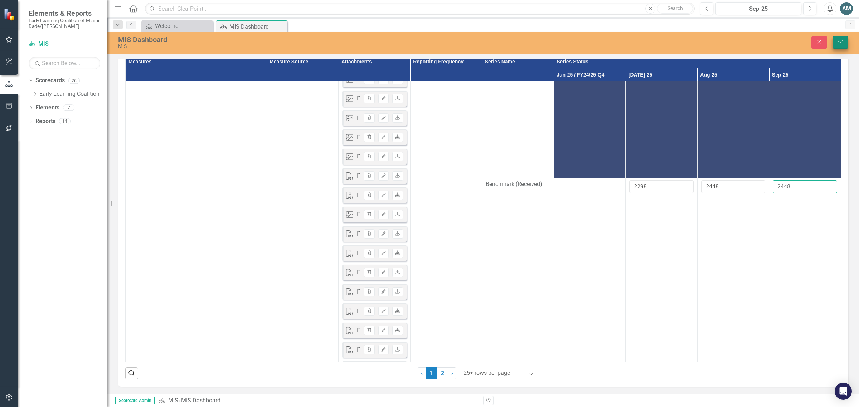
type input "2448"
click at [839, 44] on icon "Save" at bounding box center [840, 41] width 6 height 5
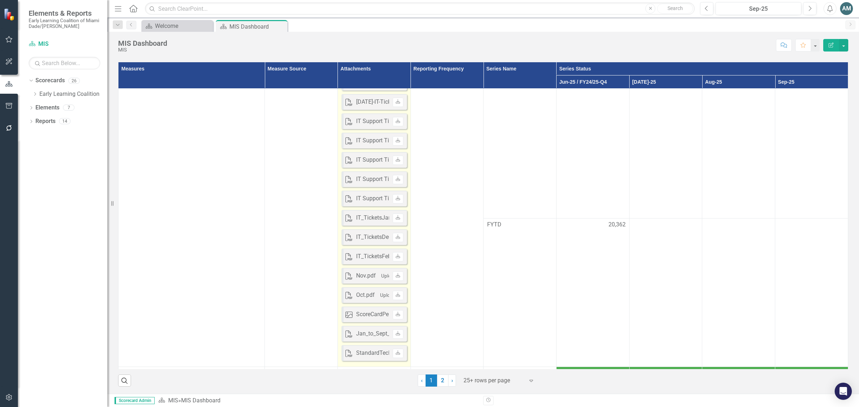
scroll to position [492, 0]
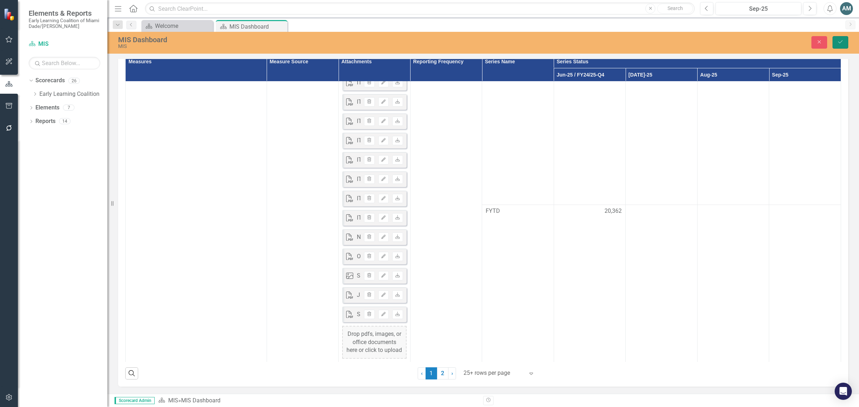
drag, startPoint x: 845, startPoint y: 44, endPoint x: 854, endPoint y: 55, distance: 14.0
click at [845, 44] on button "Save" at bounding box center [840, 42] width 16 height 13
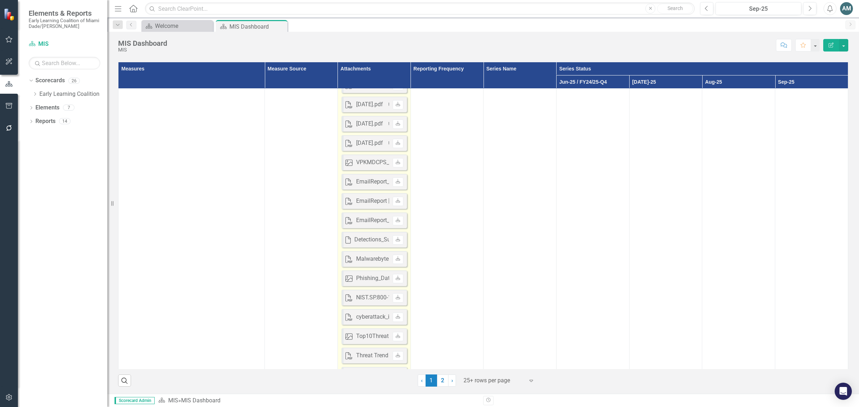
scroll to position [1610, 0]
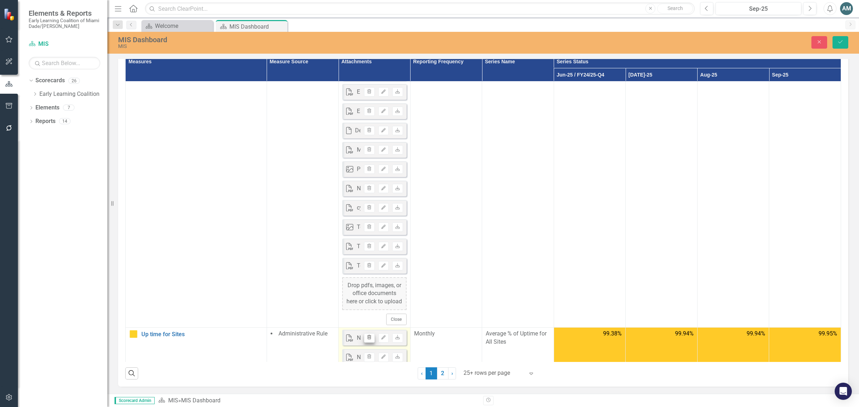
scroll to position [1699, 0]
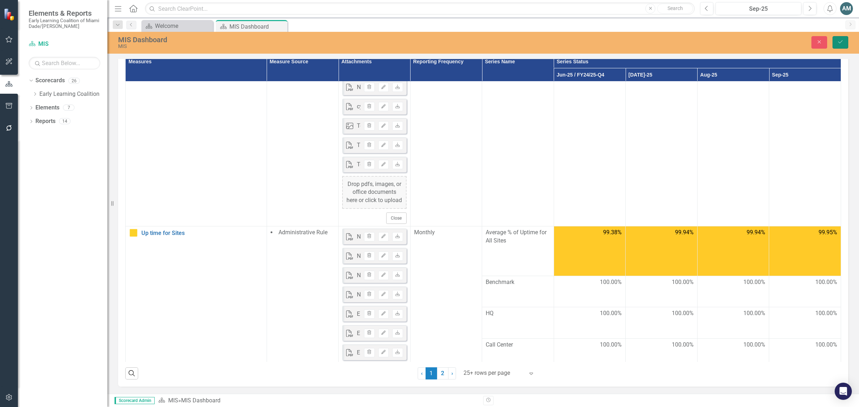
drag, startPoint x: 838, startPoint y: 44, endPoint x: 849, endPoint y: 44, distance: 11.1
click at [838, 44] on icon "Save" at bounding box center [840, 41] width 6 height 5
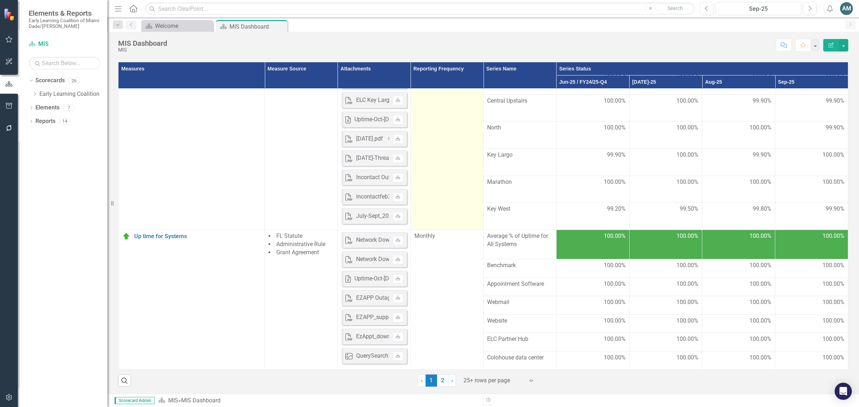
scroll to position [2063, 0]
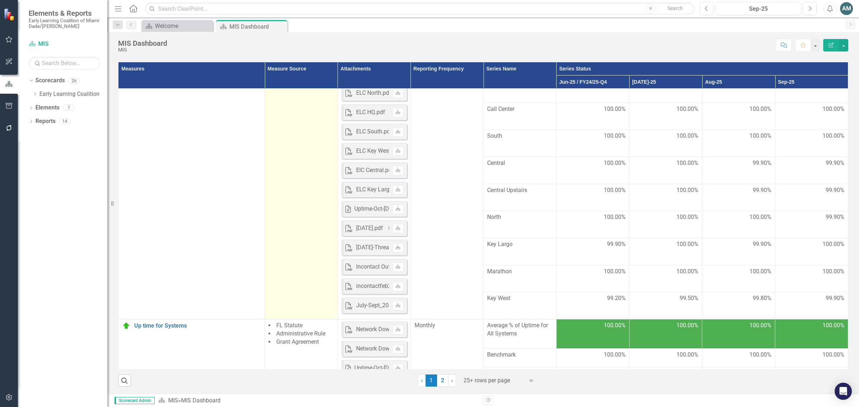
click at [294, 254] on td "Administrative Rule" at bounding box center [301, 163] width 73 height 314
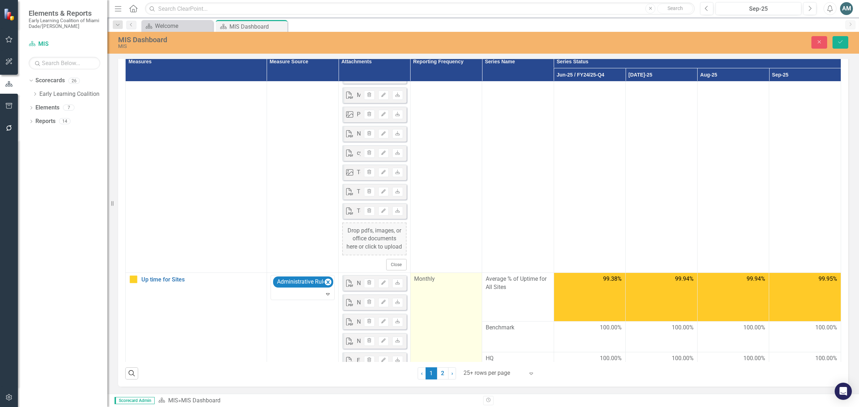
scroll to position [2198, 0]
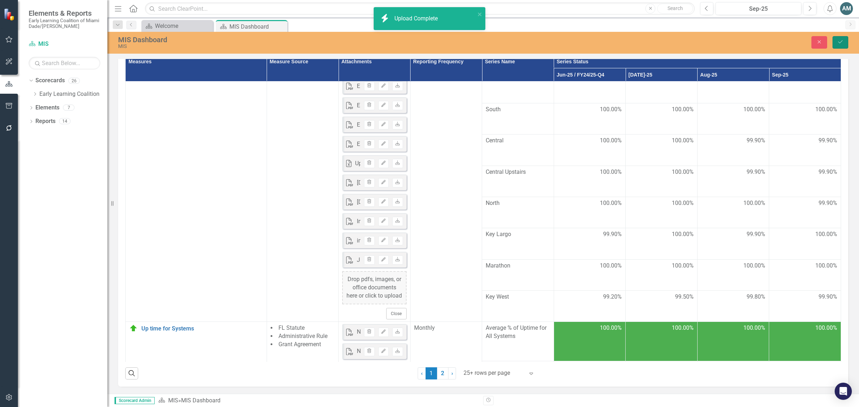
click at [842, 40] on icon "submit" at bounding box center [840, 41] width 4 height 3
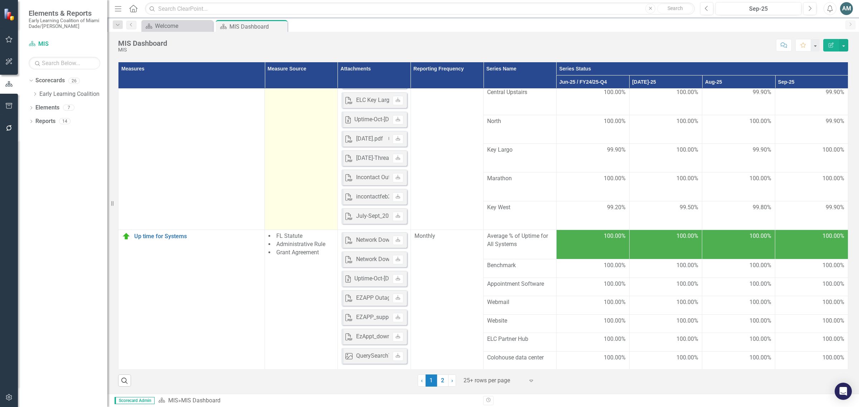
scroll to position [199, 0]
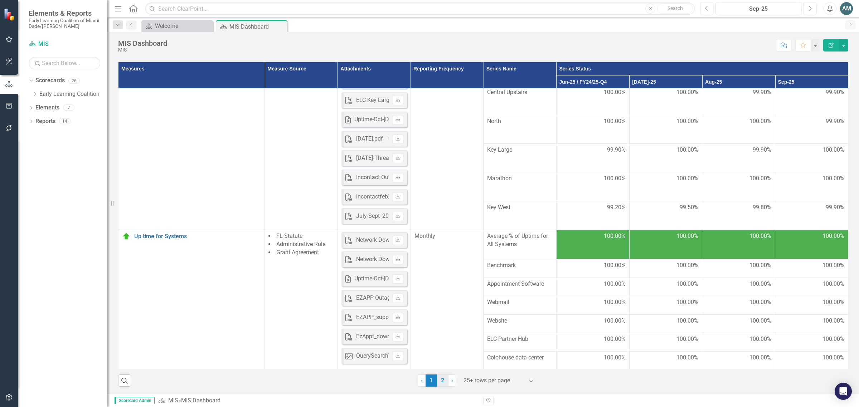
click at [437, 385] on link "2" at bounding box center [442, 381] width 11 height 12
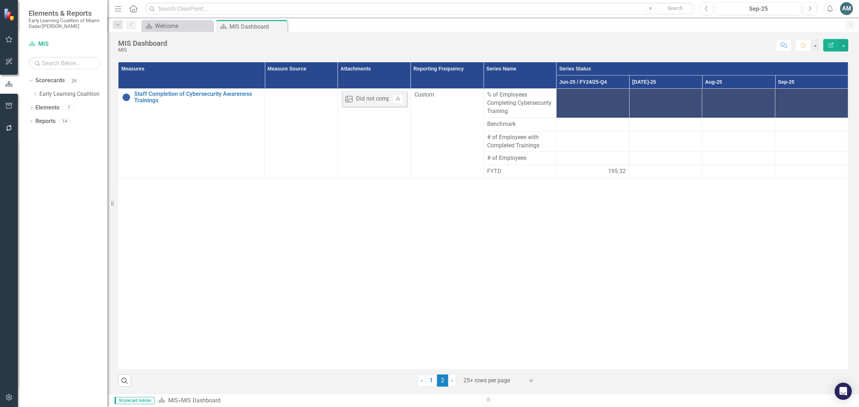
scroll to position [0, 0]
